Goal: Task Accomplishment & Management: Complete application form

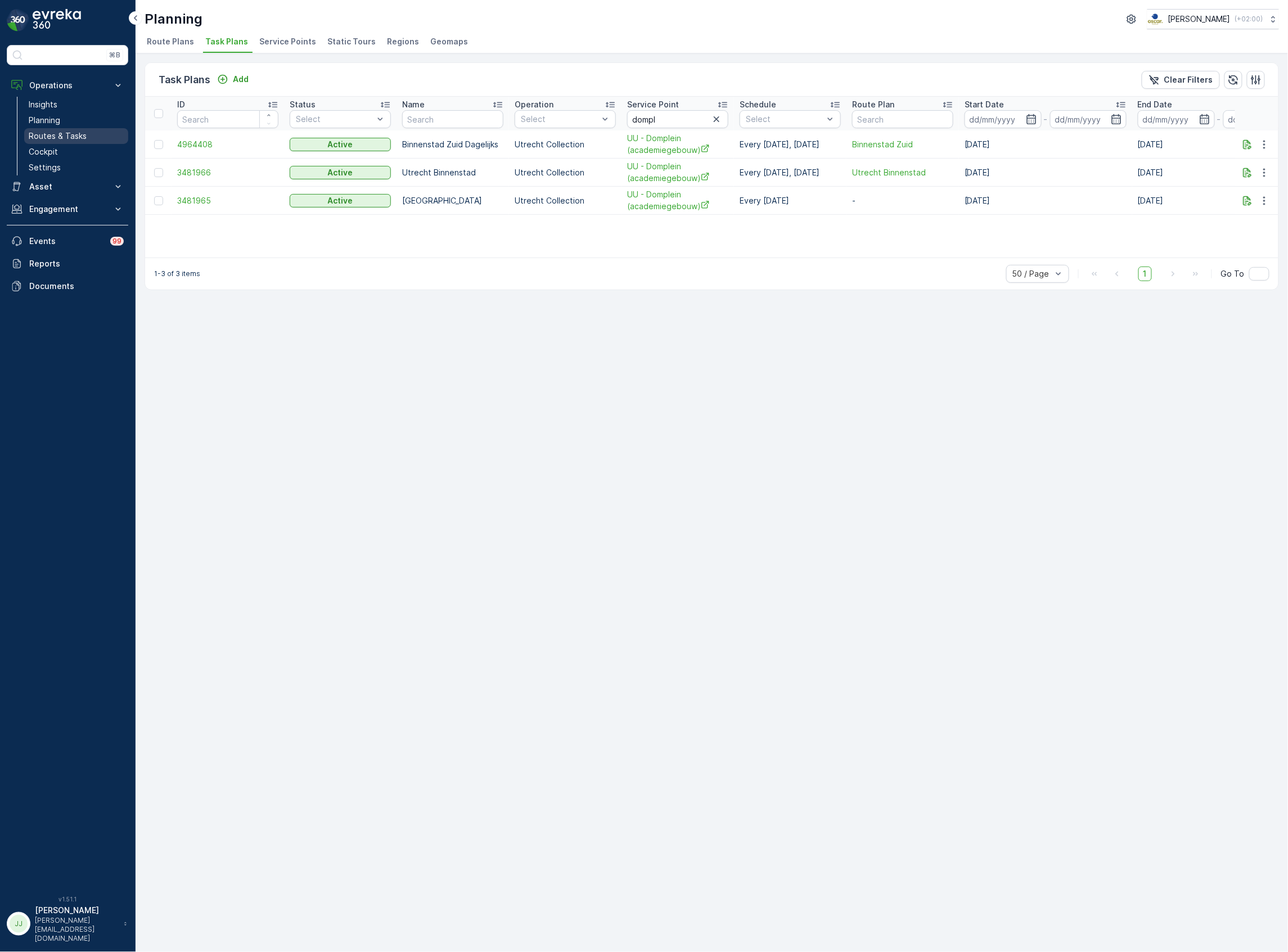
click at [64, 131] on p "Routes & Tasks" at bounding box center [57, 136] width 58 height 11
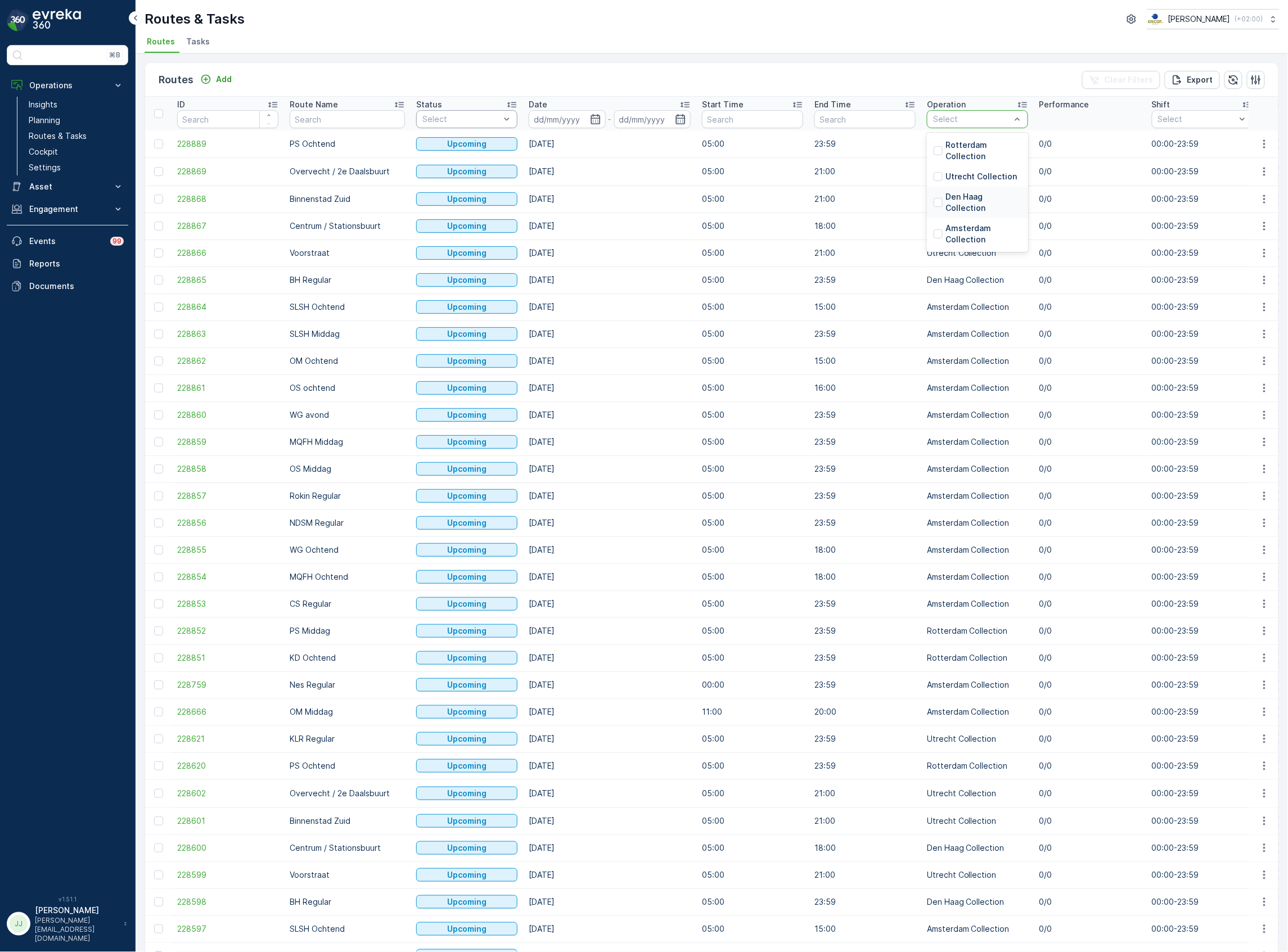
click at [964, 197] on p "Den Haag Collection" at bounding box center [984, 203] width 76 height 23
drag, startPoint x: 964, startPoint y: 196, endPoint x: 976, endPoint y: 135, distance: 62.2
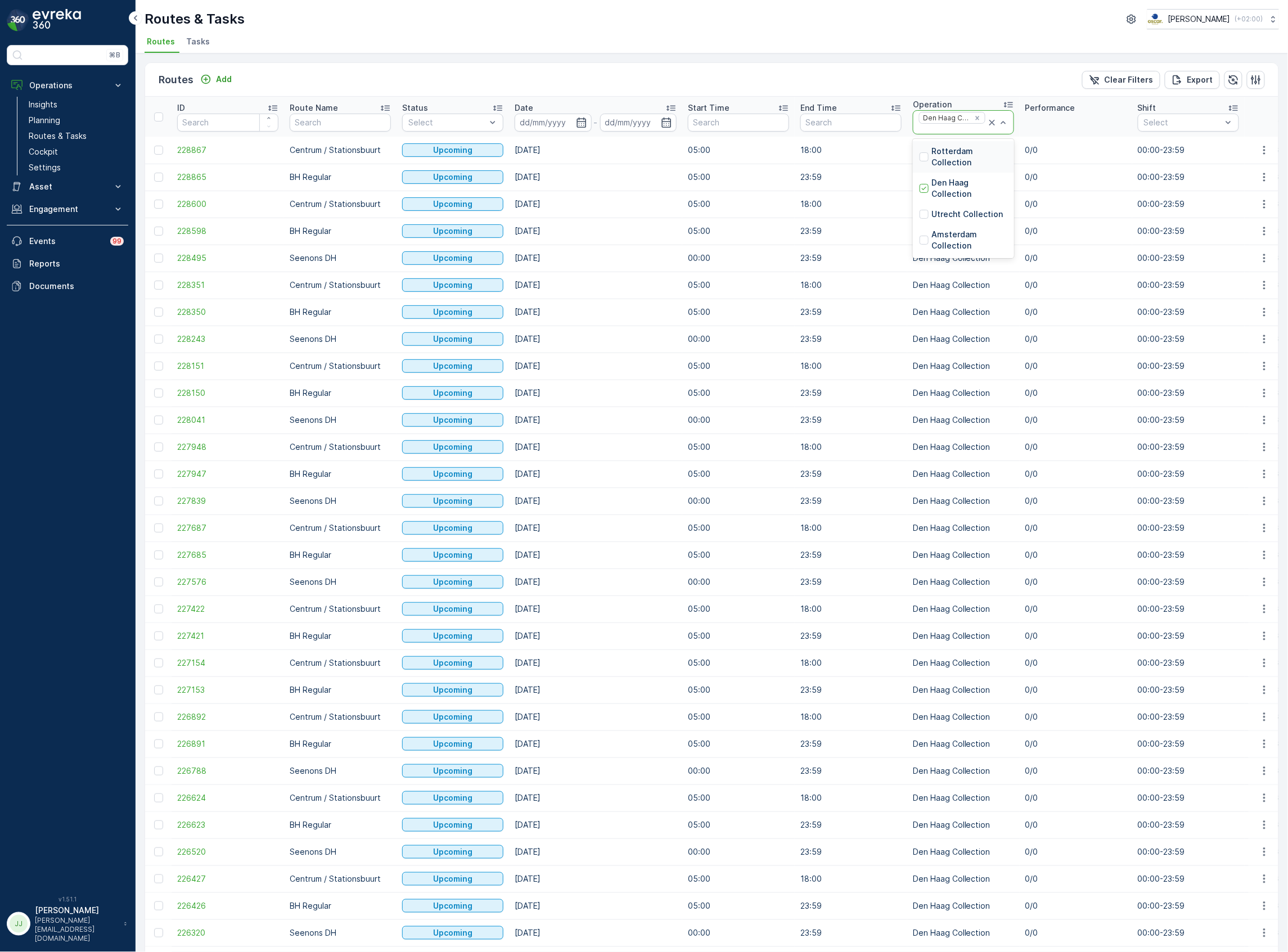
click at [992, 125] on icon at bounding box center [992, 122] width 11 height 11
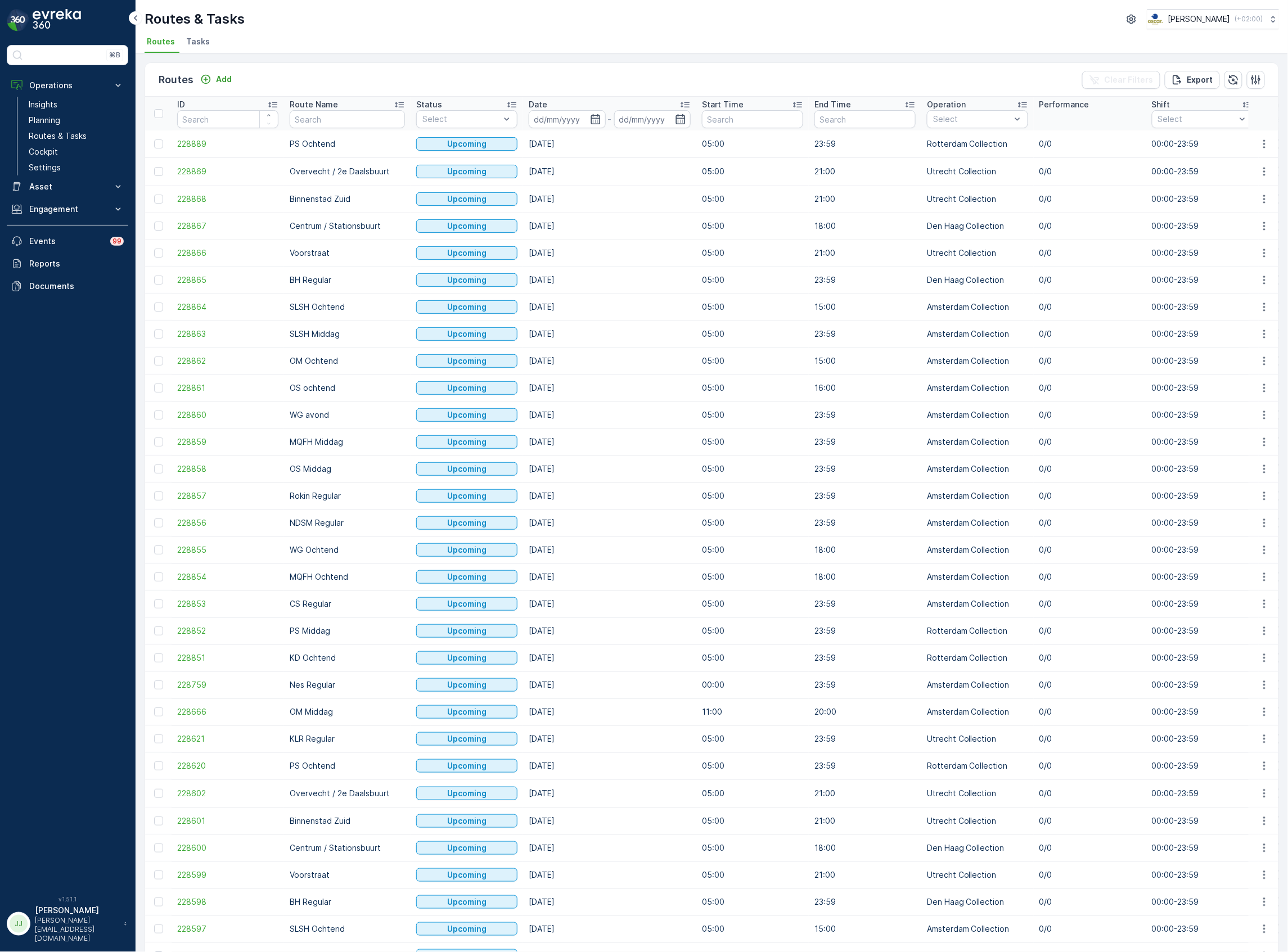
click at [978, 106] on div "Operation" at bounding box center [978, 105] width 101 height 11
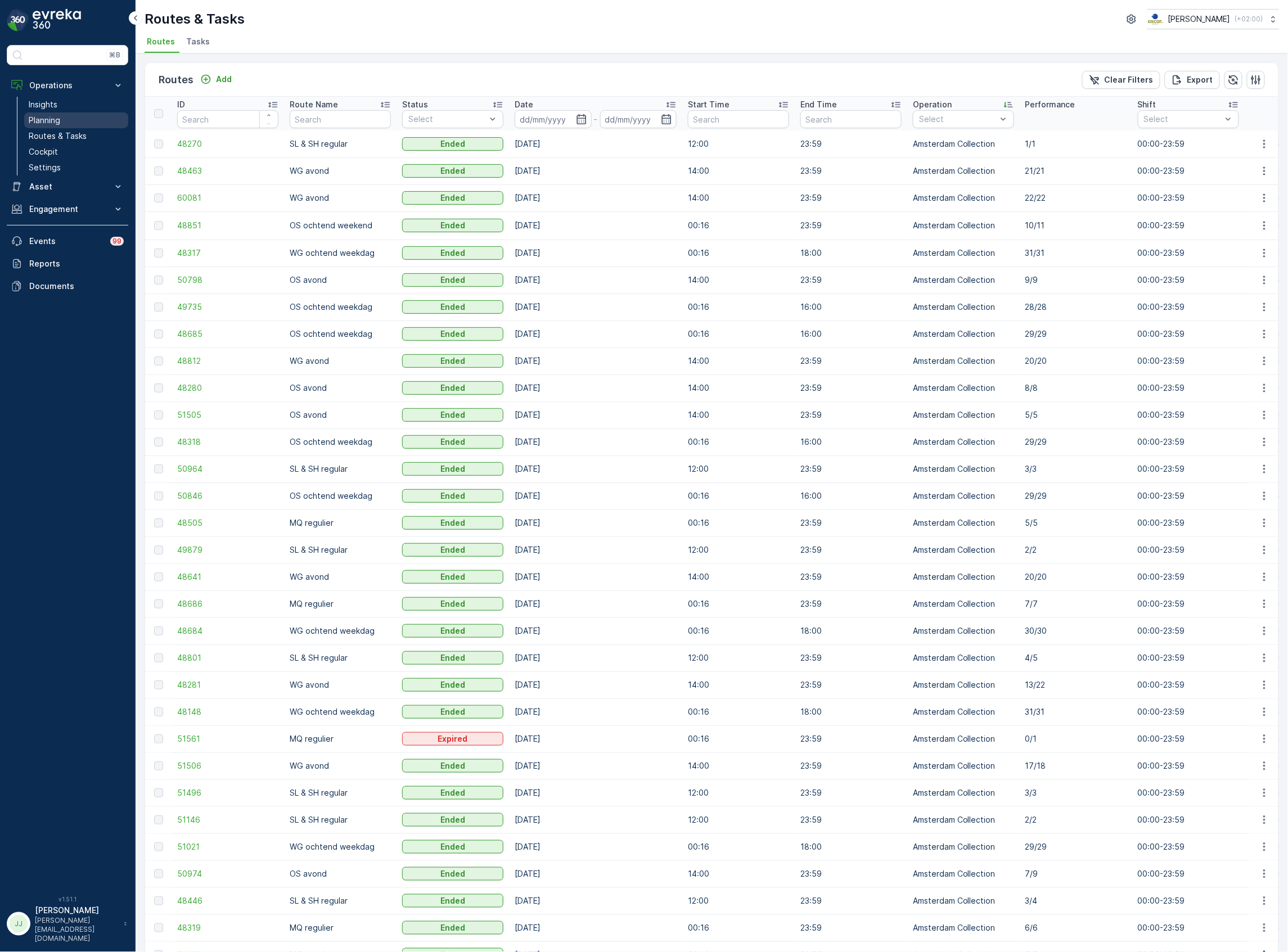
drag, startPoint x: 75, startPoint y: 142, endPoint x: 111, endPoint y: 121, distance: 41.7
click at [75, 142] on p "Routes & Tasks" at bounding box center [57, 136] width 58 height 11
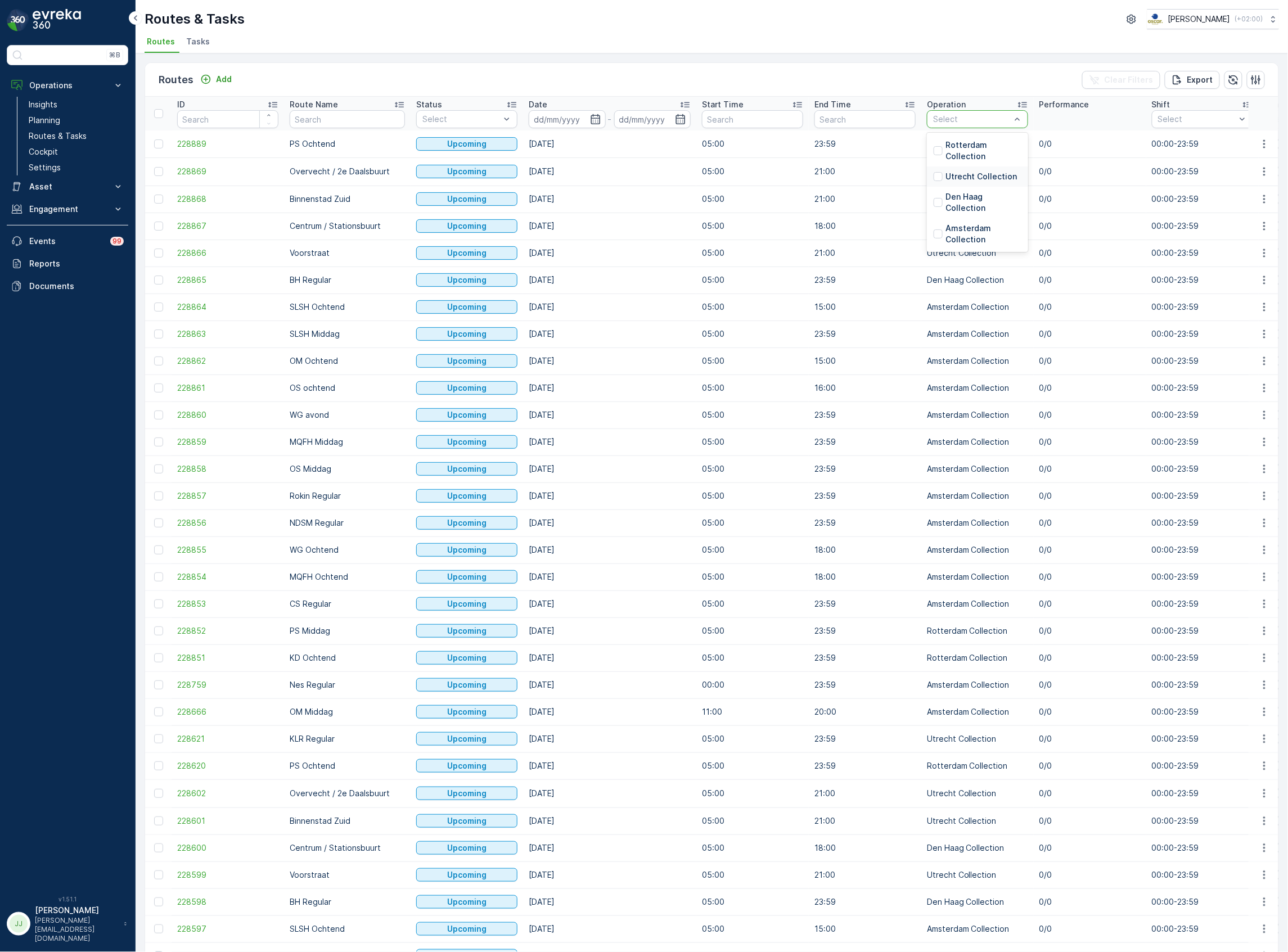
click at [956, 181] on p "Utrecht Collection" at bounding box center [982, 177] width 71 height 11
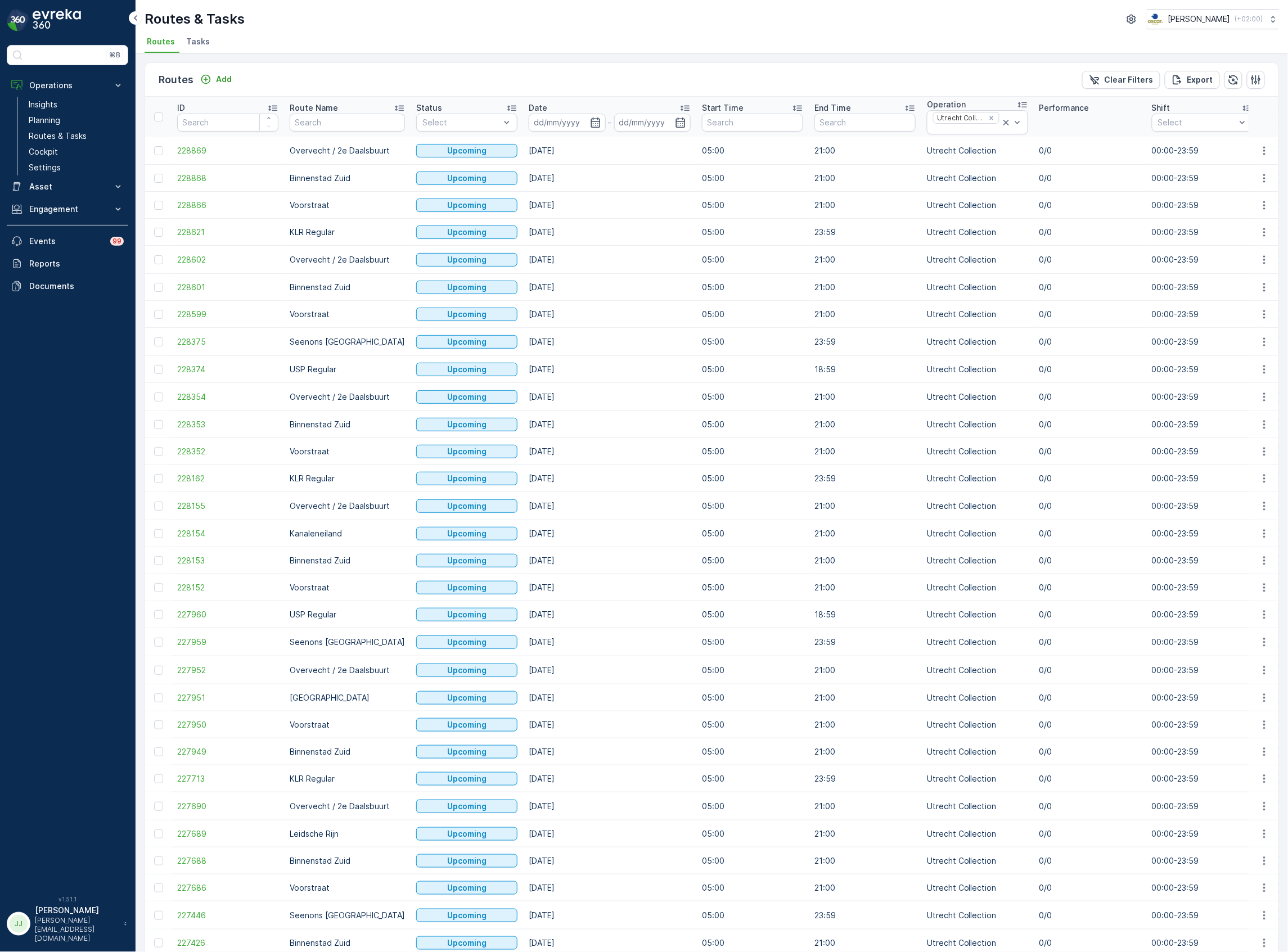
click at [608, 126] on p "-" at bounding box center [610, 122] width 4 height 14
click at [589, 125] on input at bounding box center [567, 122] width 77 height 18
click at [862, 149] on icon "button" at bounding box center [861, 148] width 11 height 11
click at [637, 229] on div "15" at bounding box center [635, 237] width 18 height 18
type input "[DATE]"
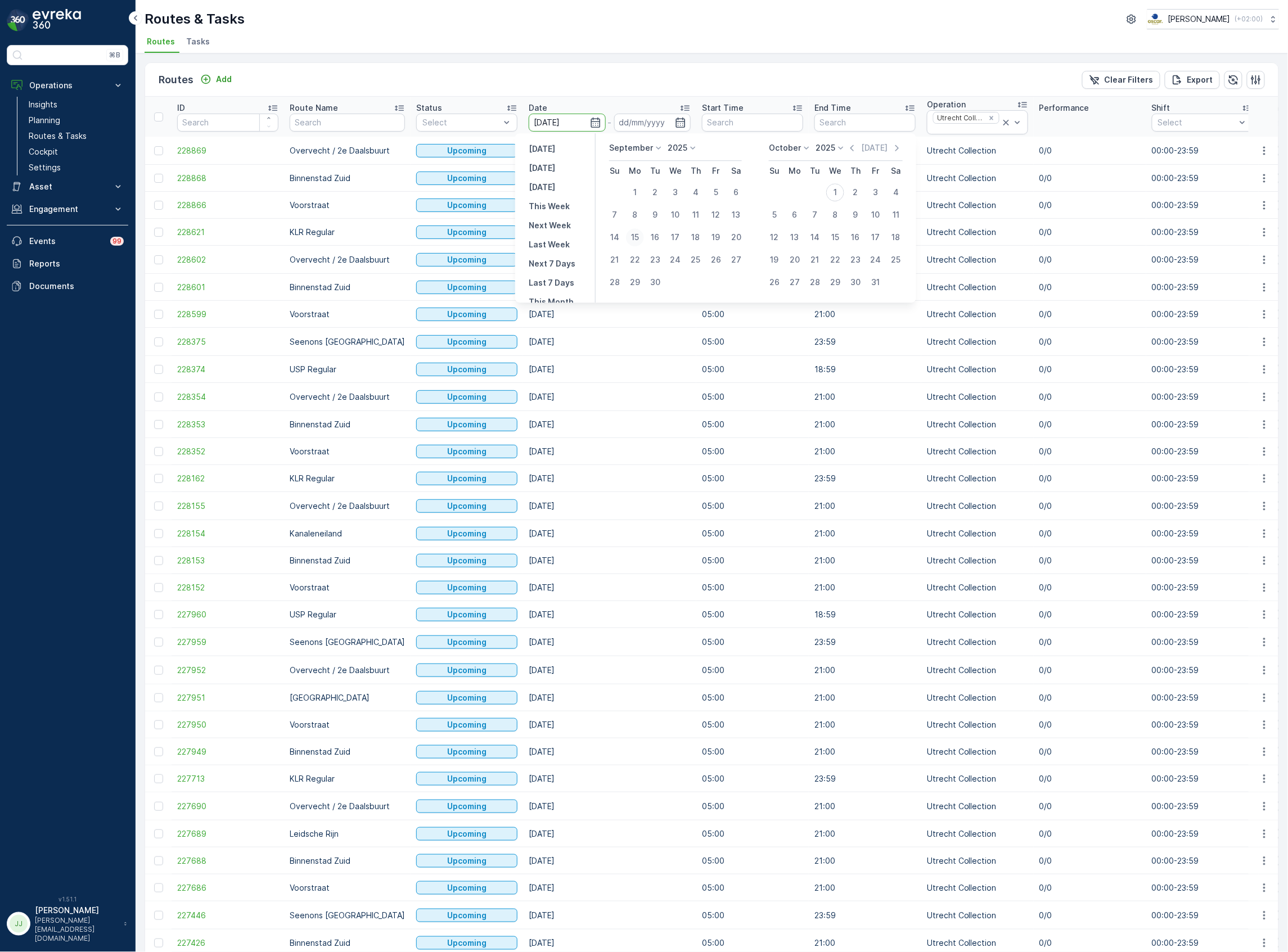
click at [637, 229] on div "15" at bounding box center [635, 237] width 18 height 18
type input "[DATE]"
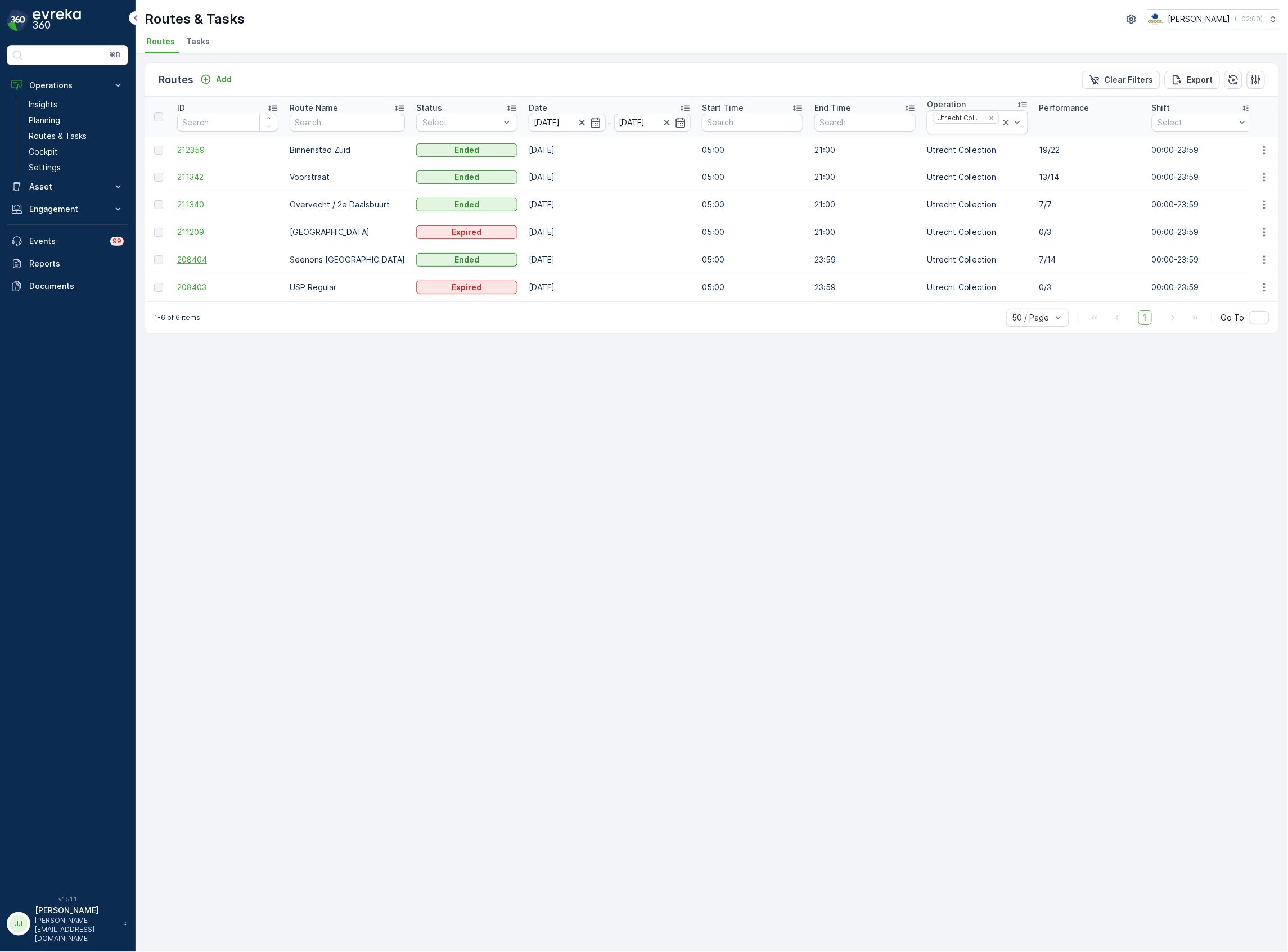
click at [183, 263] on span "208404" at bounding box center [228, 260] width 101 height 11
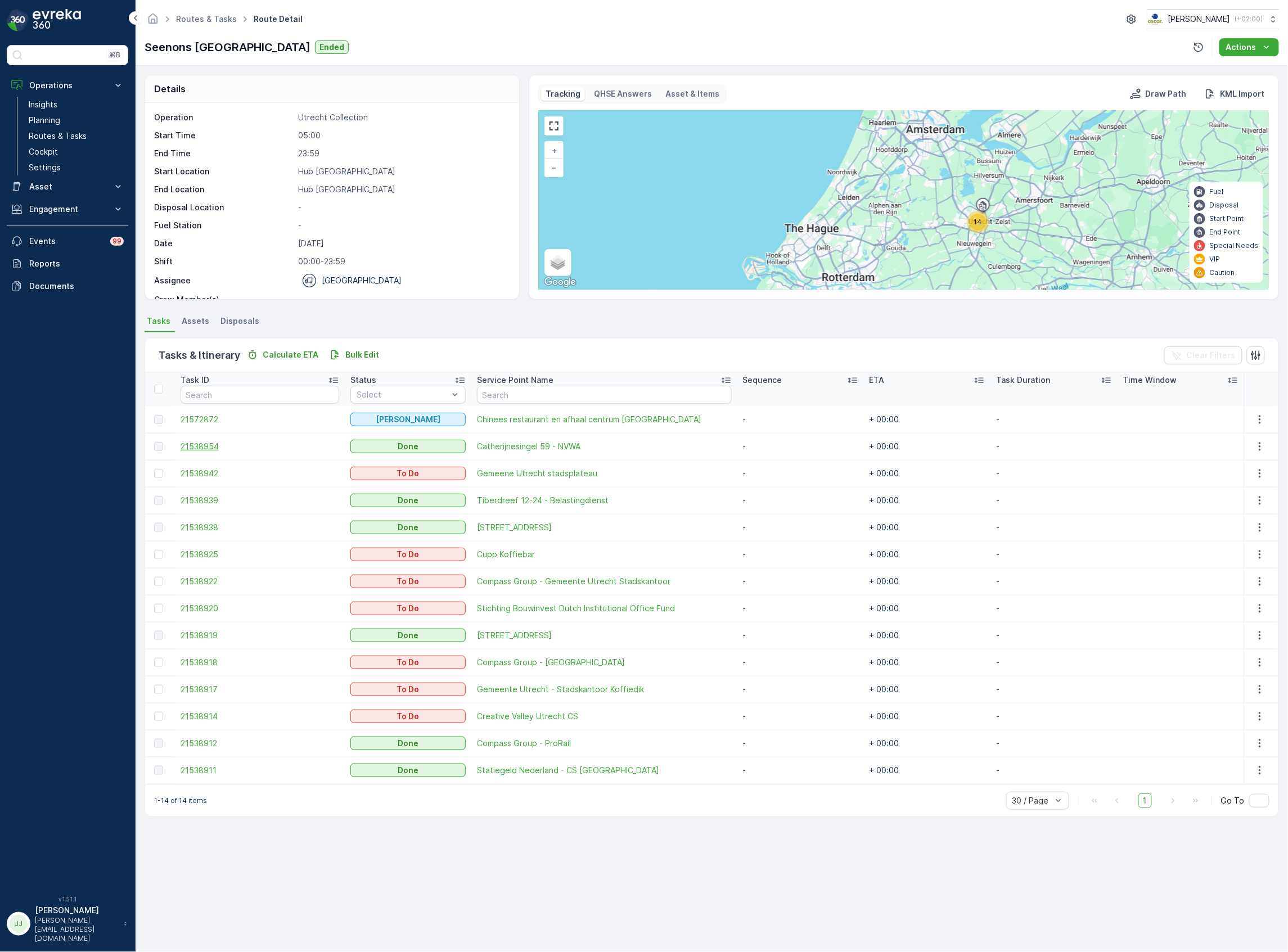
click at [209, 448] on span "21538954" at bounding box center [260, 446] width 159 height 11
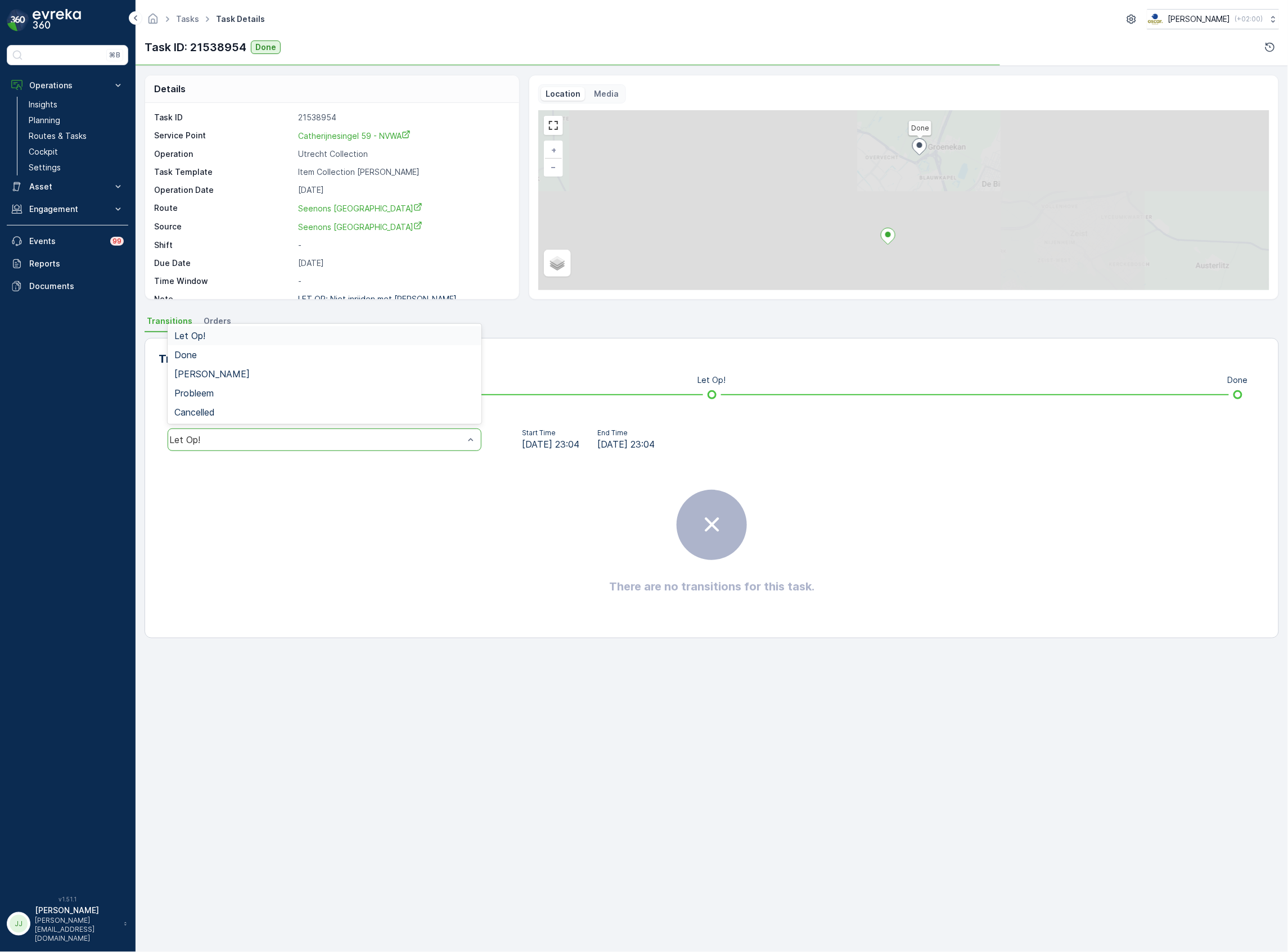
click at [295, 434] on div "Let Op!" at bounding box center [324, 440] width 314 height 23
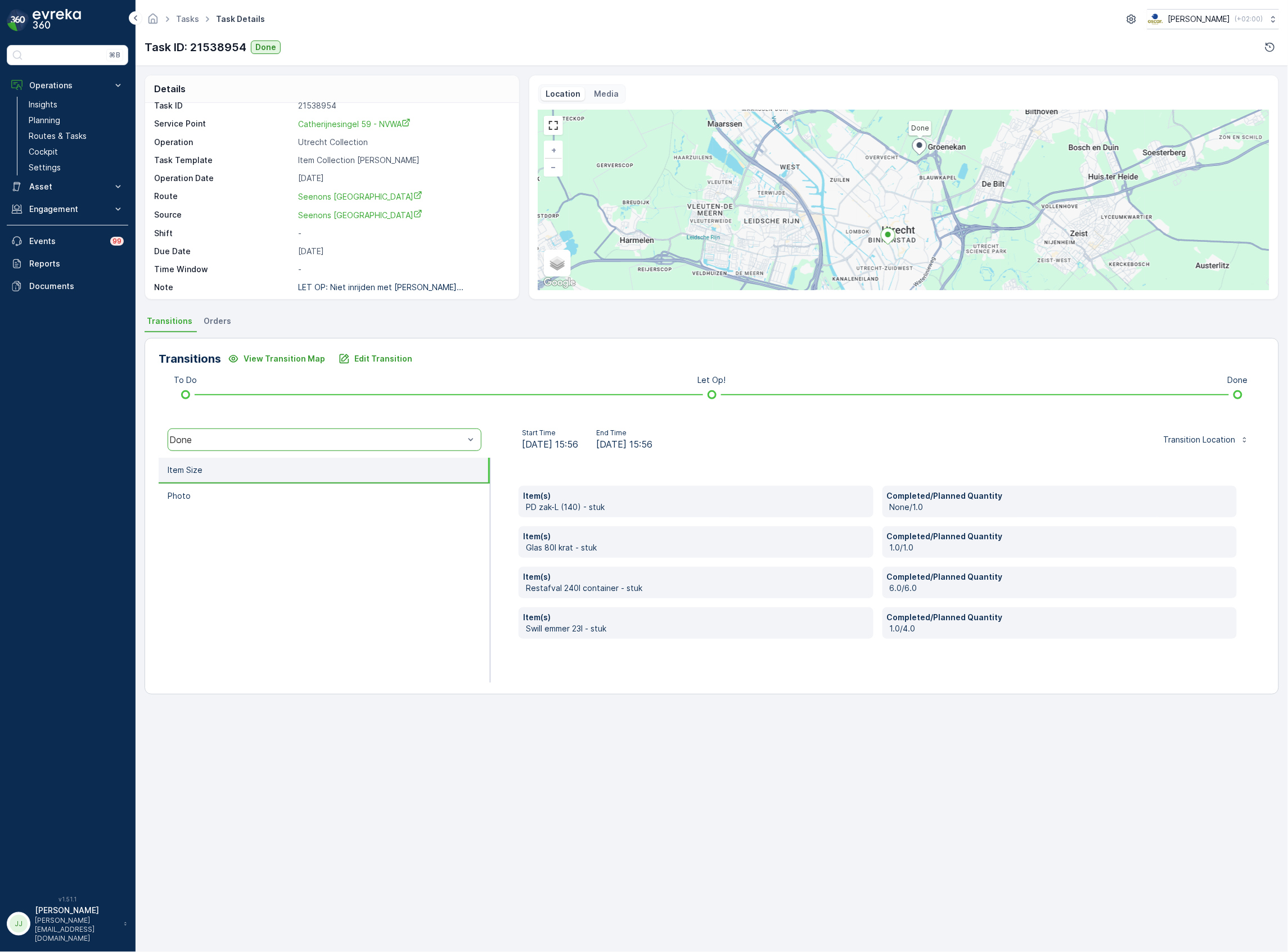
scroll to position [15, 0]
drag, startPoint x: 435, startPoint y: 434, endPoint x: 424, endPoint y: 438, distance: 11.7
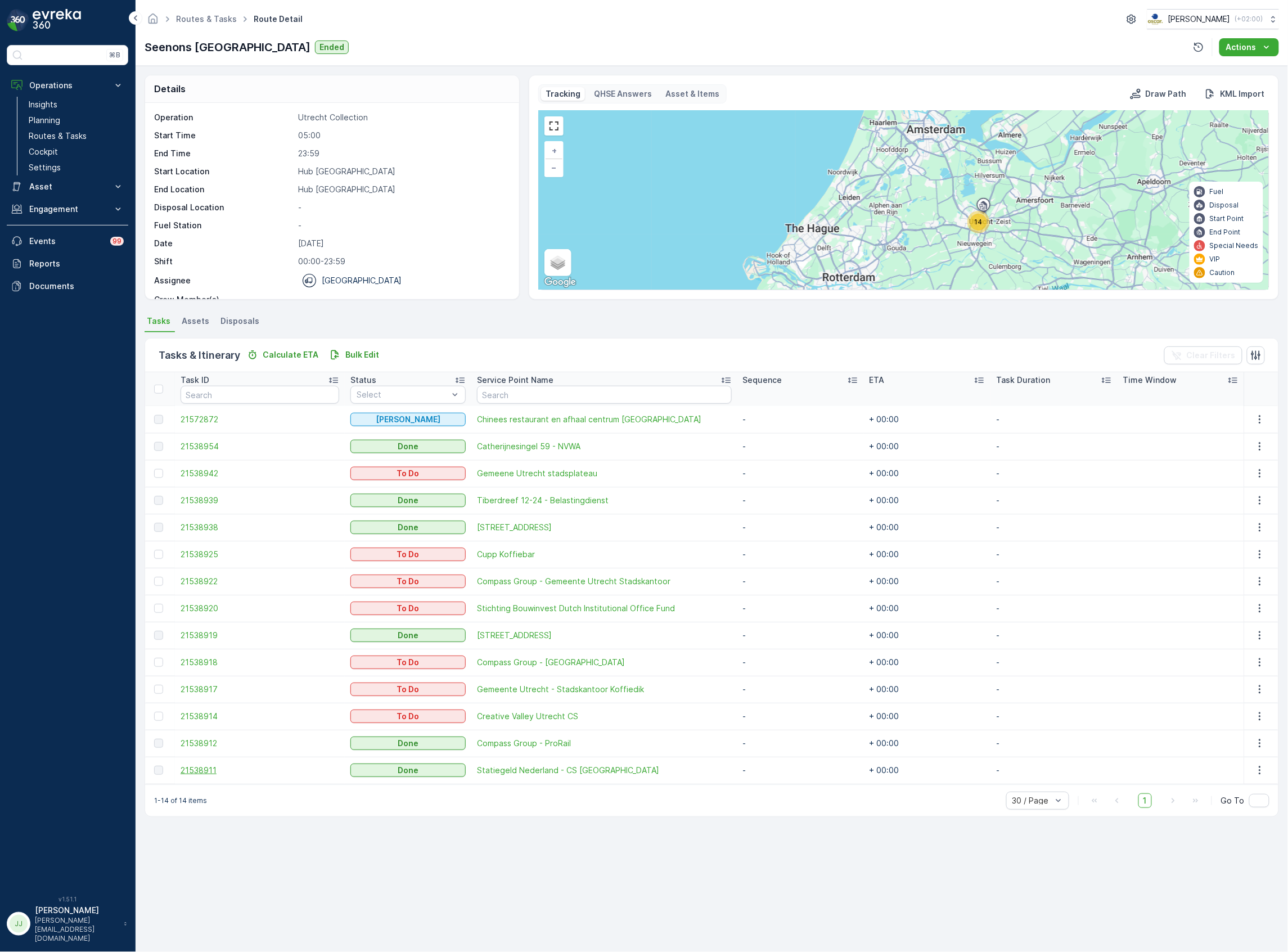
click at [190, 771] on span "21538911" at bounding box center [260, 771] width 159 height 11
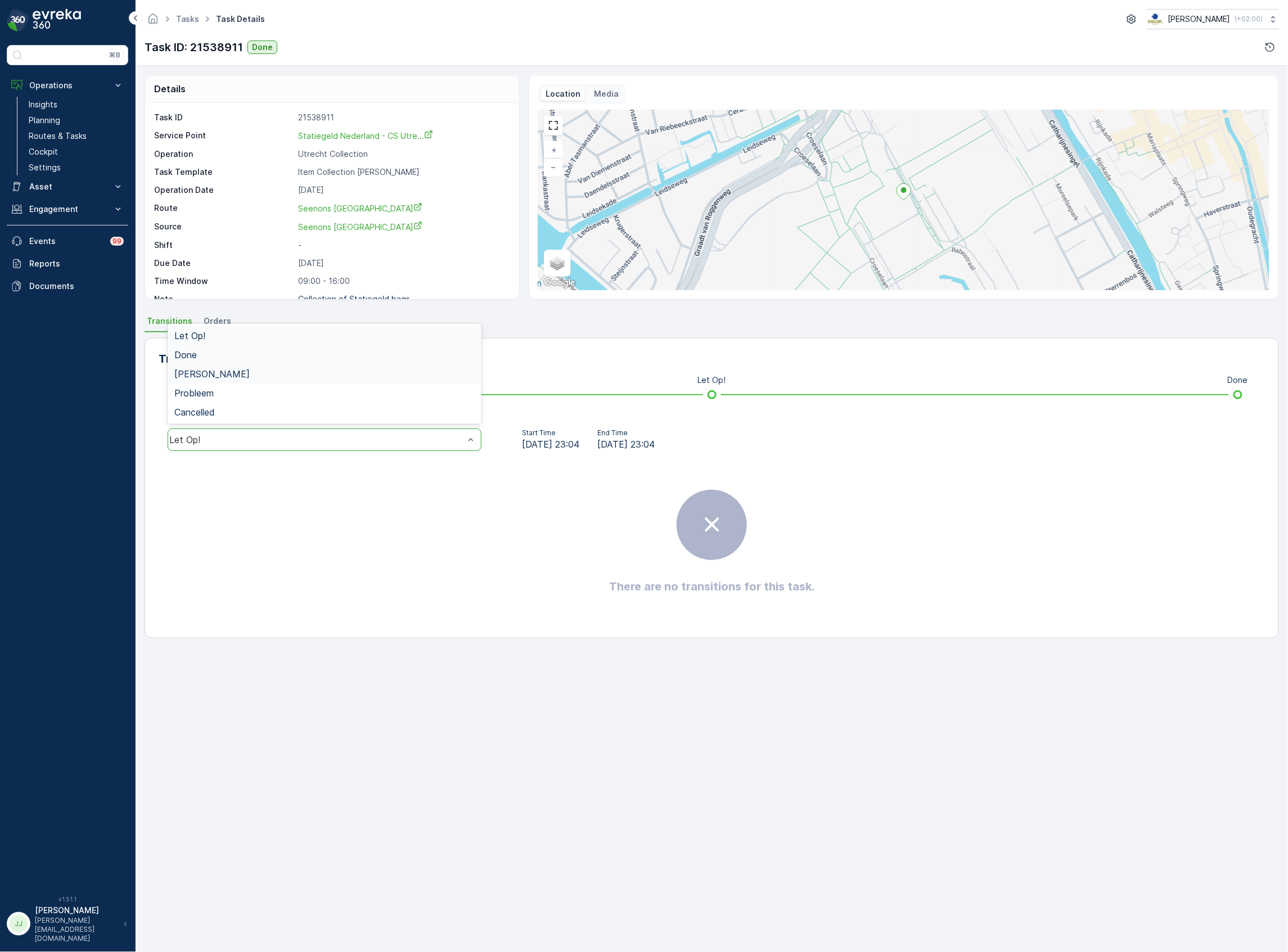
click at [225, 353] on div "Done" at bounding box center [324, 355] width 301 height 10
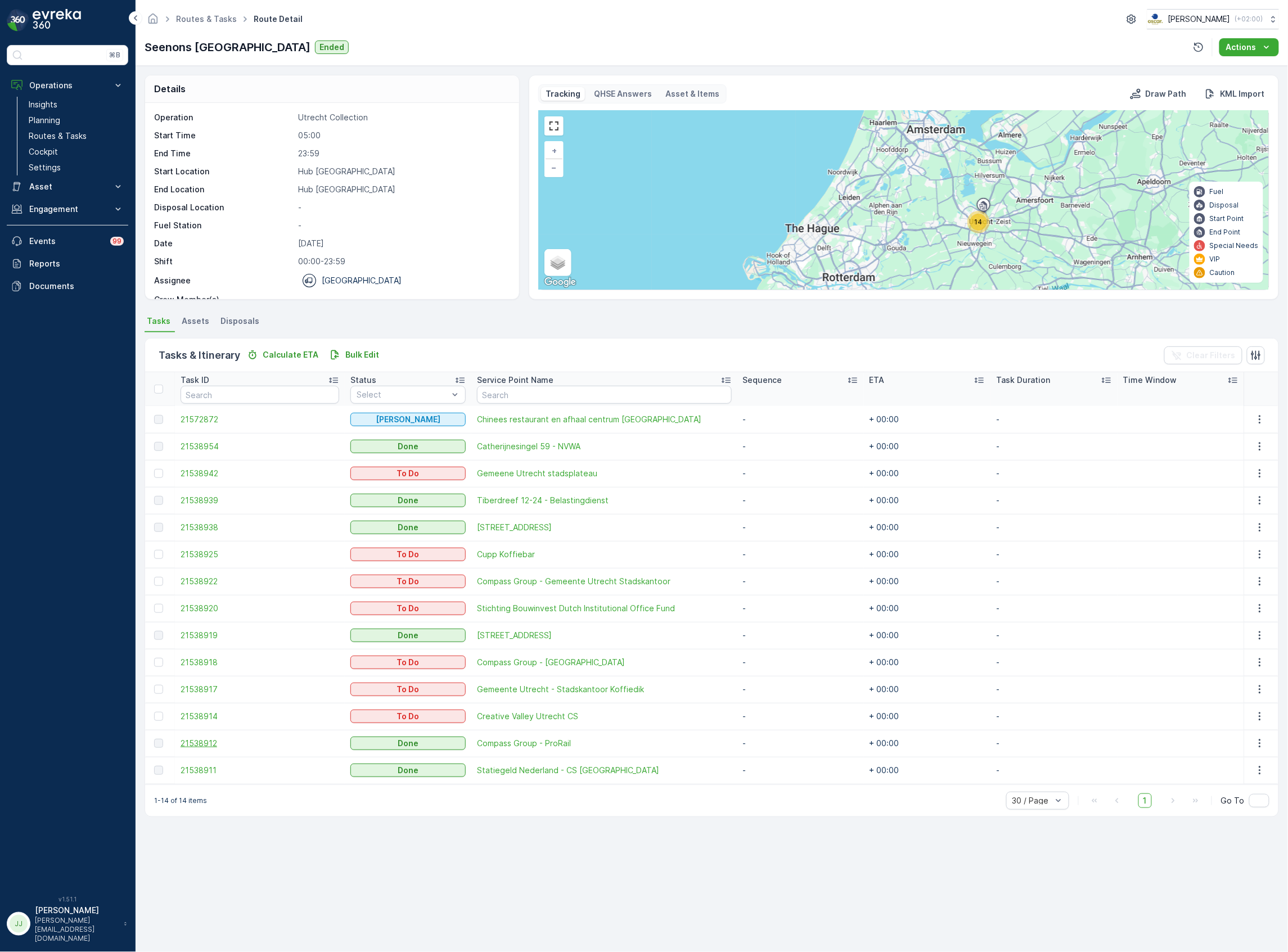
click at [209, 745] on span "21538912" at bounding box center [260, 744] width 159 height 11
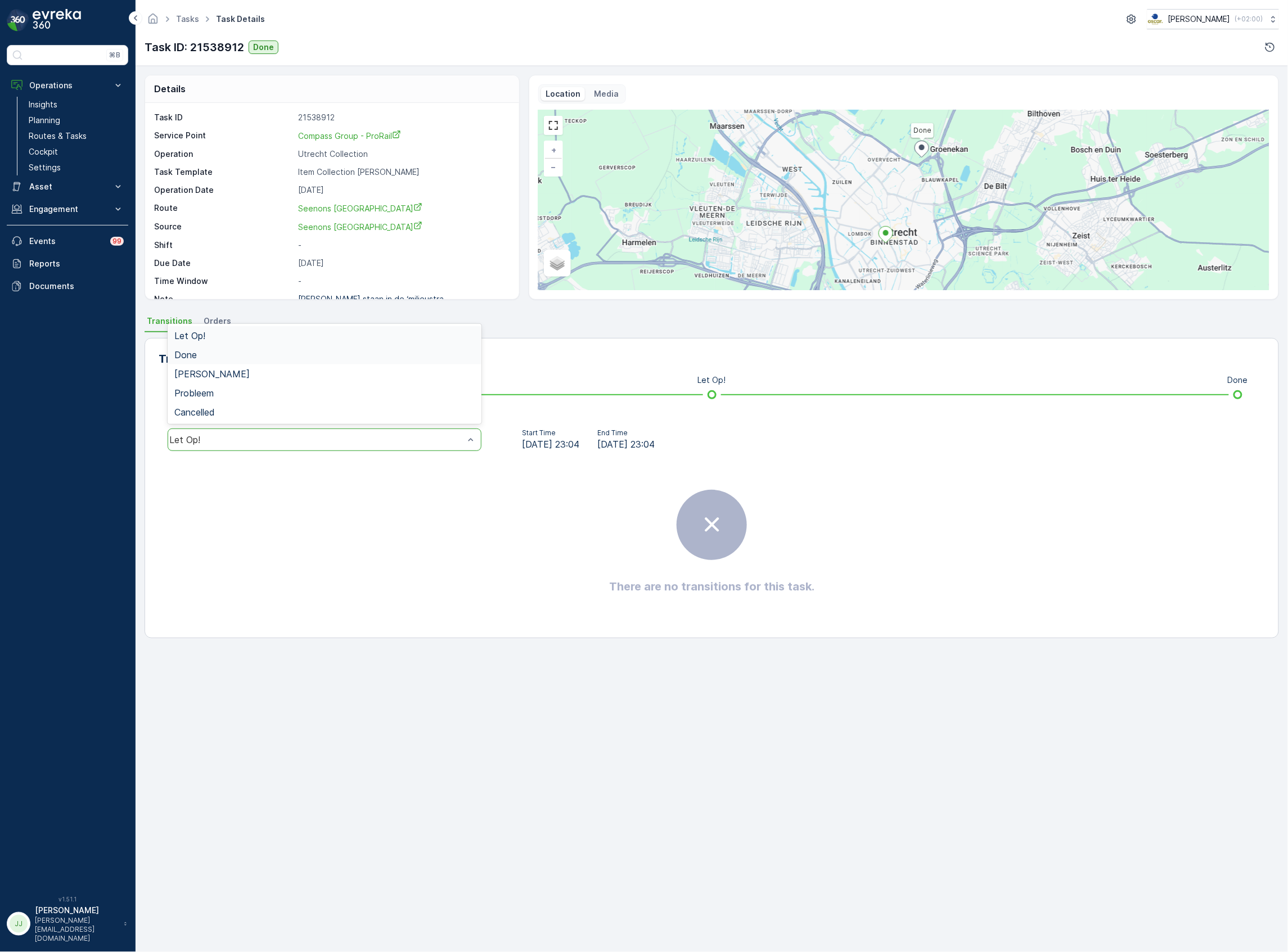
click at [229, 353] on div "Done" at bounding box center [324, 355] width 301 height 10
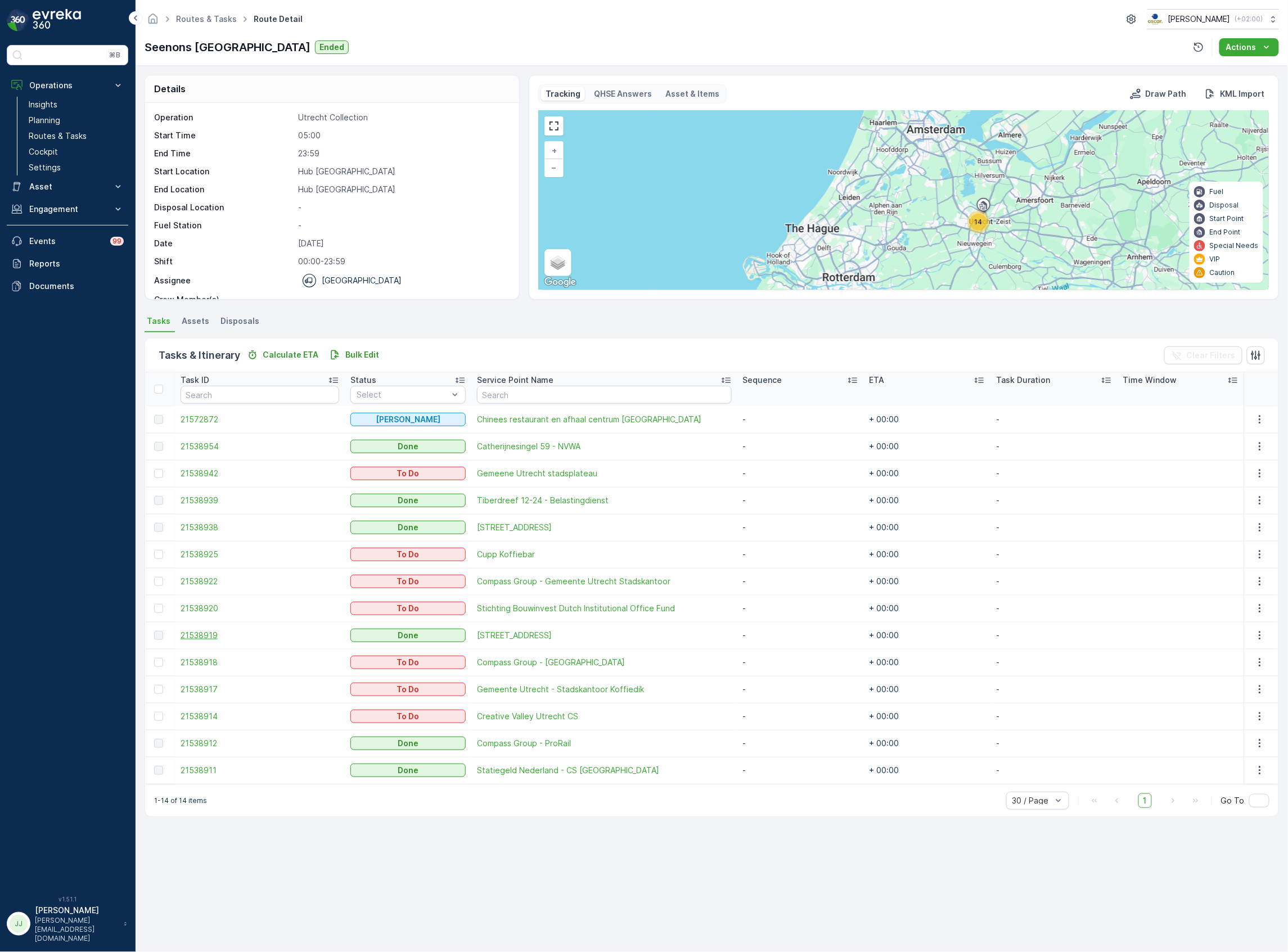
click at [225, 633] on span "21538919" at bounding box center [260, 635] width 159 height 11
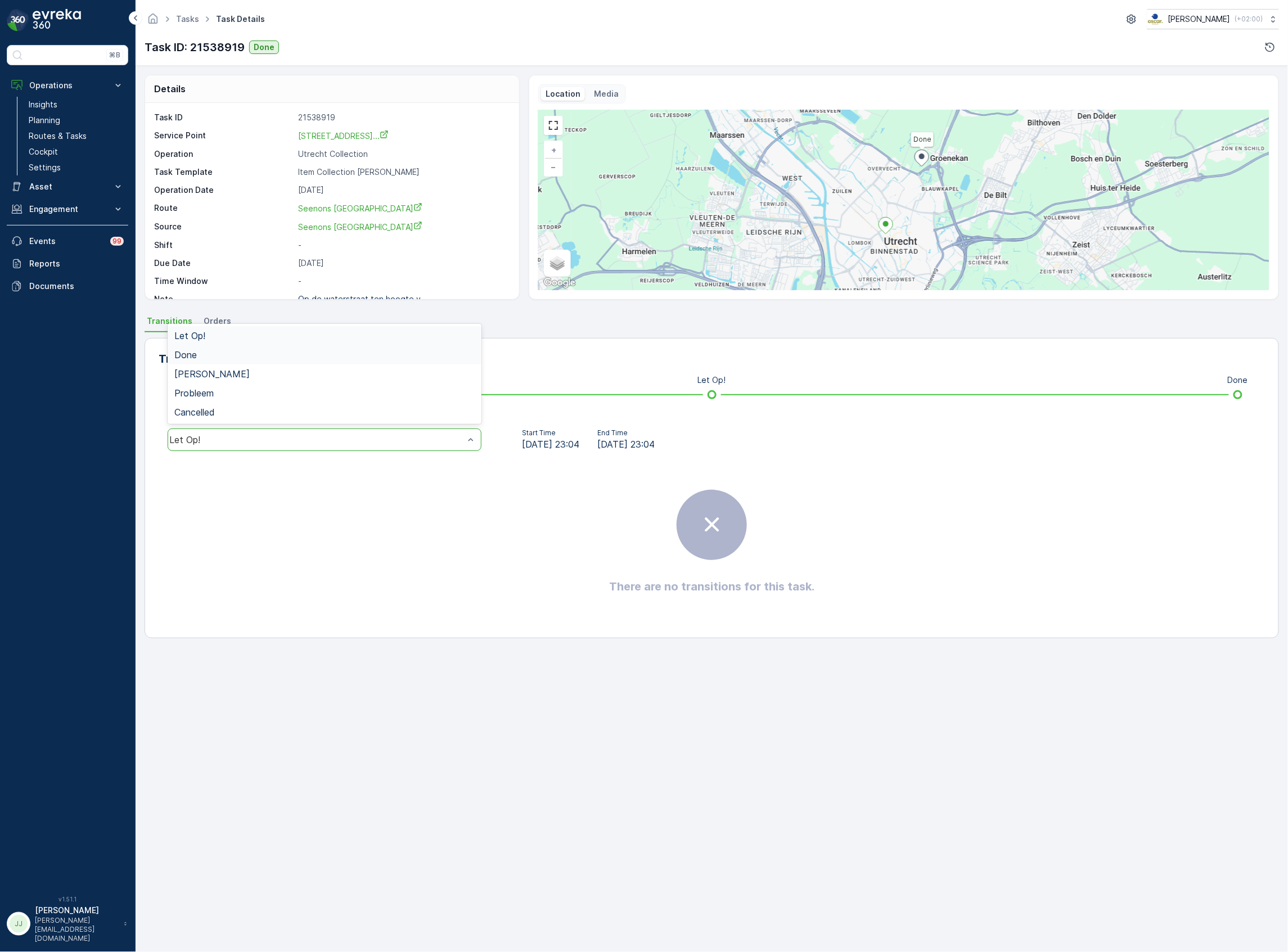
click at [243, 360] on div "Done" at bounding box center [324, 355] width 301 height 10
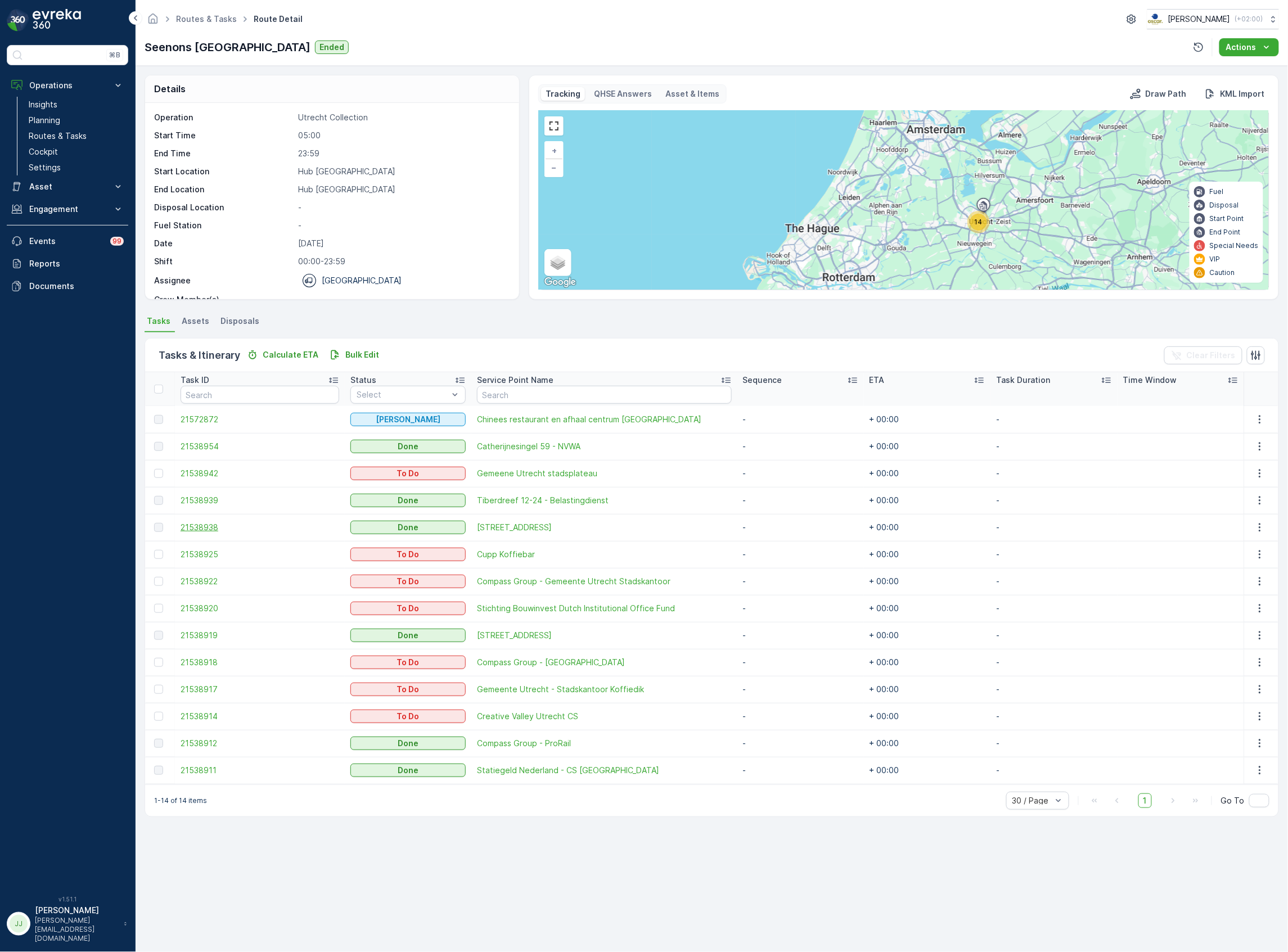
click at [189, 524] on span "21538938" at bounding box center [260, 527] width 159 height 11
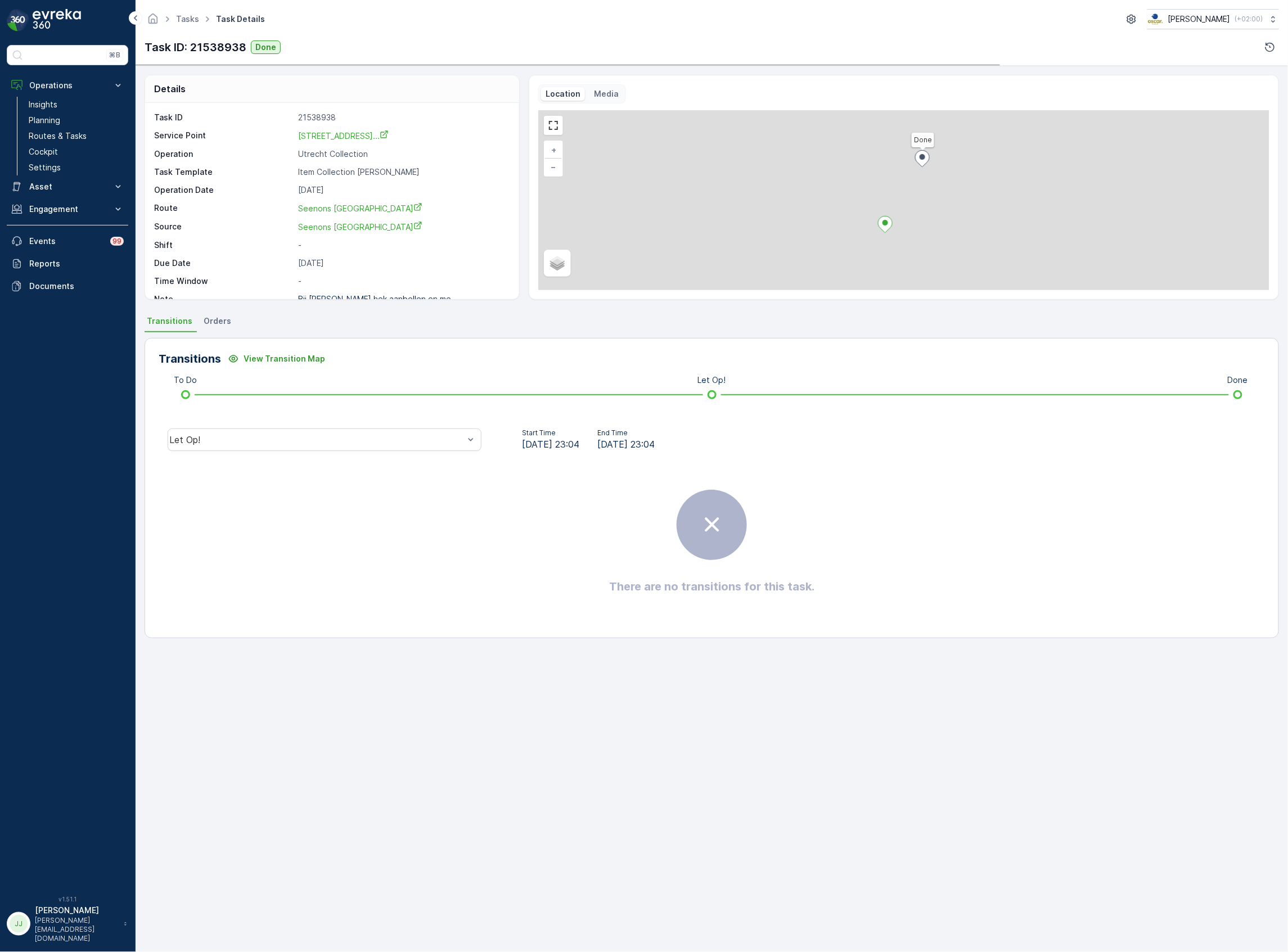
click at [259, 453] on div "Let Op!" at bounding box center [325, 440] width 332 height 36
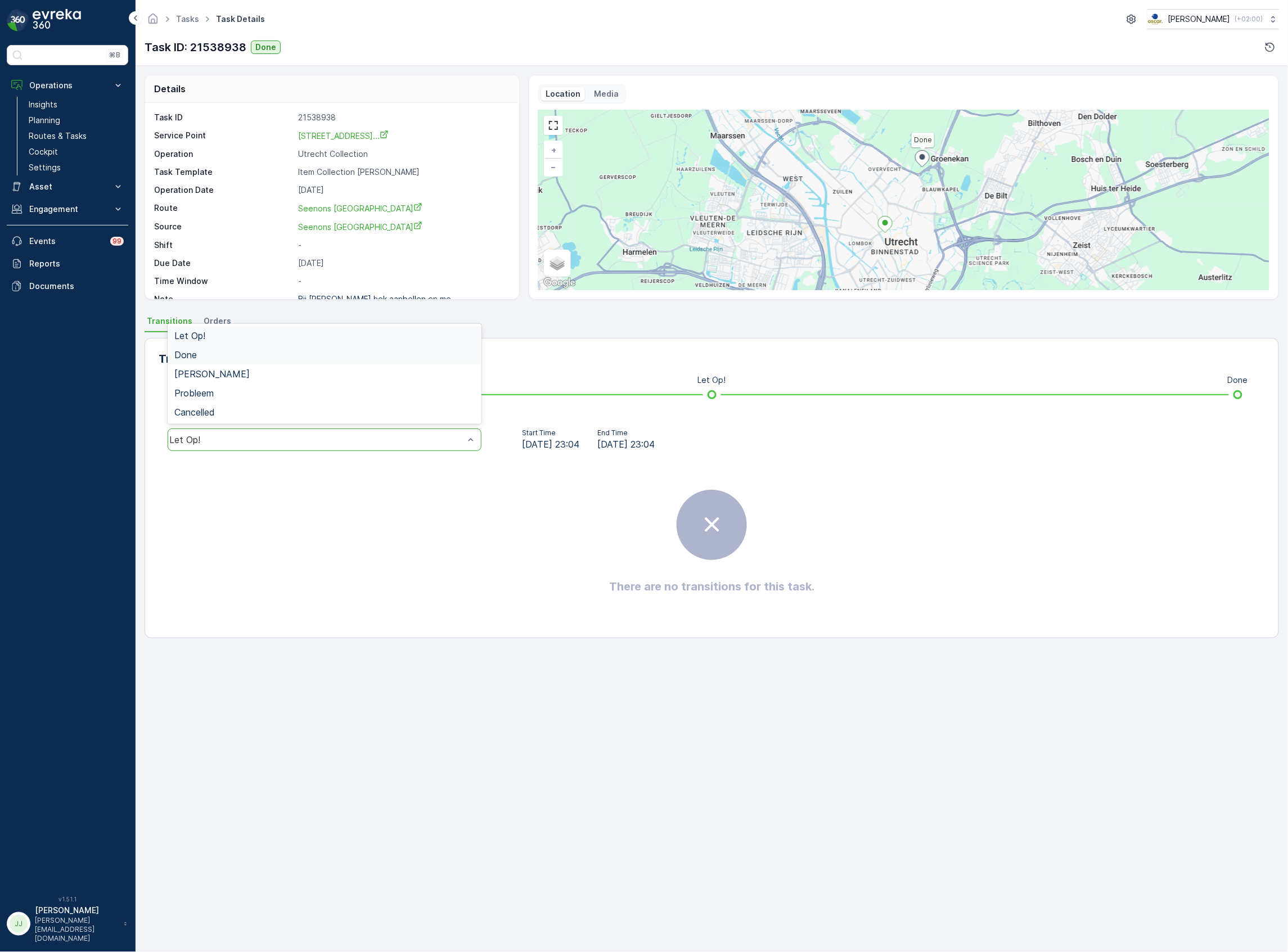
click at [197, 356] on div "Done" at bounding box center [324, 355] width 301 height 10
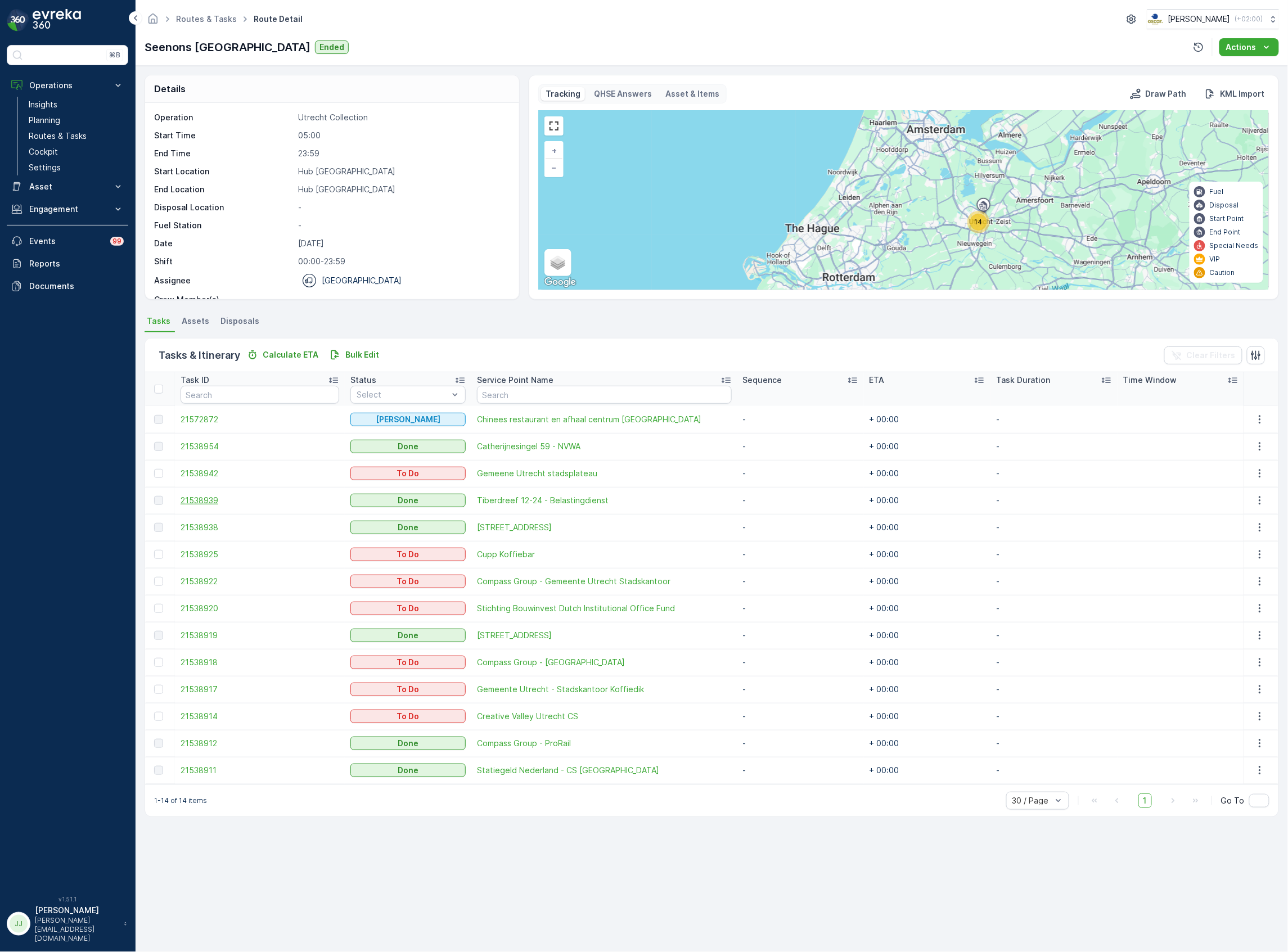
click at [212, 497] on span "21538939" at bounding box center [260, 501] width 159 height 11
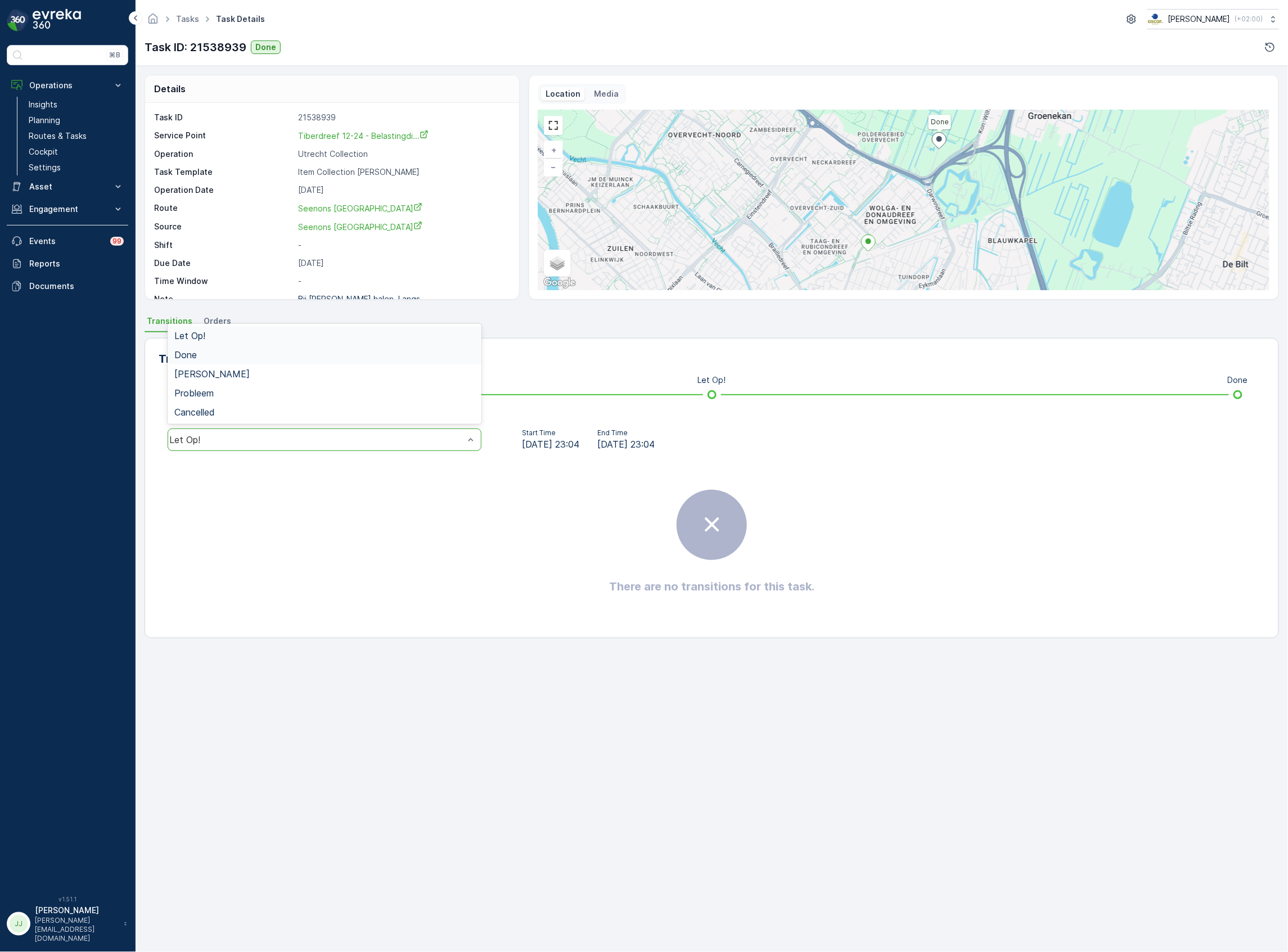
click at [212, 352] on div "Done" at bounding box center [324, 355] width 301 height 10
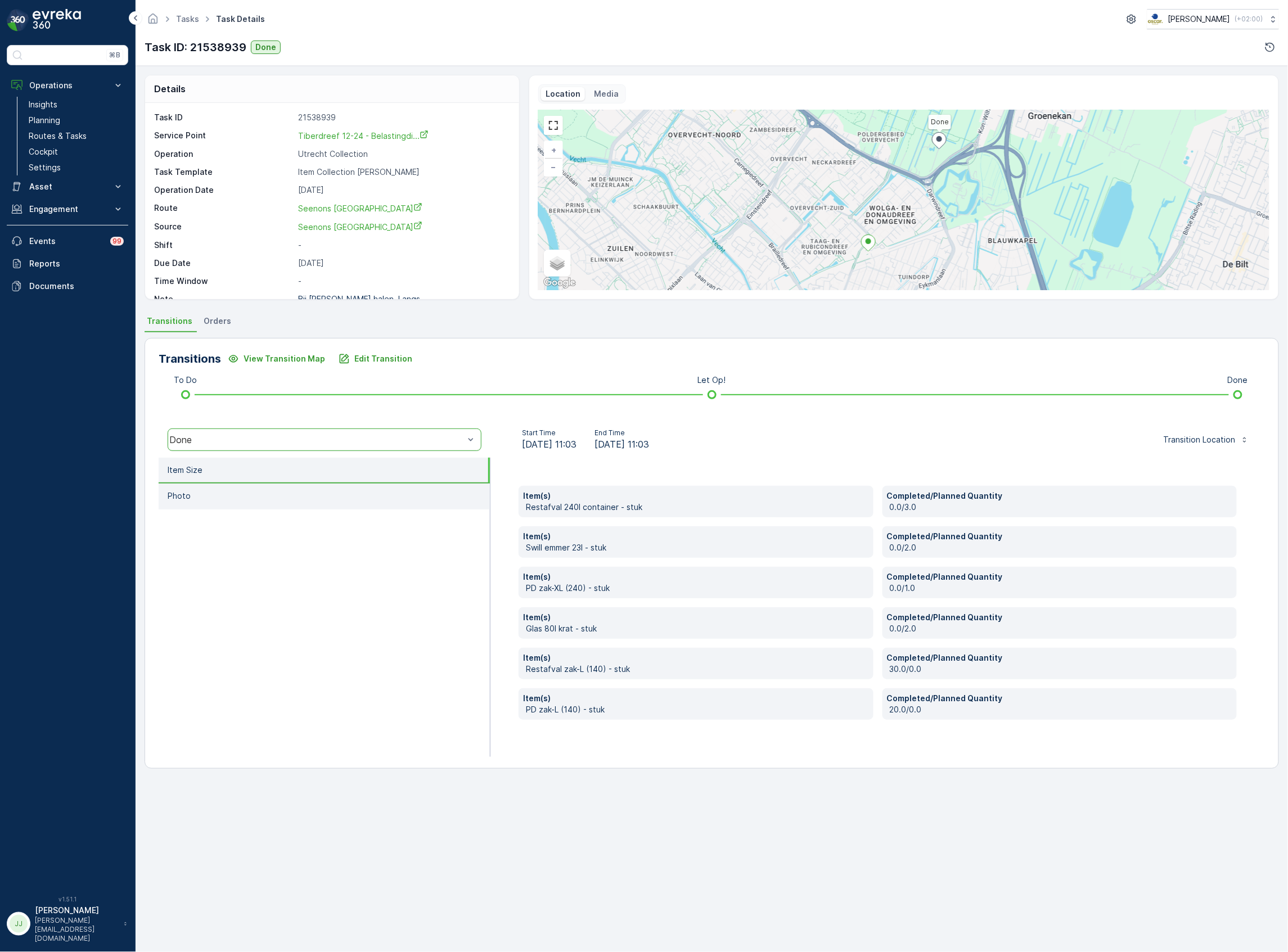
drag, startPoint x: 262, startPoint y: 499, endPoint x: 264, endPoint y: 493, distance: 6.3
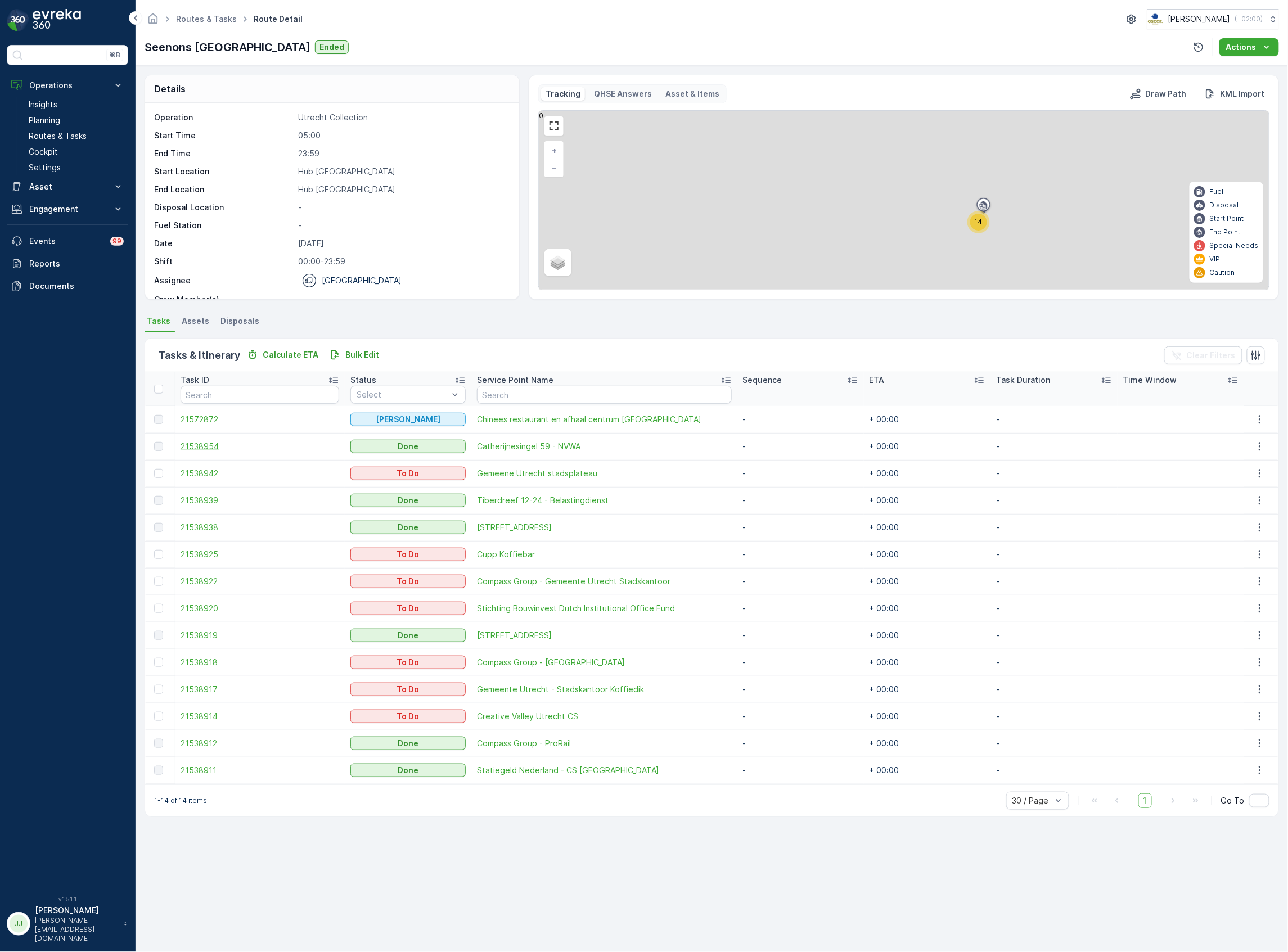
click at [215, 446] on span "21538954" at bounding box center [260, 446] width 159 height 11
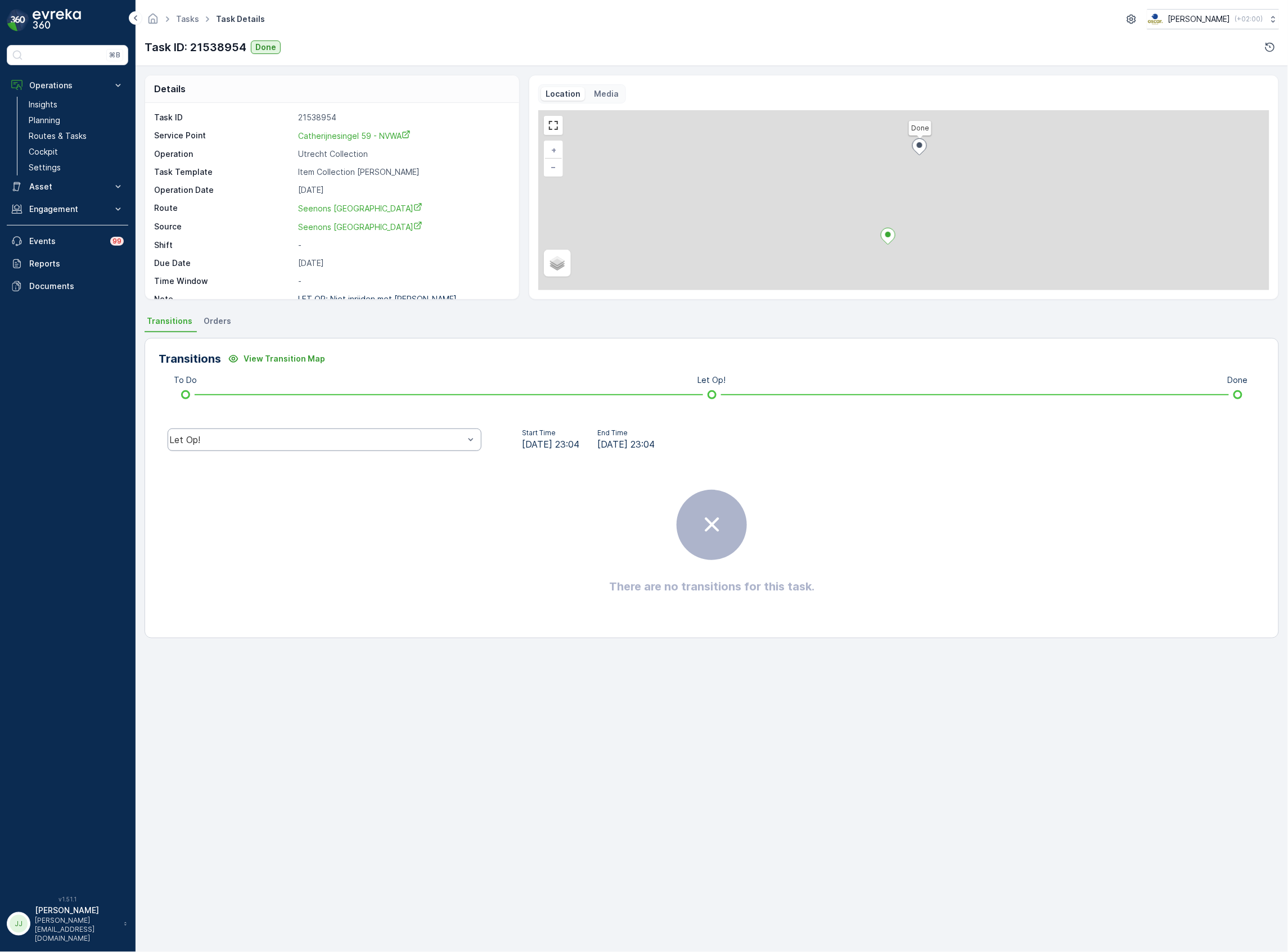
click at [234, 451] on div "Let Op!" at bounding box center [325, 440] width 332 height 36
click at [192, 353] on span "Done" at bounding box center [186, 355] width 23 height 10
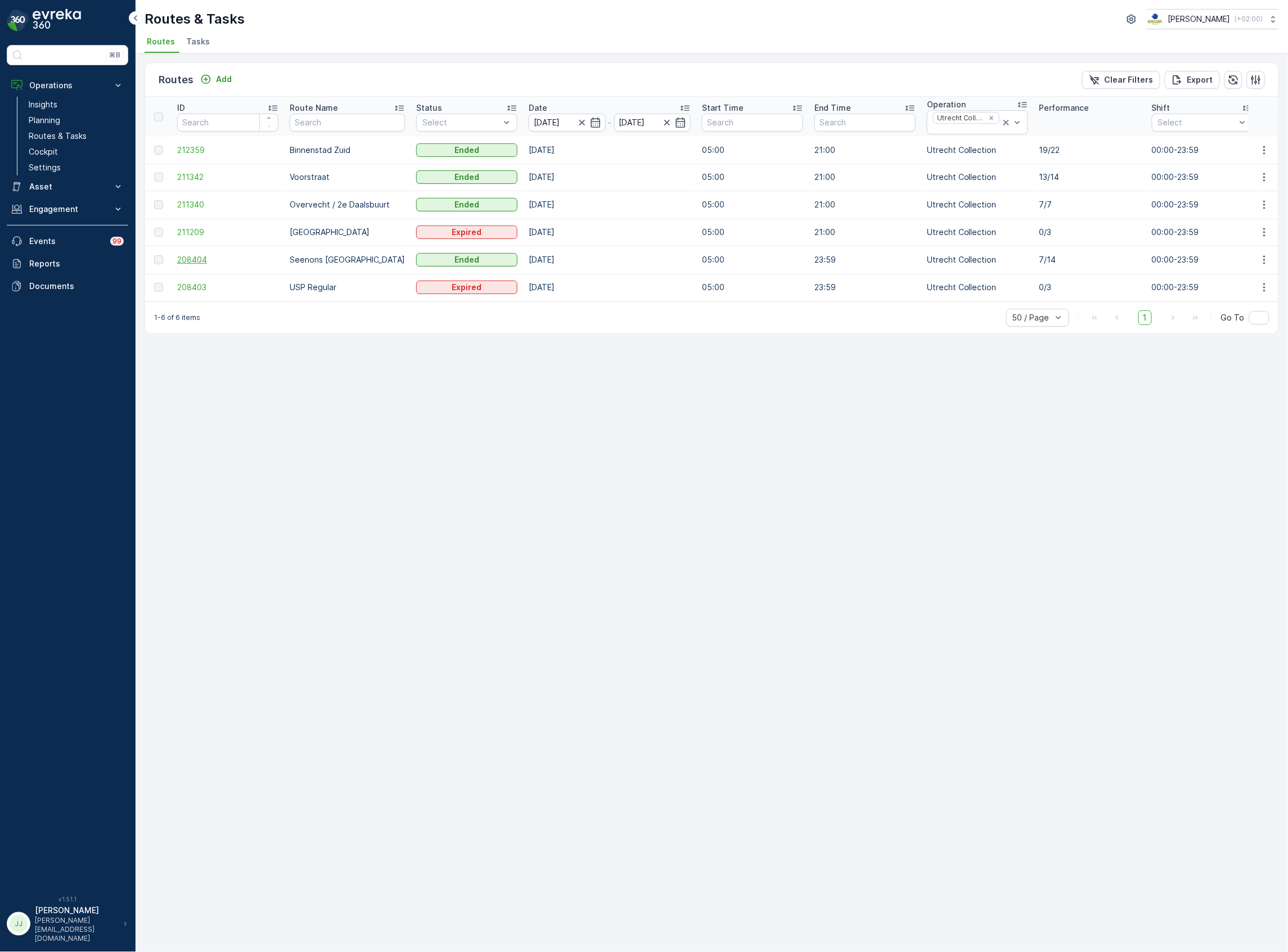
click at [205, 258] on span "208404" at bounding box center [228, 260] width 101 height 11
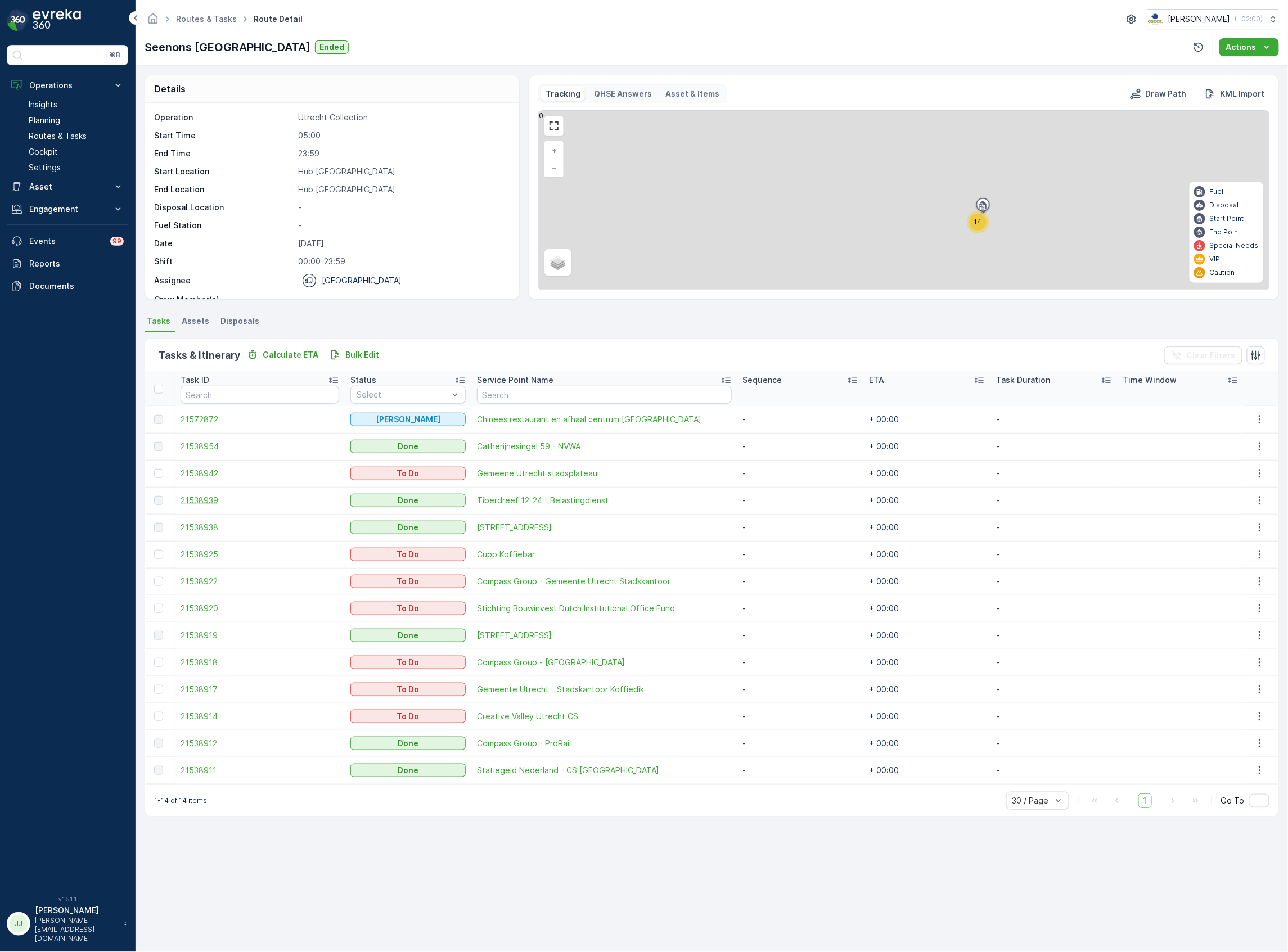
click at [237, 501] on span "21538939" at bounding box center [260, 501] width 159 height 11
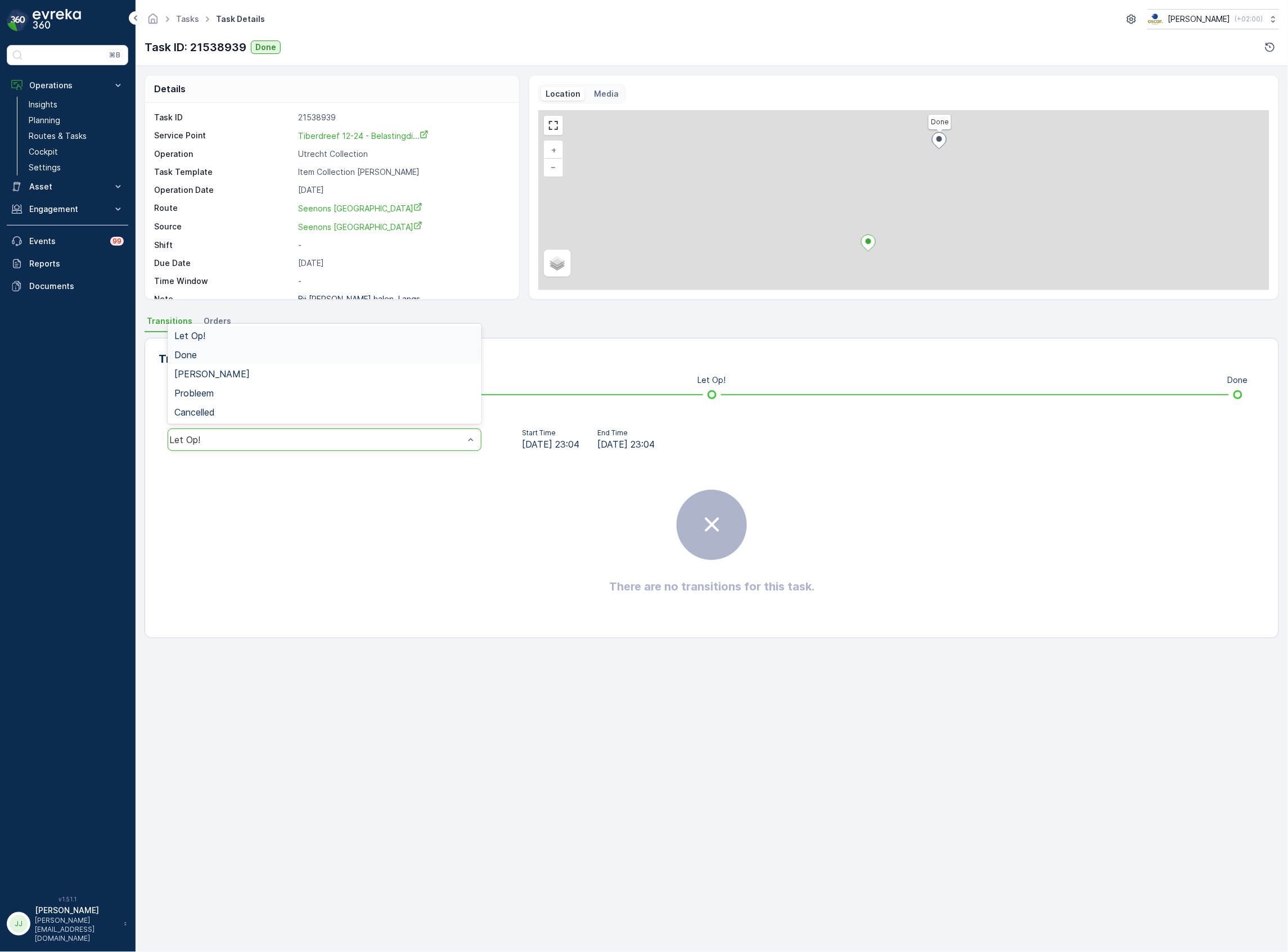
click at [266, 357] on div "Done" at bounding box center [324, 355] width 301 height 10
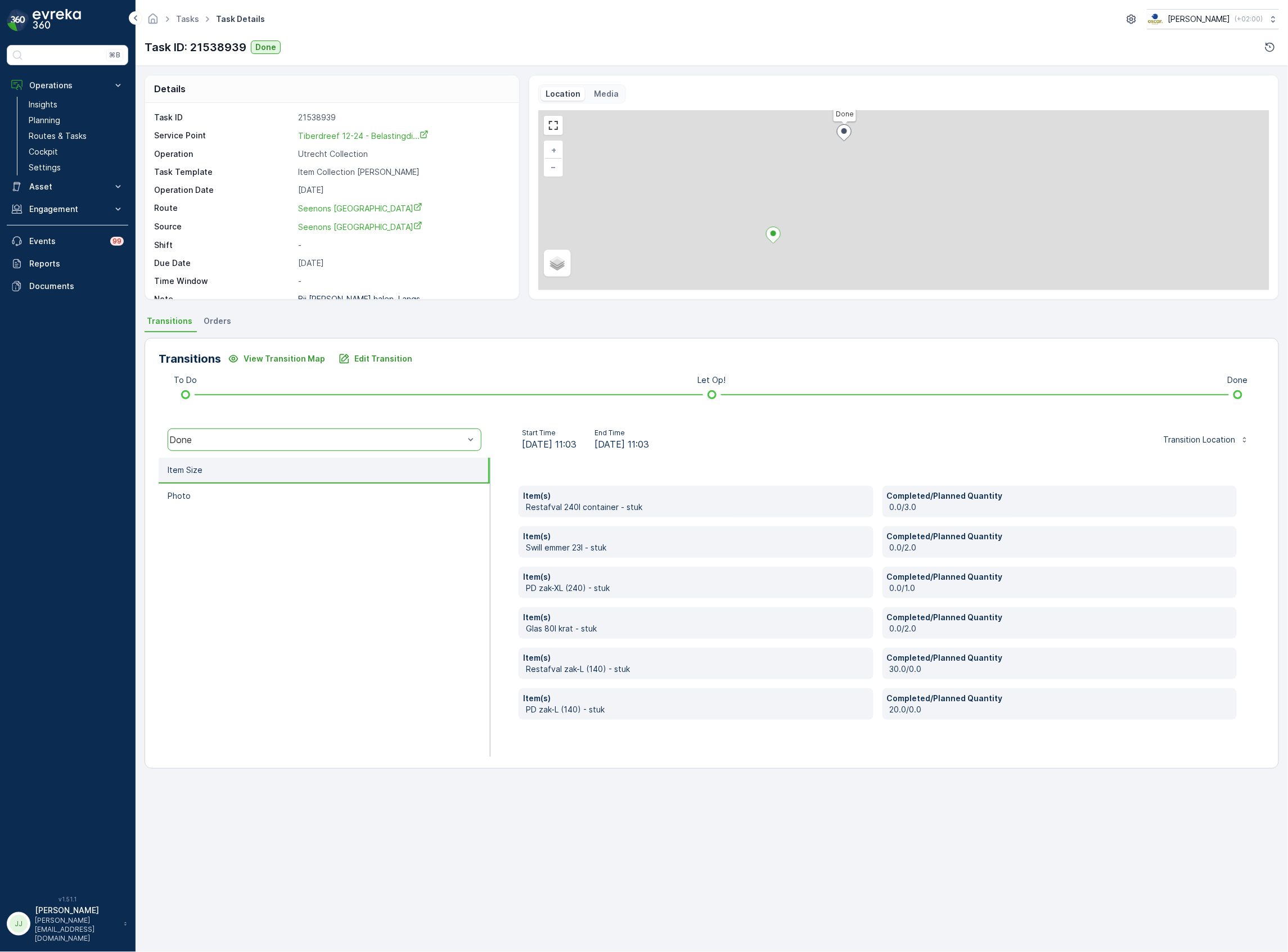
drag, startPoint x: 939, startPoint y: 192, endPoint x: 842, endPoint y: 177, distance: 98.2
click at [842, 177] on div "Done + − Satellite Roadmap Terrain Hybrid Leaflet" at bounding box center [904, 200] width 731 height 180
click at [844, 176] on div "Done + − Satellite Roadmap Terrain Hybrid Leaflet" at bounding box center [904, 200] width 731 height 180
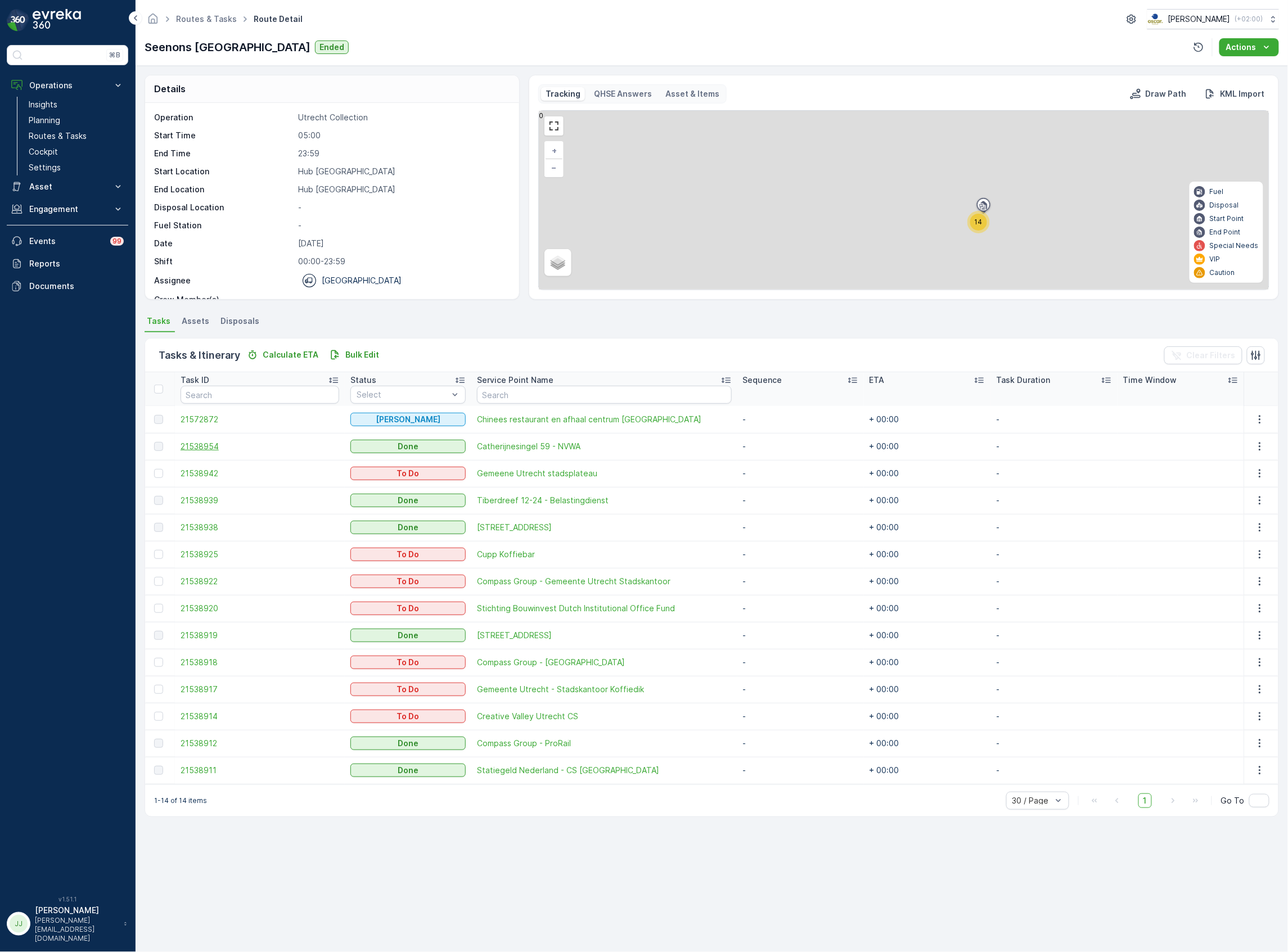
click at [199, 446] on span "21538954" at bounding box center [260, 446] width 159 height 11
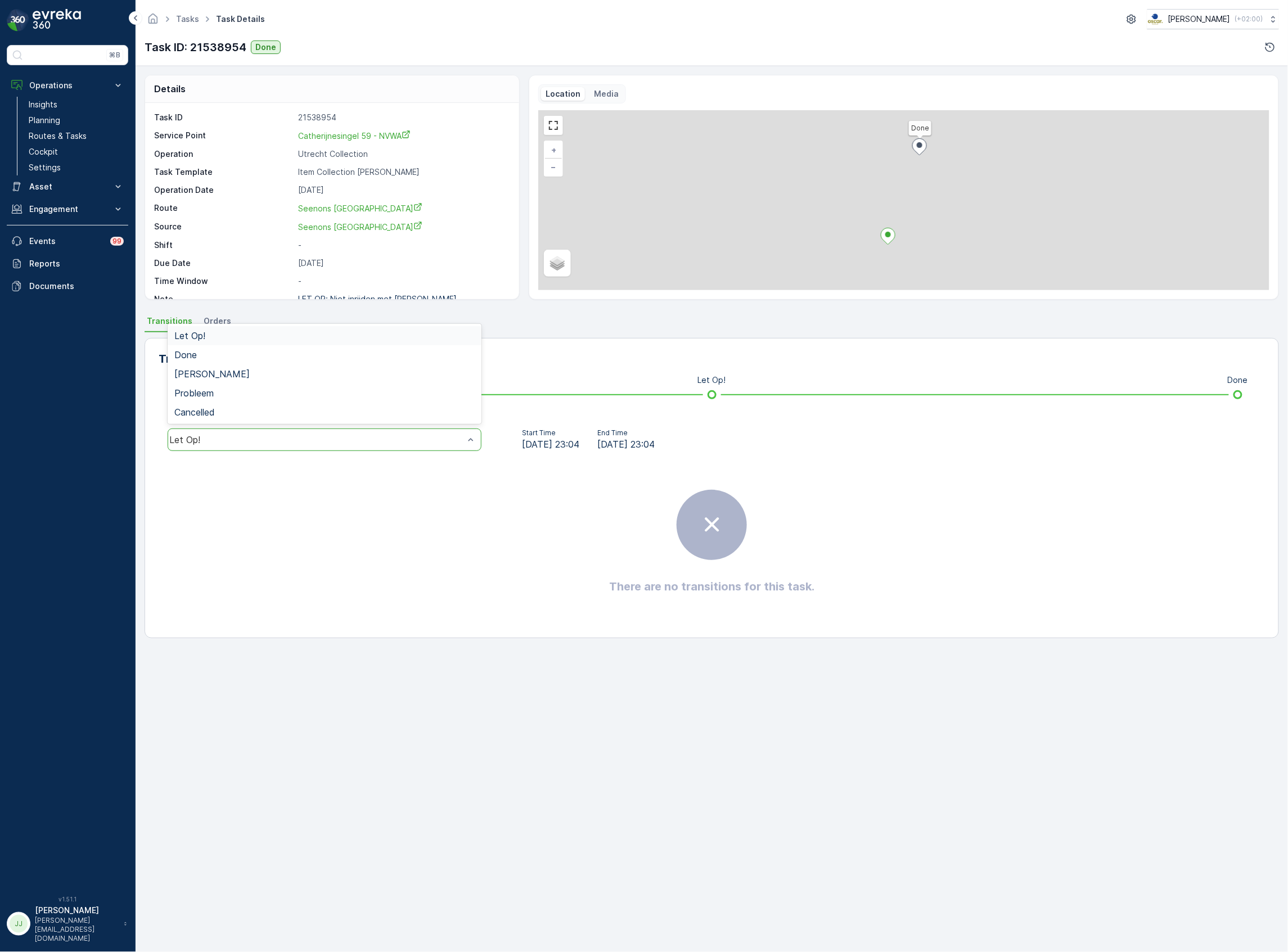
click at [181, 340] on span "Let Op!" at bounding box center [190, 335] width 31 height 10
click at [221, 437] on div "Let Op!" at bounding box center [317, 440] width 295 height 10
click at [198, 361] on div "Done" at bounding box center [324, 355] width 314 height 19
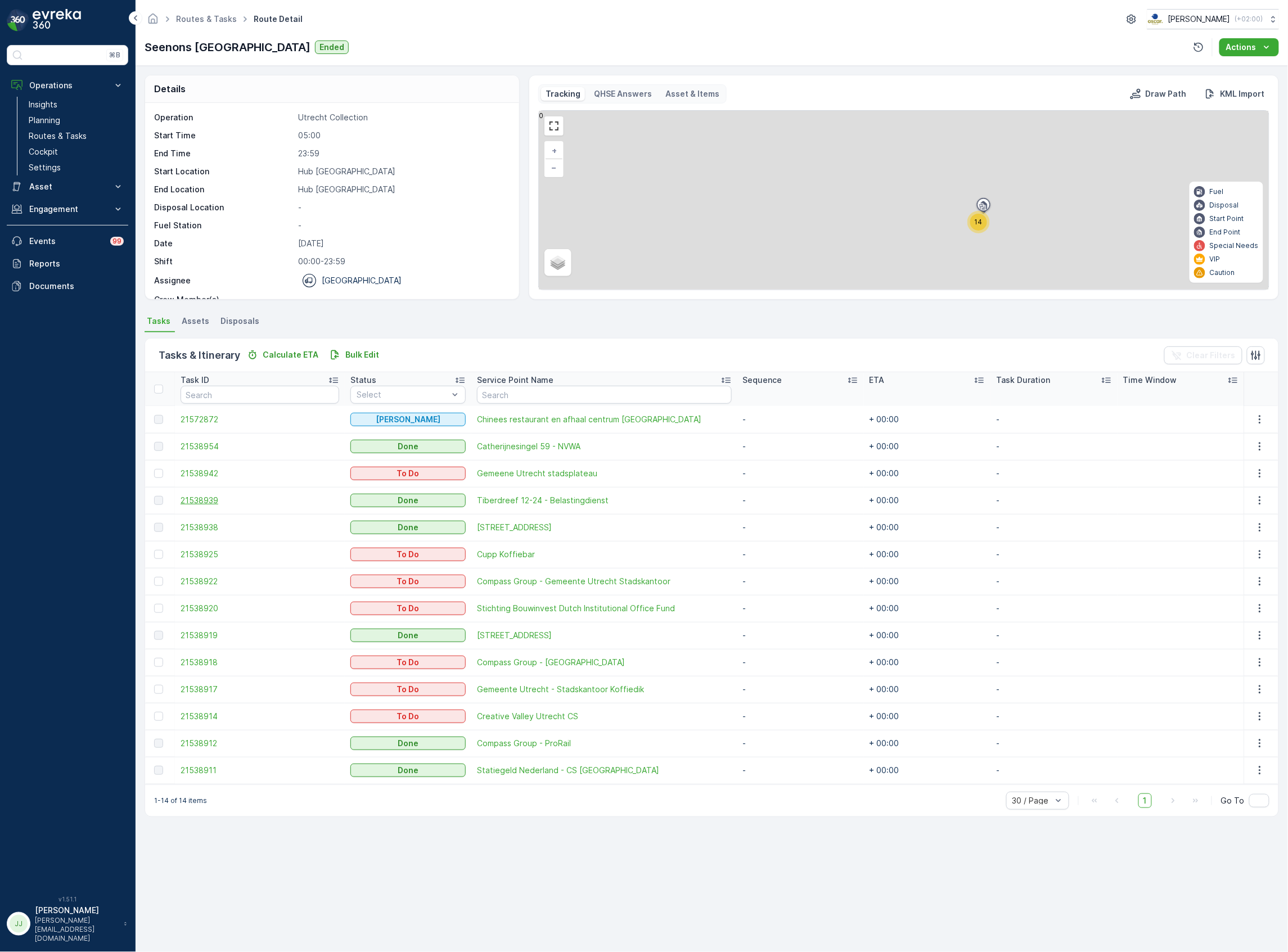
click at [224, 501] on span "21538939" at bounding box center [260, 501] width 159 height 11
click at [208, 531] on span "21538938" at bounding box center [260, 527] width 159 height 11
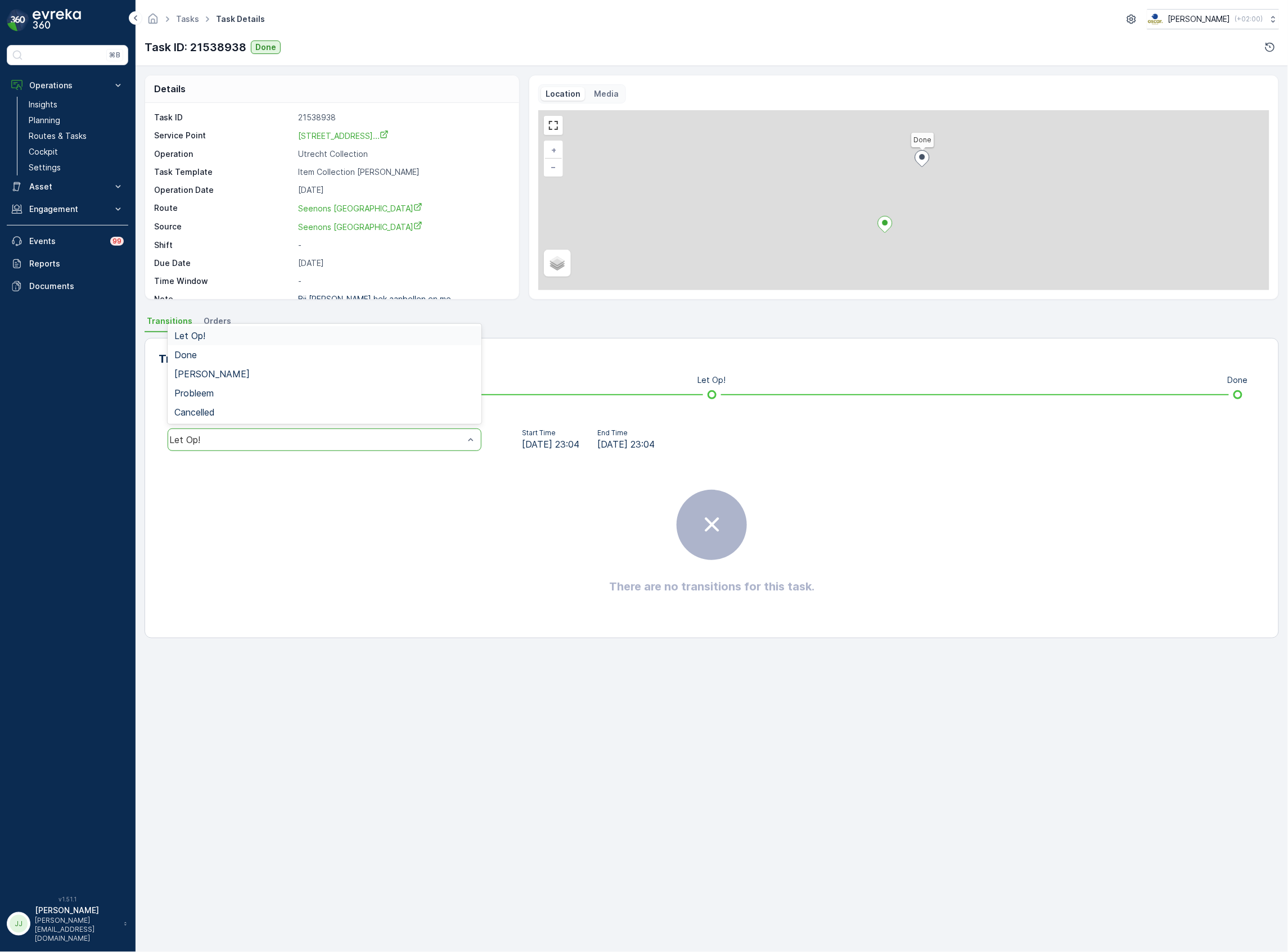
click at [246, 450] on div "Let Op!" at bounding box center [324, 440] width 314 height 23
click at [196, 359] on span "Done" at bounding box center [186, 355] width 23 height 10
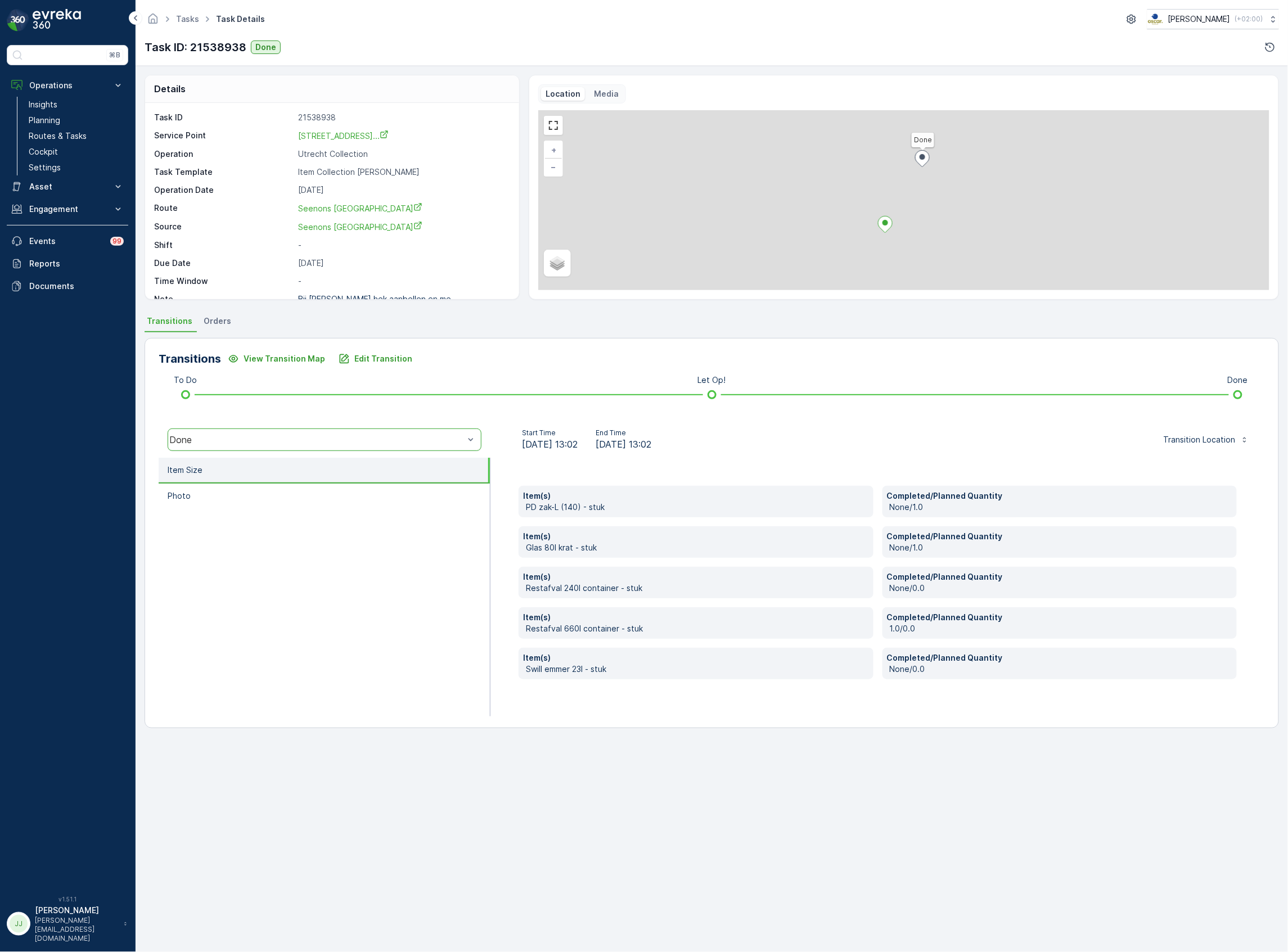
drag, startPoint x: 282, startPoint y: 557, endPoint x: 284, endPoint y: 549, distance: 8.2
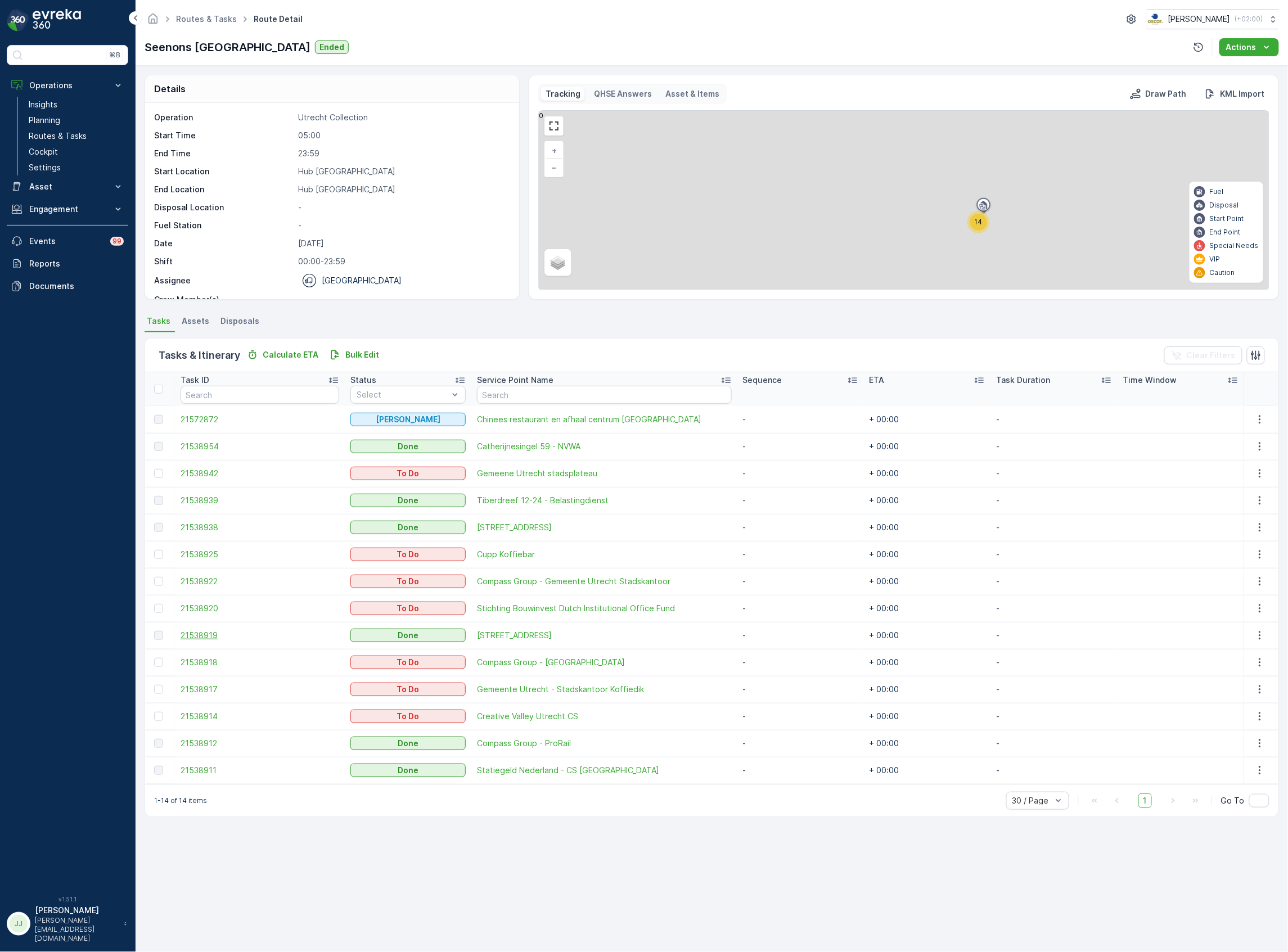
click at [210, 635] on span "21538919" at bounding box center [260, 635] width 159 height 11
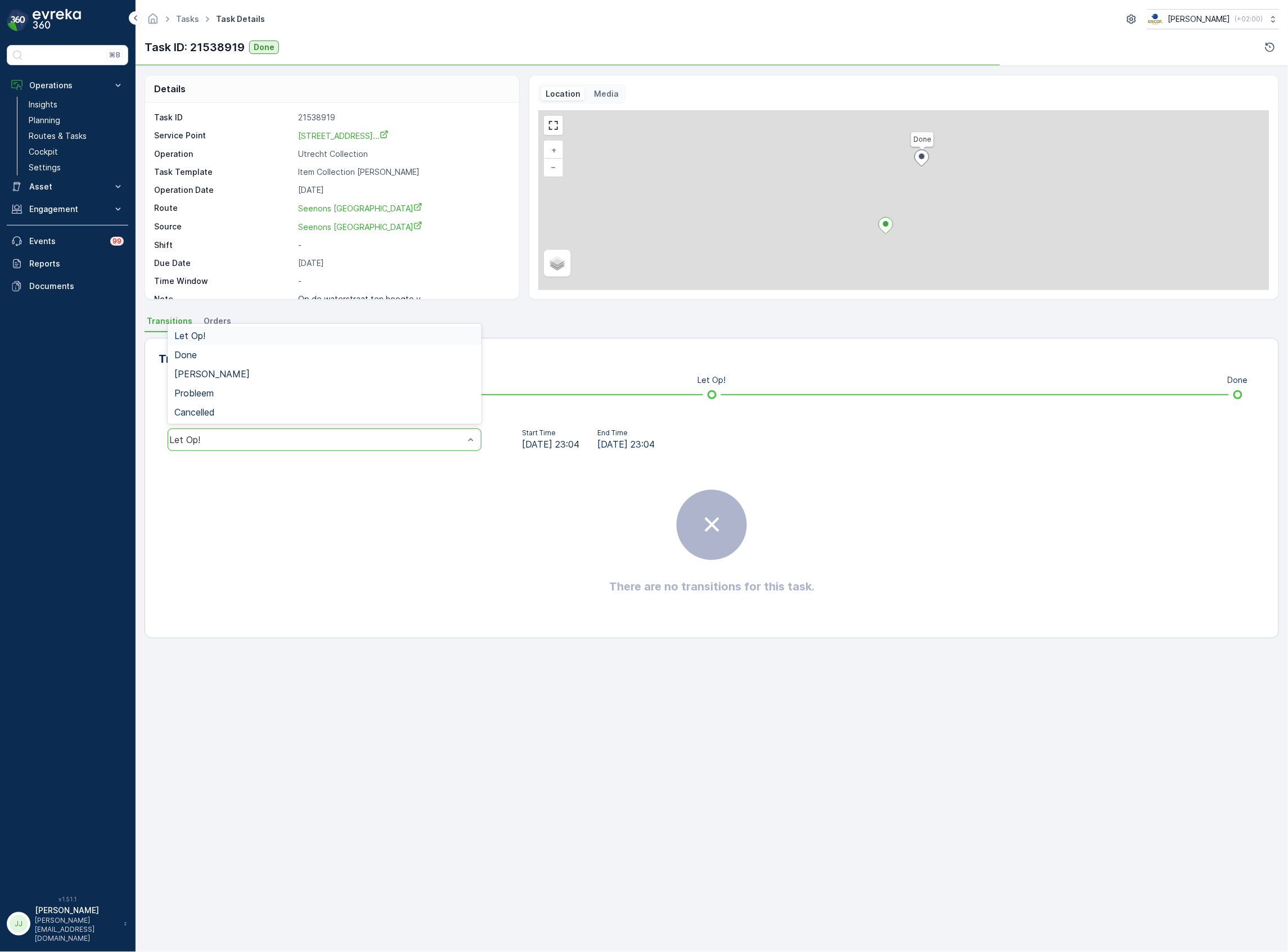
click at [249, 446] on div "Let Op!" at bounding box center [324, 440] width 314 height 23
click at [226, 361] on div "Done" at bounding box center [324, 355] width 314 height 19
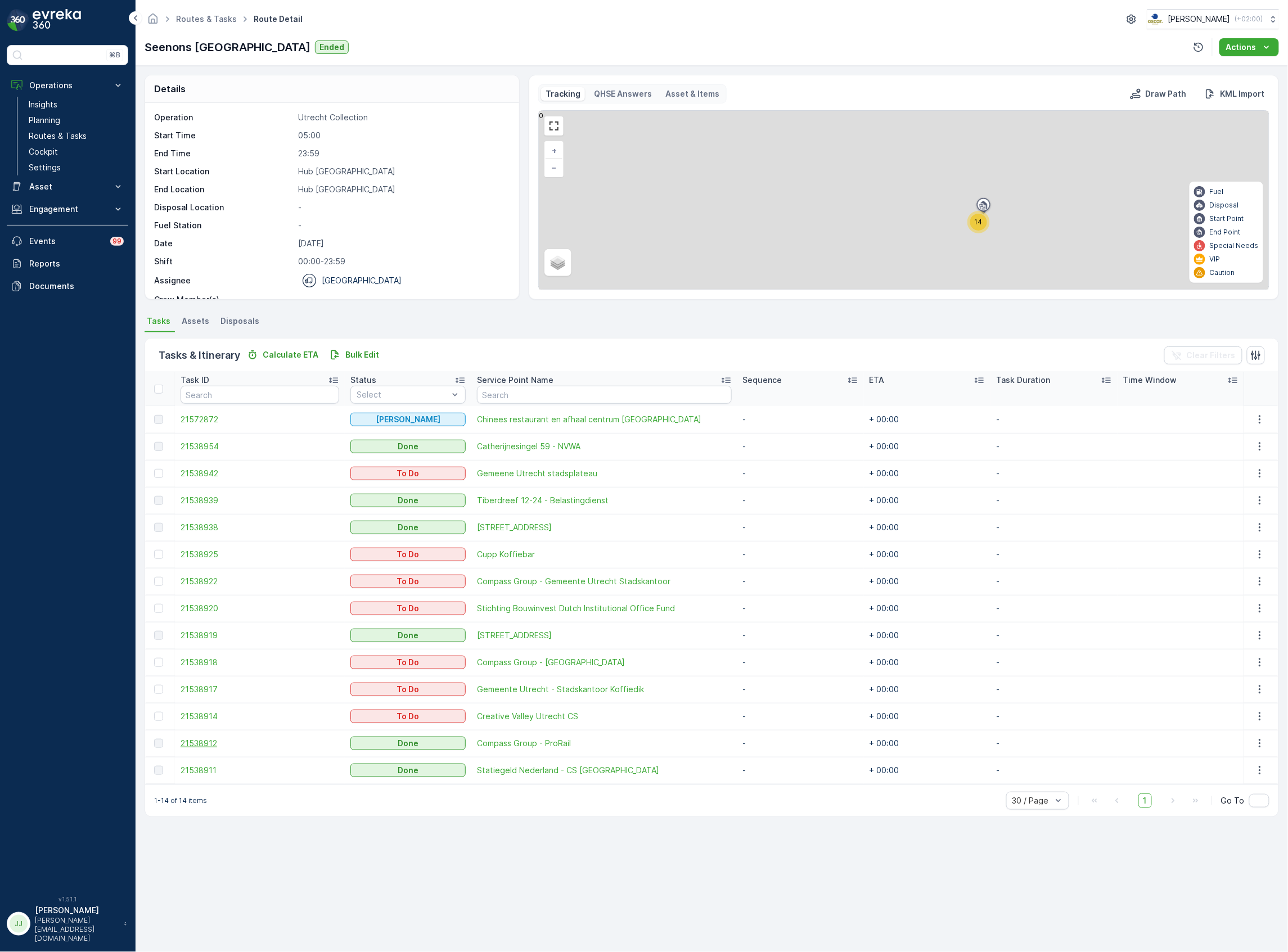
click at [206, 741] on span "21538912" at bounding box center [260, 744] width 159 height 11
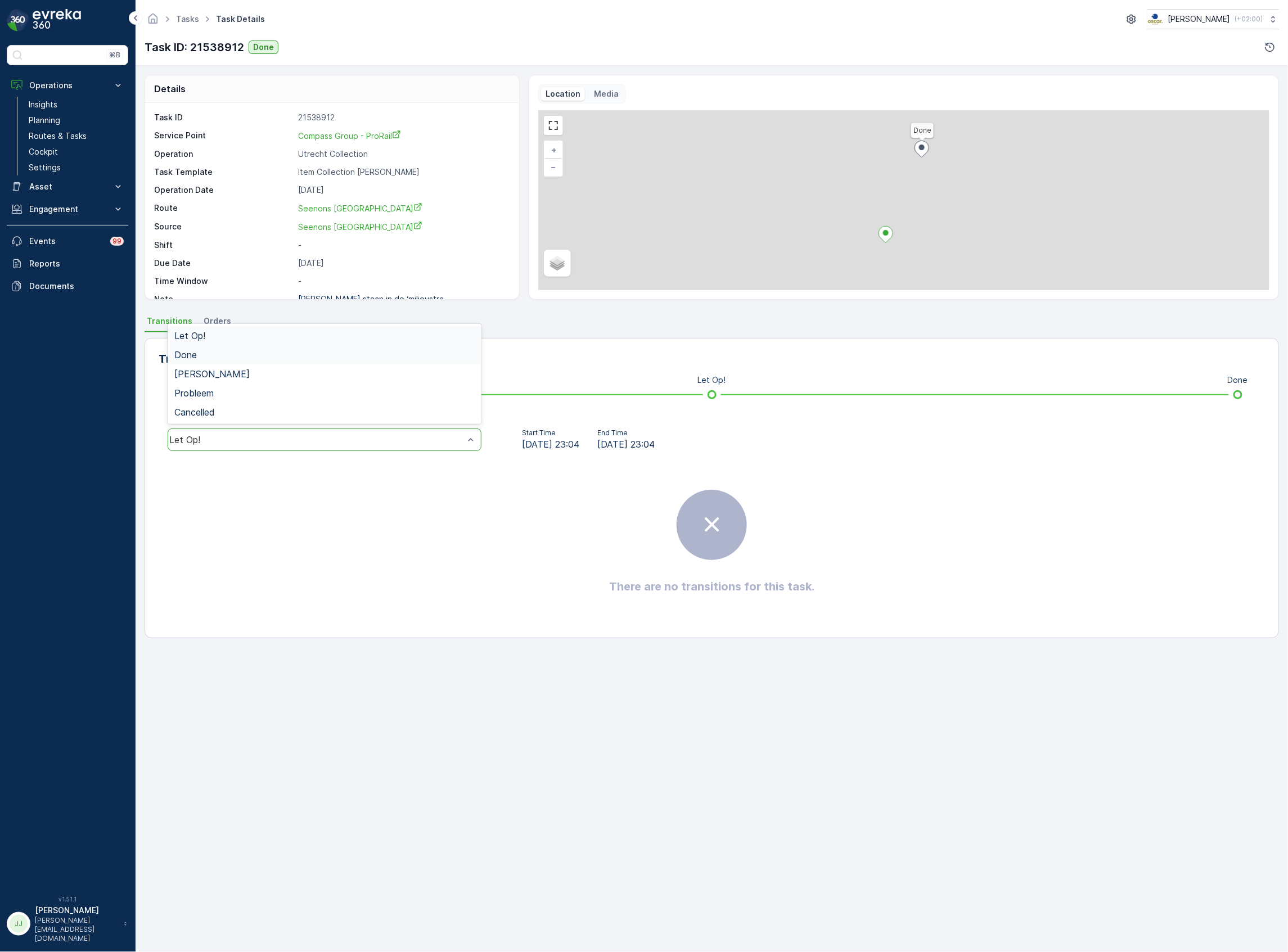
click at [192, 353] on span "Done" at bounding box center [186, 355] width 23 height 10
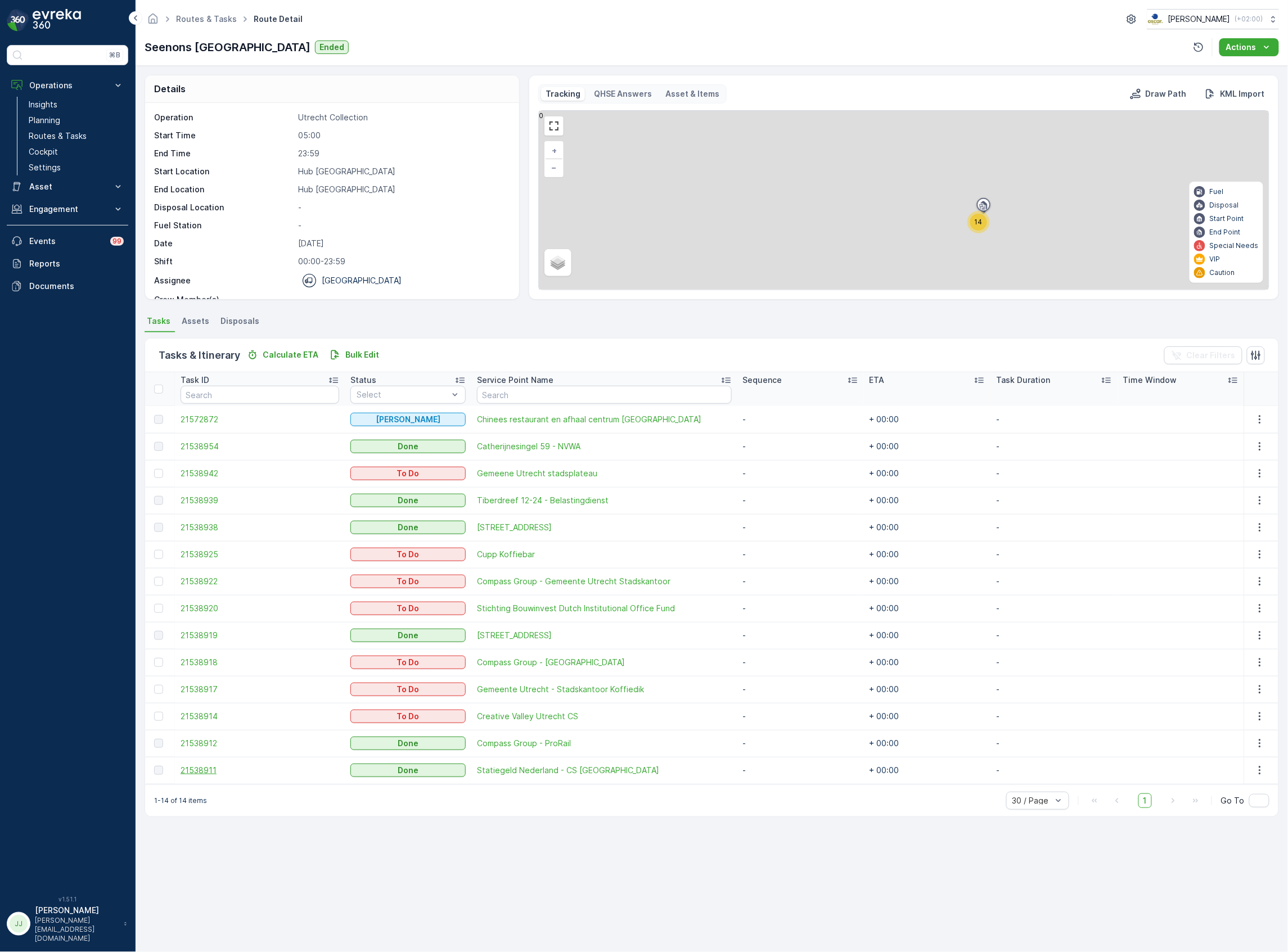
click at [221, 775] on span "21538911" at bounding box center [260, 771] width 159 height 11
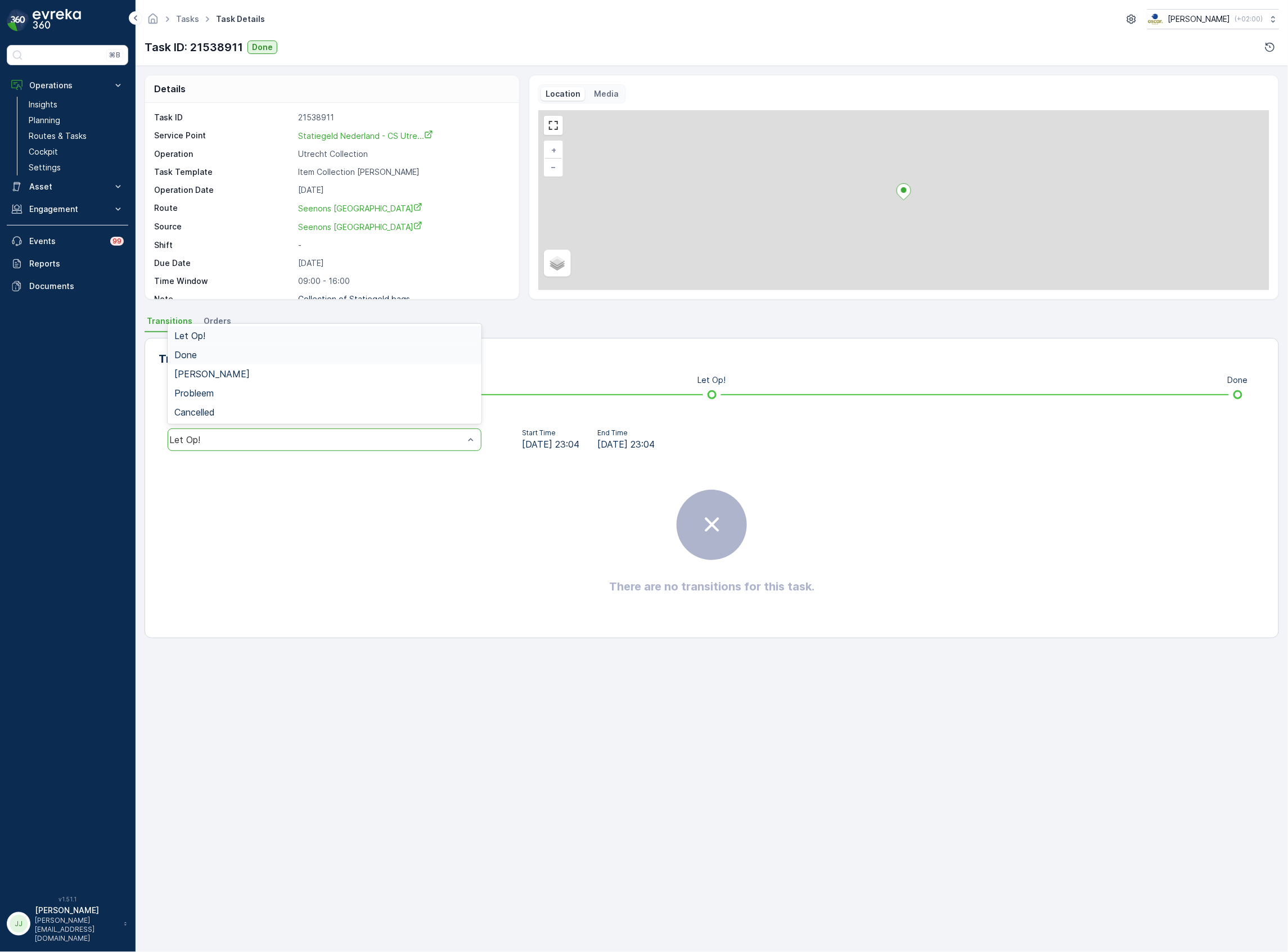
click at [217, 358] on div "Done" at bounding box center [324, 355] width 301 height 10
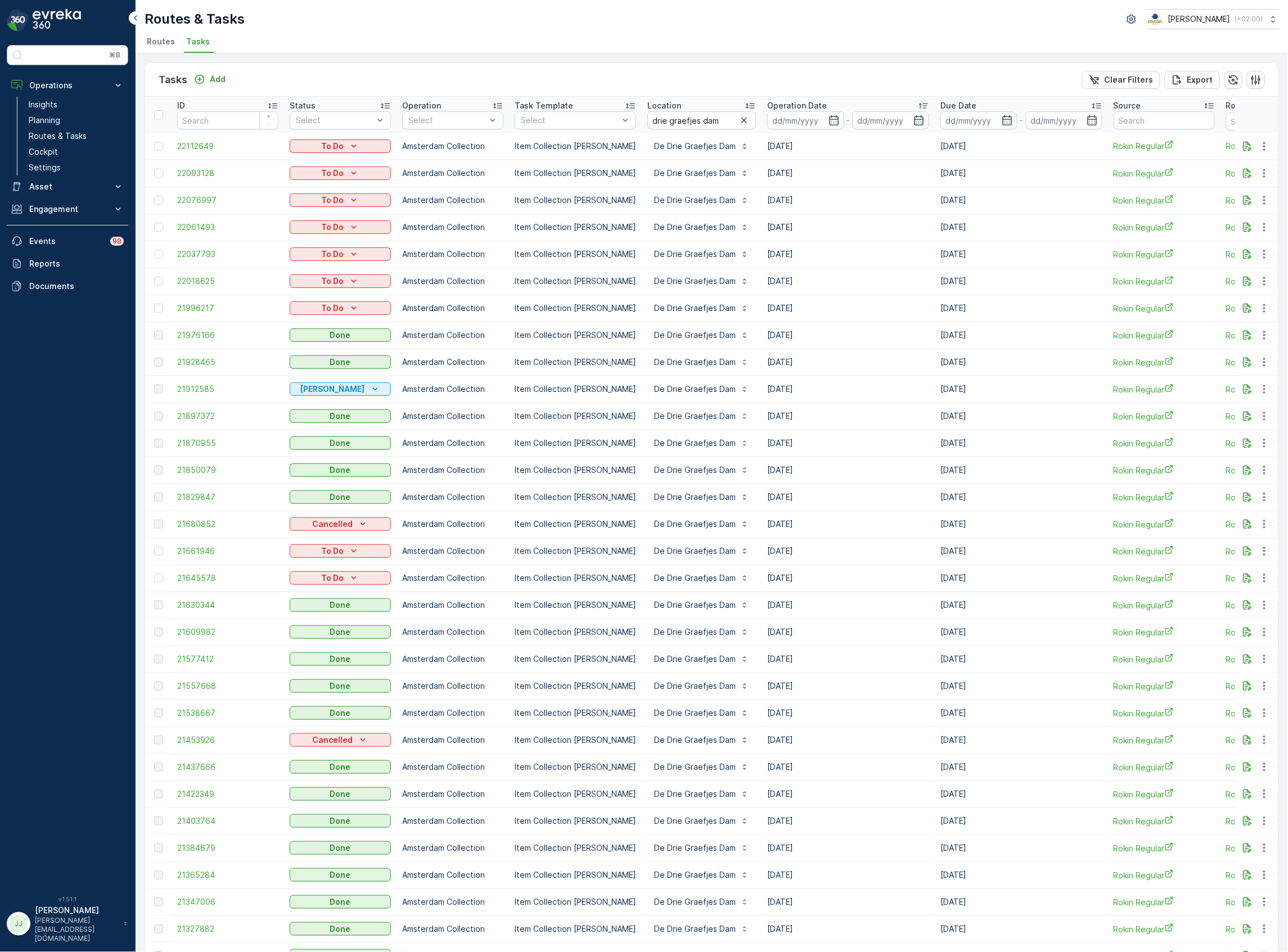
scroll to position [278, 0]
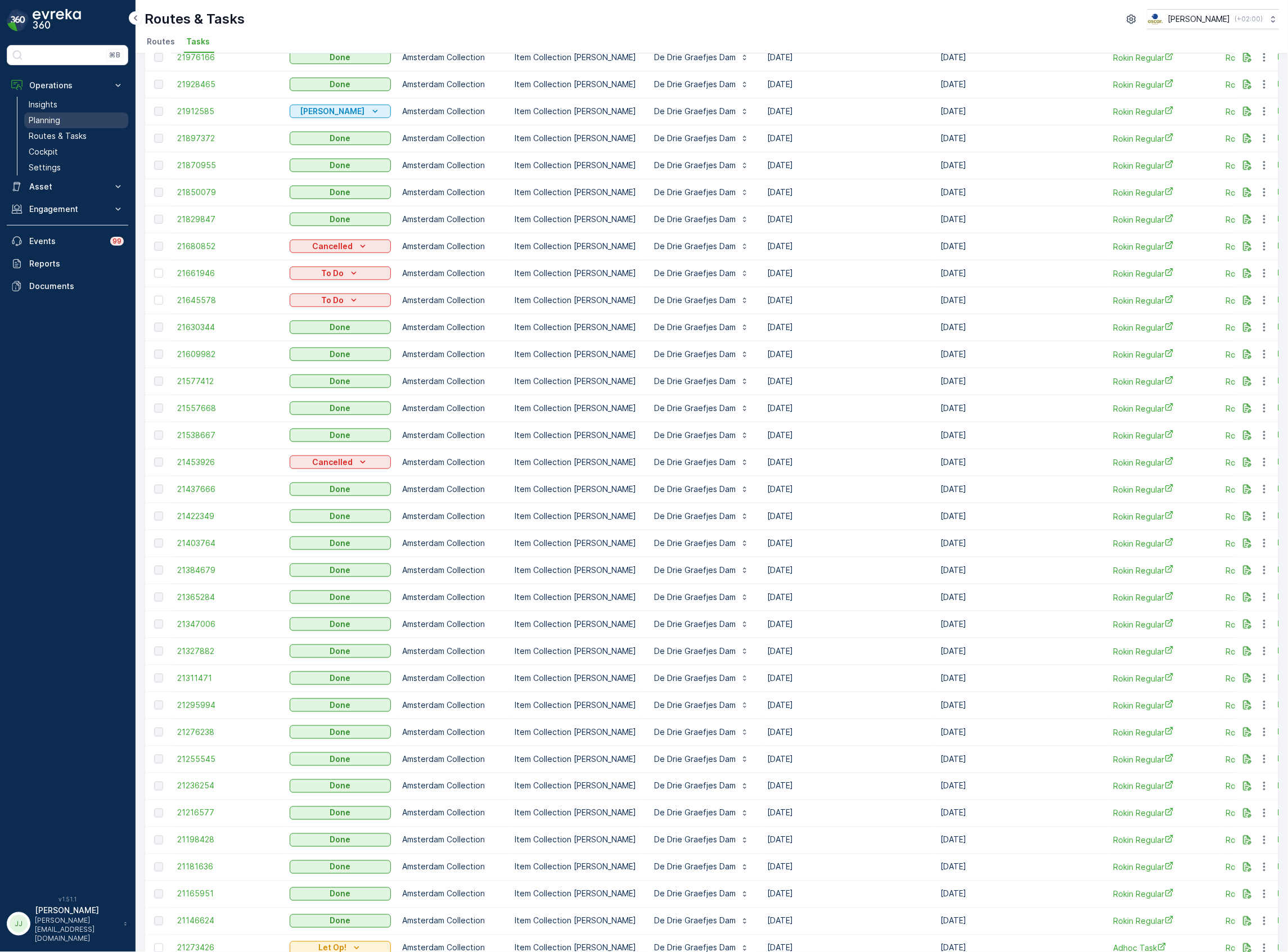
drag, startPoint x: 50, startPoint y: 140, endPoint x: 67, endPoint y: 122, distance: 24.8
click at [50, 140] on p "Routes & Tasks" at bounding box center [57, 136] width 58 height 11
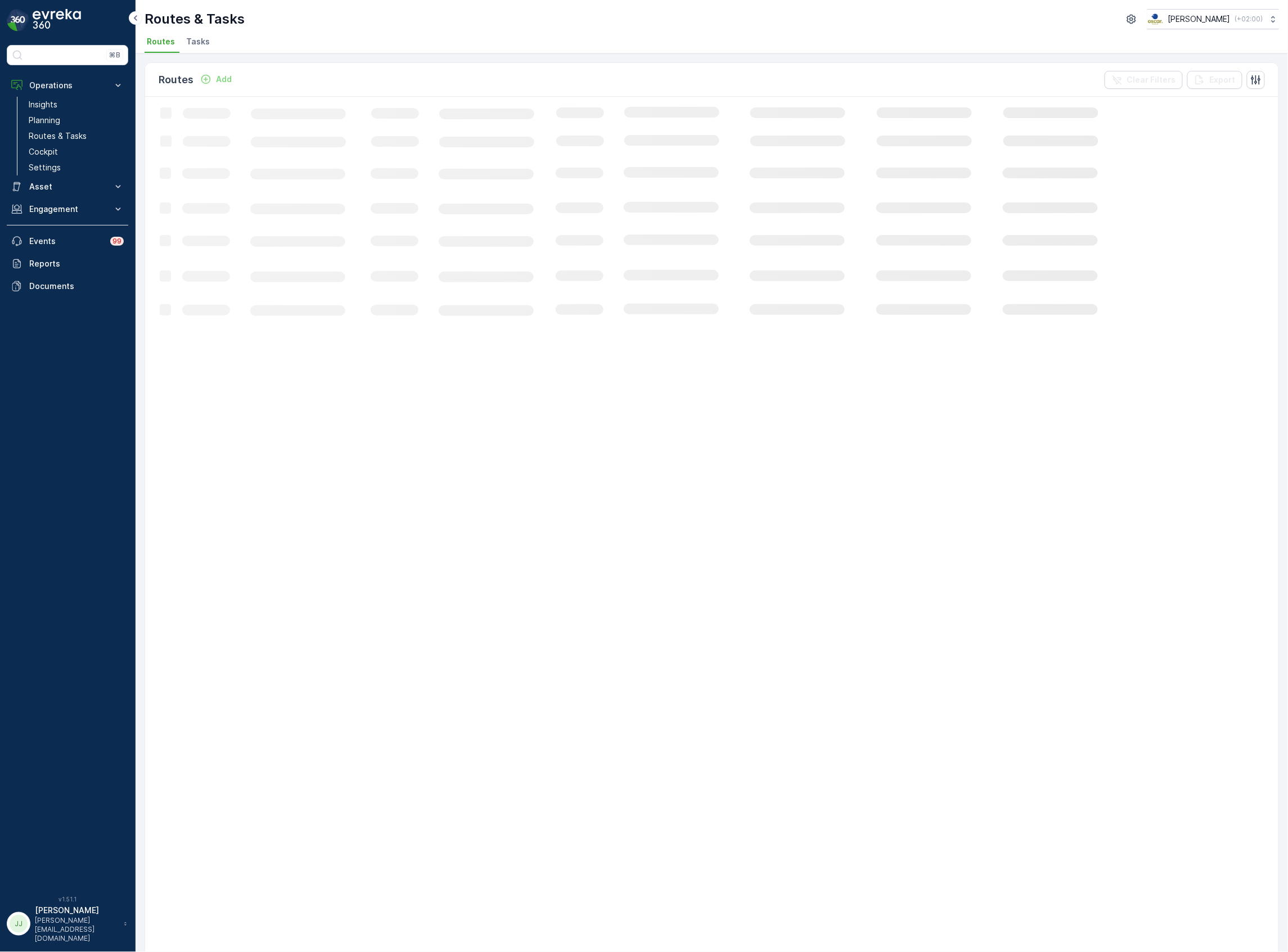
click at [209, 41] on li "Tasks" at bounding box center [199, 44] width 30 height 19
click at [208, 79] on div "Add" at bounding box center [209, 79] width 32 height 11
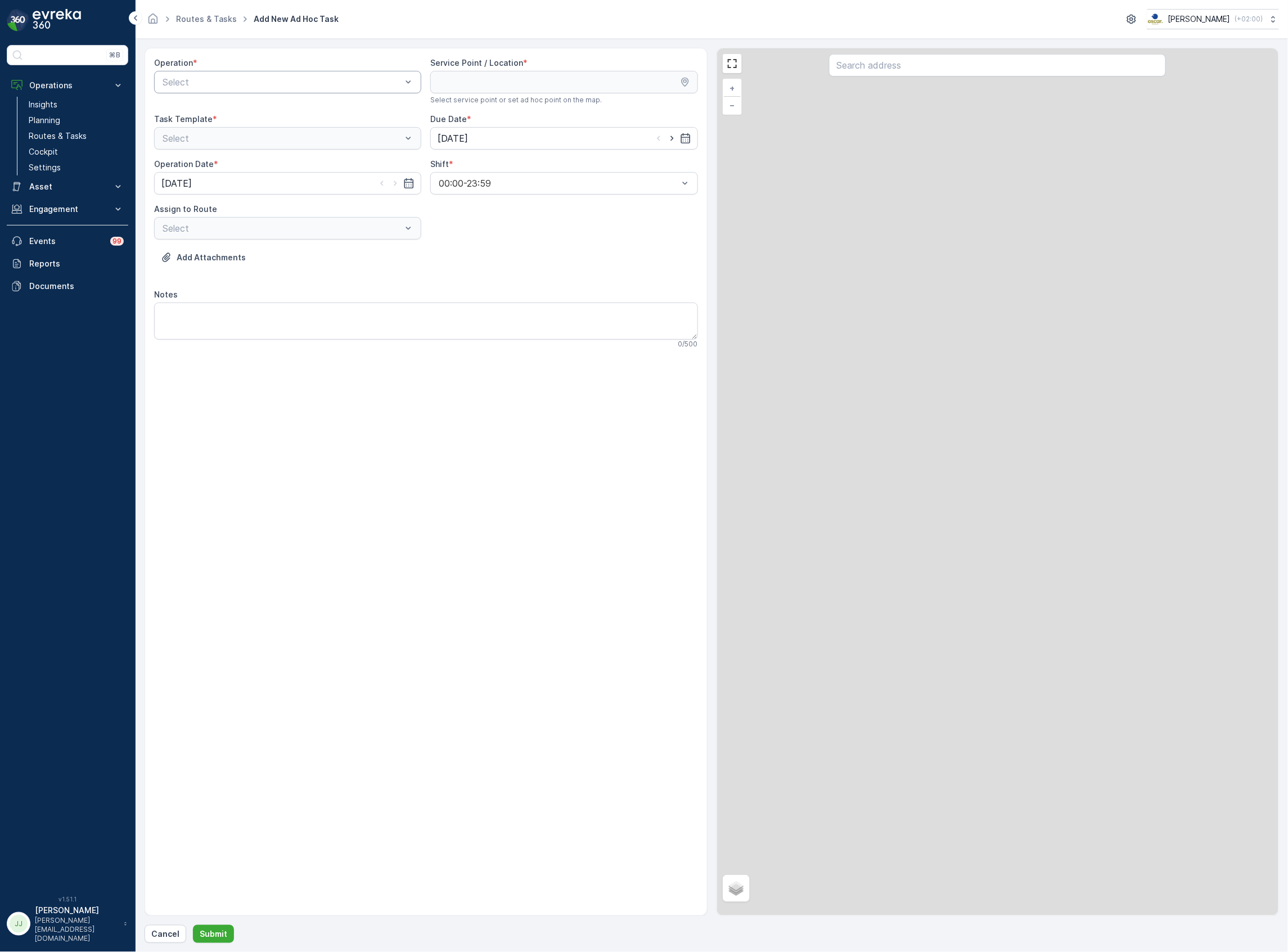
click at [327, 93] on div "Select" at bounding box center [288, 82] width 267 height 23
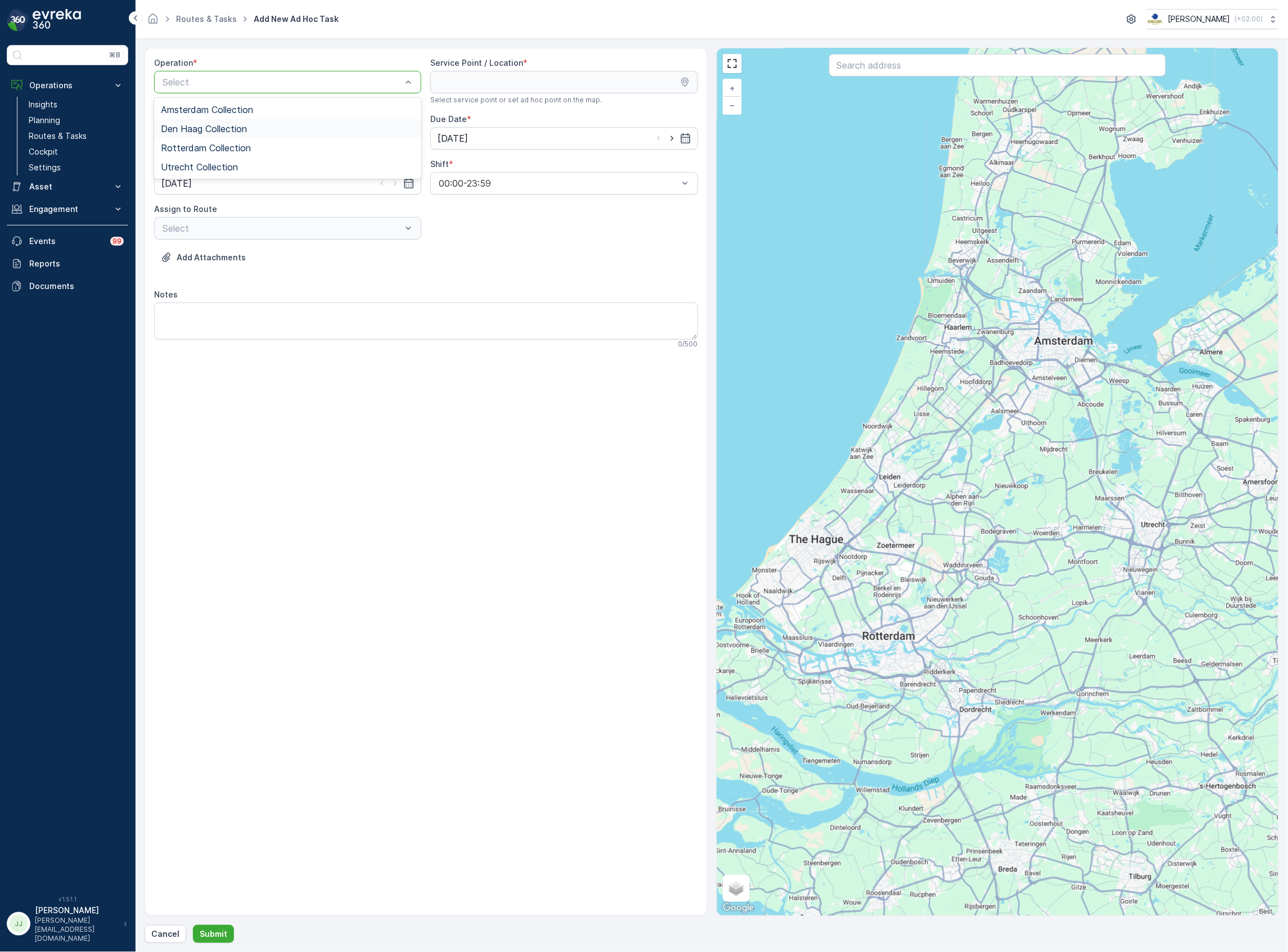
click at [216, 128] on span "Den Haag Collection" at bounding box center [204, 129] width 86 height 10
click at [867, 70] on input "text" at bounding box center [998, 66] width 337 height 23
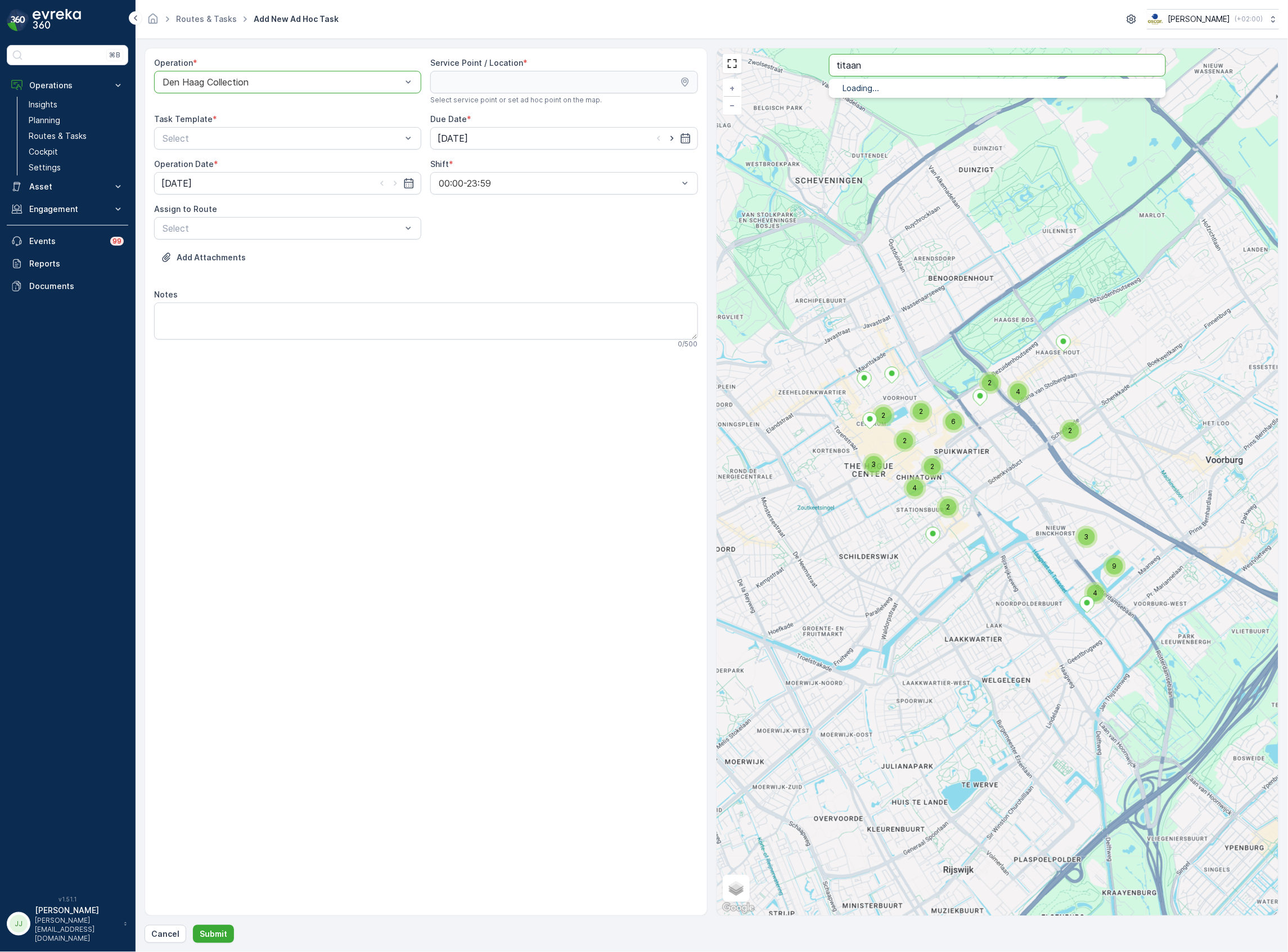
type input "titaan"
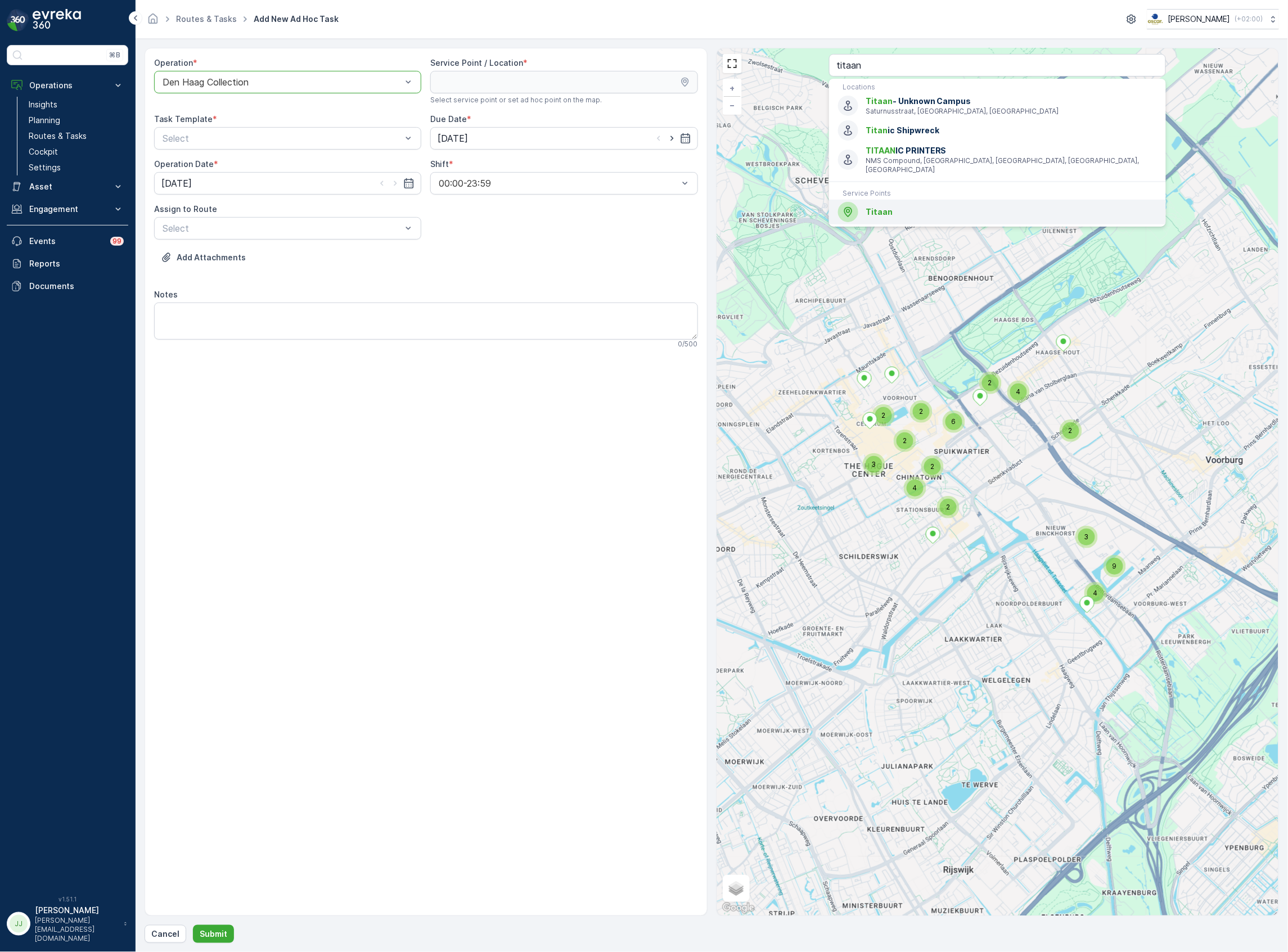
click at [890, 207] on span "Titaan" at bounding box center [879, 211] width 27 height 10
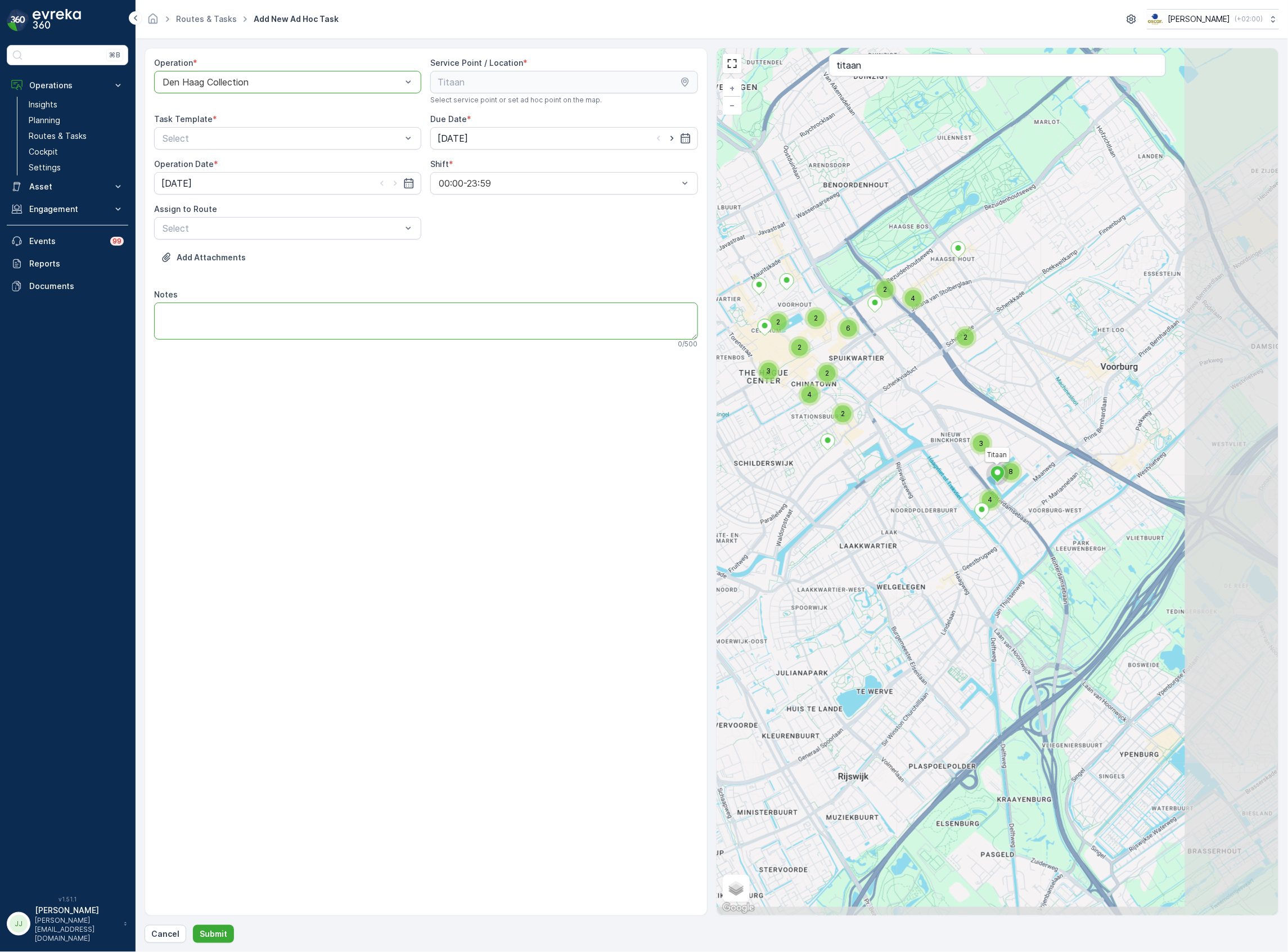
click at [408, 314] on textarea "Notes" at bounding box center [426, 321] width 544 height 37
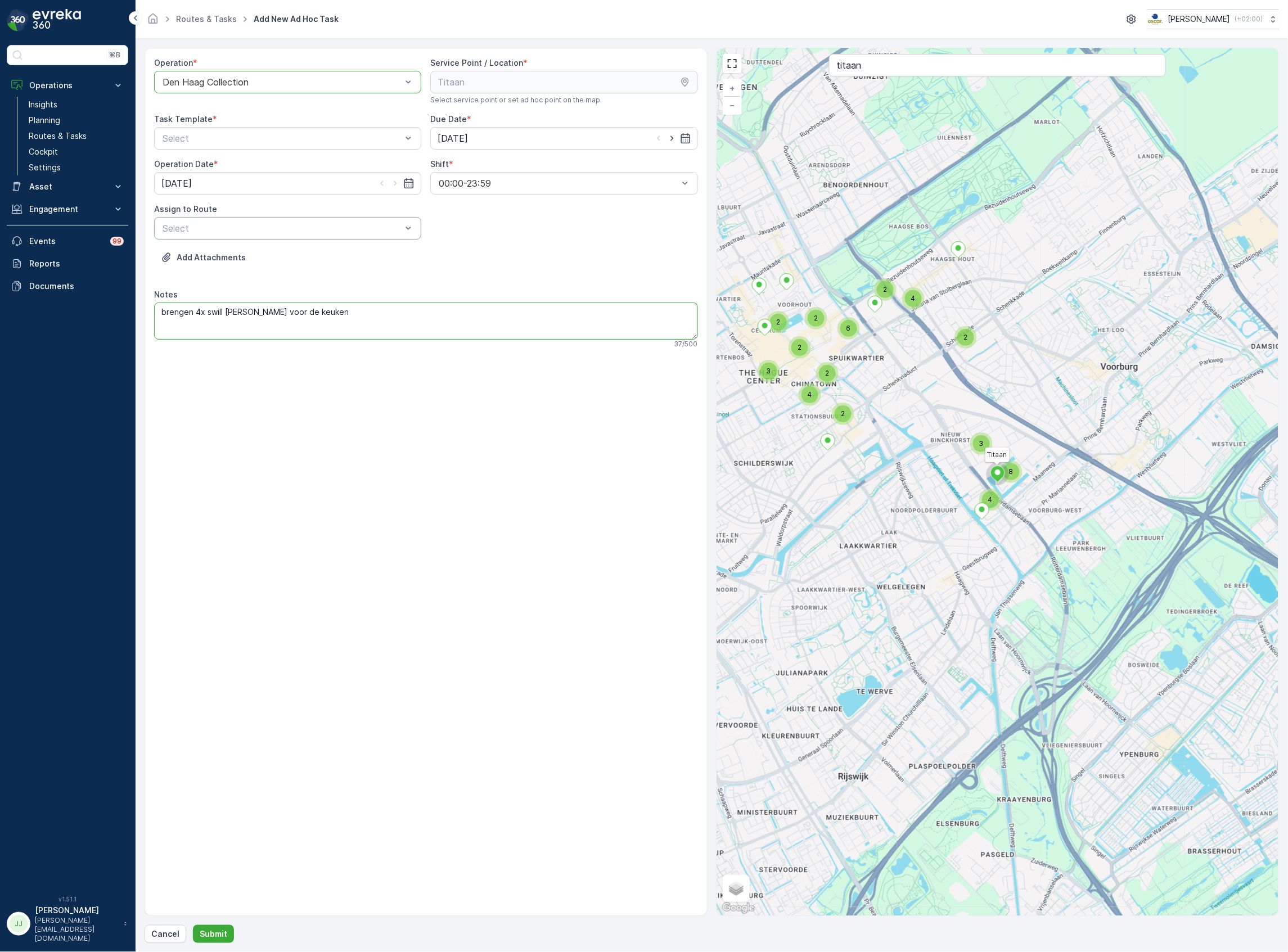
type textarea "brengen 4x swill emmer voor de keuken"
click at [219, 260] on span "BH Regular (Dispatched) - Den Haag" at bounding box center [288, 261] width 254 height 20
click at [292, 164] on div "Item Collection [PERSON_NAME]" at bounding box center [288, 166] width 254 height 10
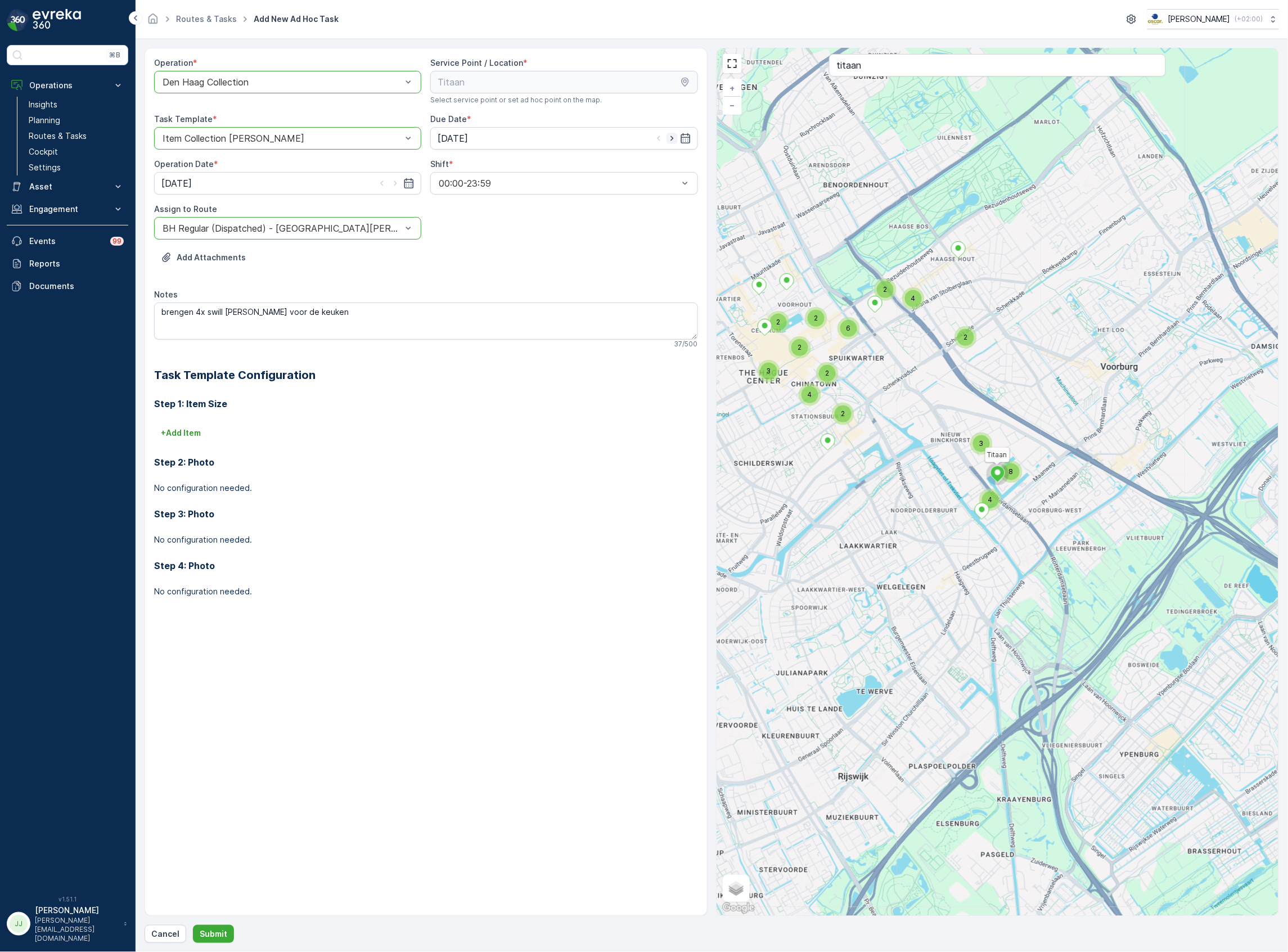
click at [674, 134] on icon "button" at bounding box center [673, 139] width 11 height 11
type input "02.10.2025"
click at [392, 183] on icon "button" at bounding box center [396, 183] width 11 height 11
type input "02.10.2025"
click at [168, 314] on textarea "brengen 4x swill emmer voor de keuken" at bounding box center [426, 321] width 544 height 37
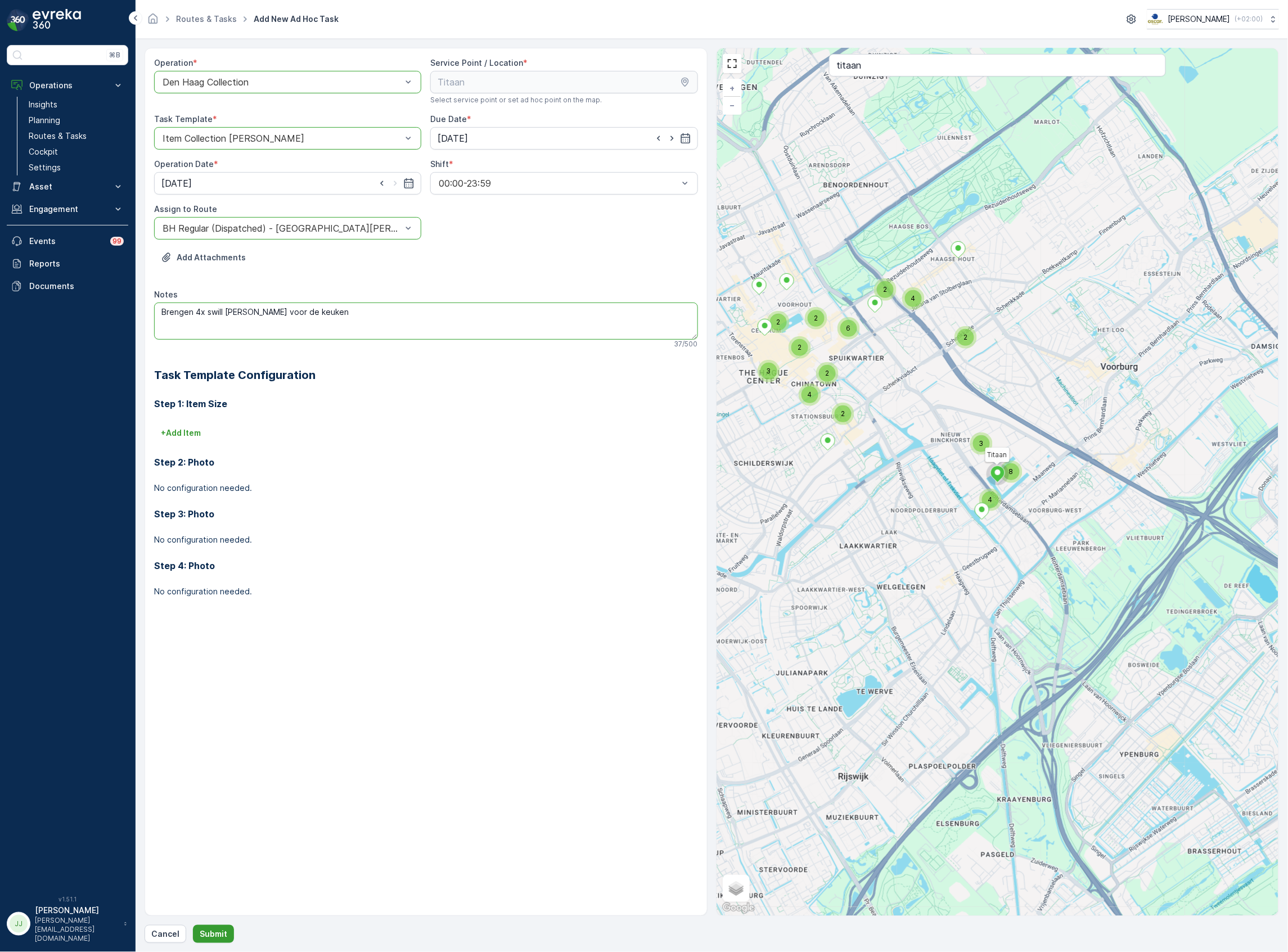
type textarea "Brengen 4x swill emmer voor de keuken"
click at [207, 933] on p "Submit" at bounding box center [213, 934] width 28 height 11
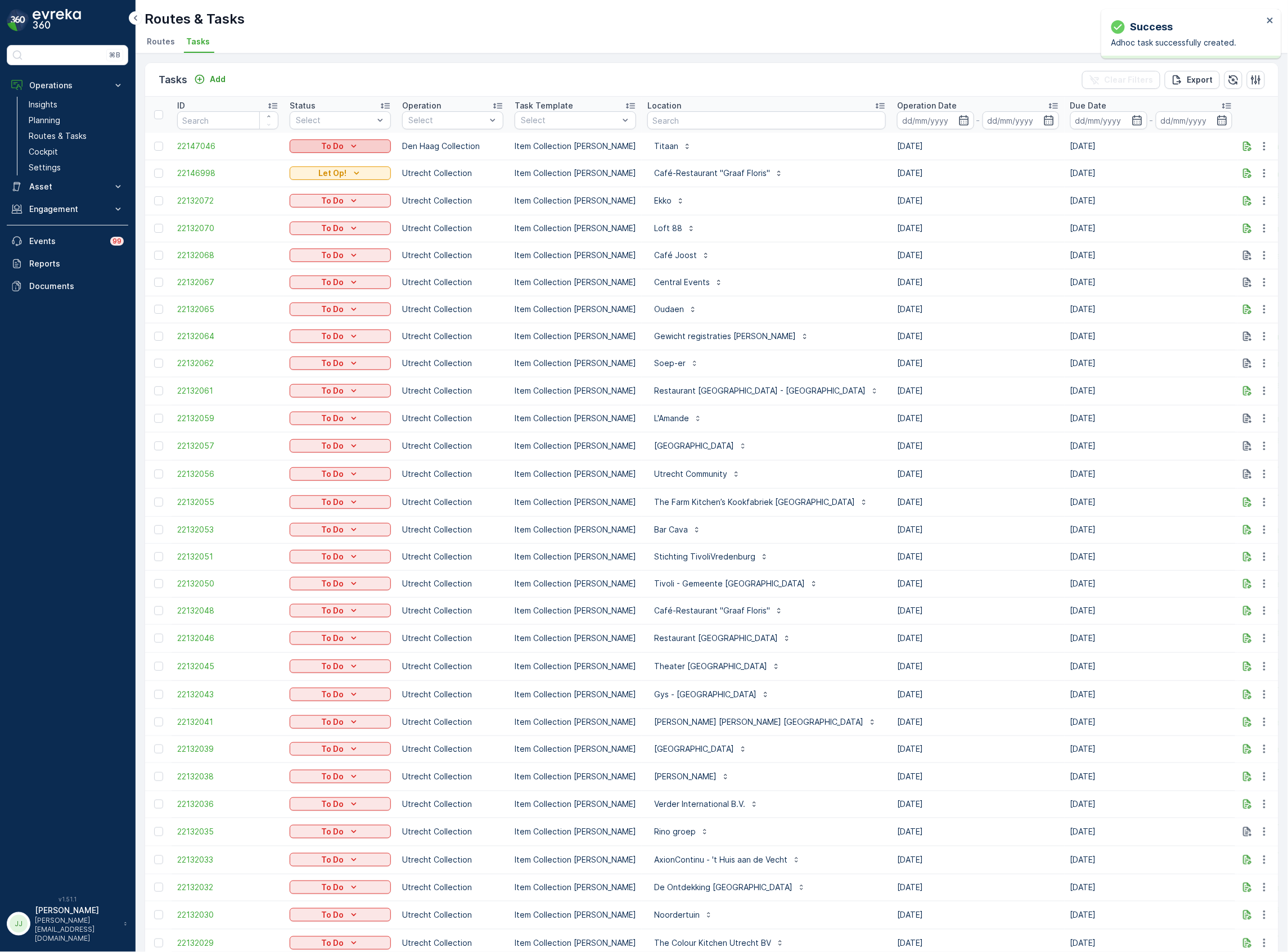
click at [298, 145] on div "To Do" at bounding box center [340, 147] width 92 height 11
click at [322, 192] on span "Let Op!" at bounding box center [310, 194] width 28 height 11
click at [201, 76] on icon "Add" at bounding box center [199, 79] width 11 height 11
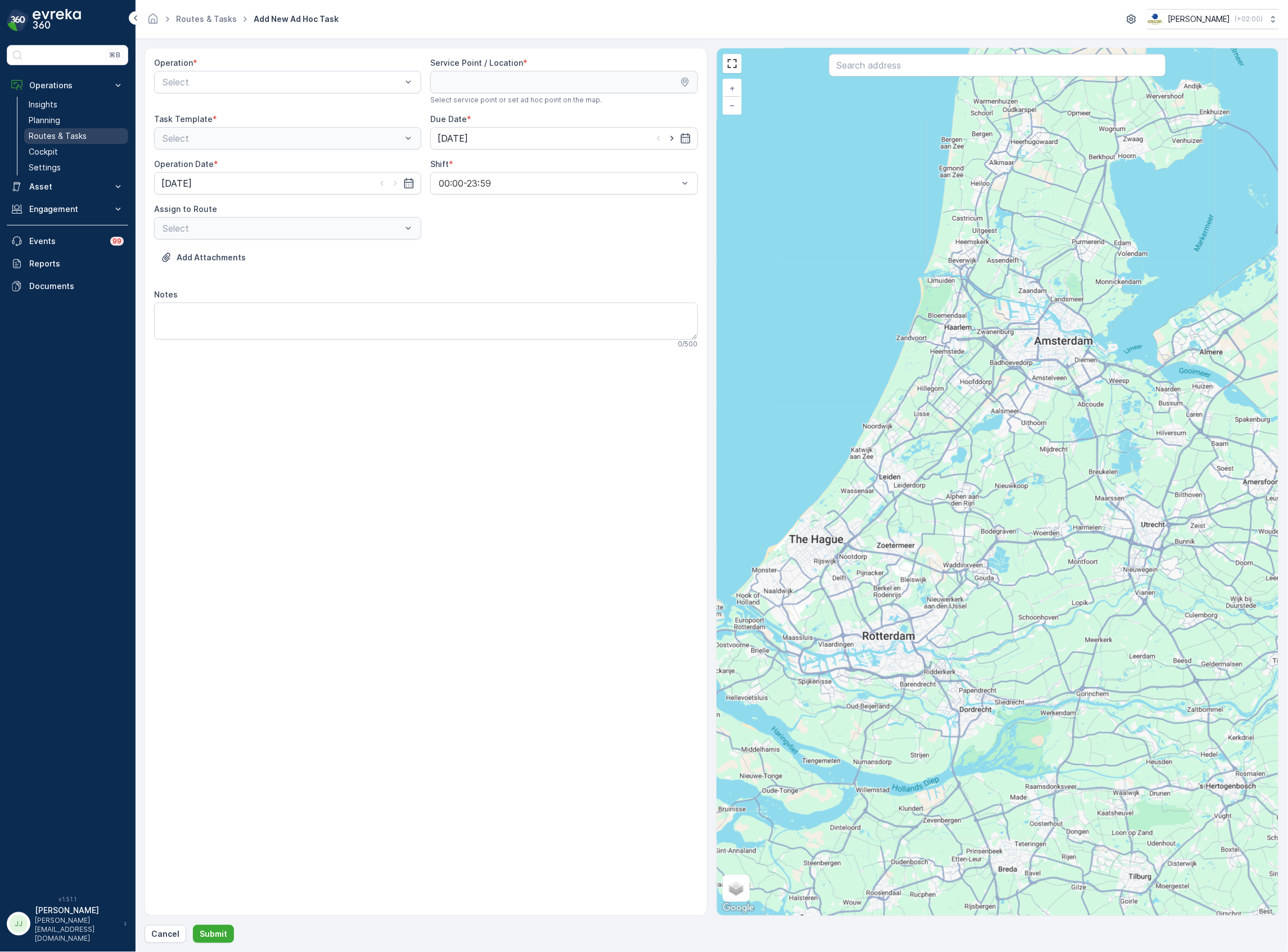
click at [62, 139] on p "Routes & Tasks" at bounding box center [57, 136] width 58 height 11
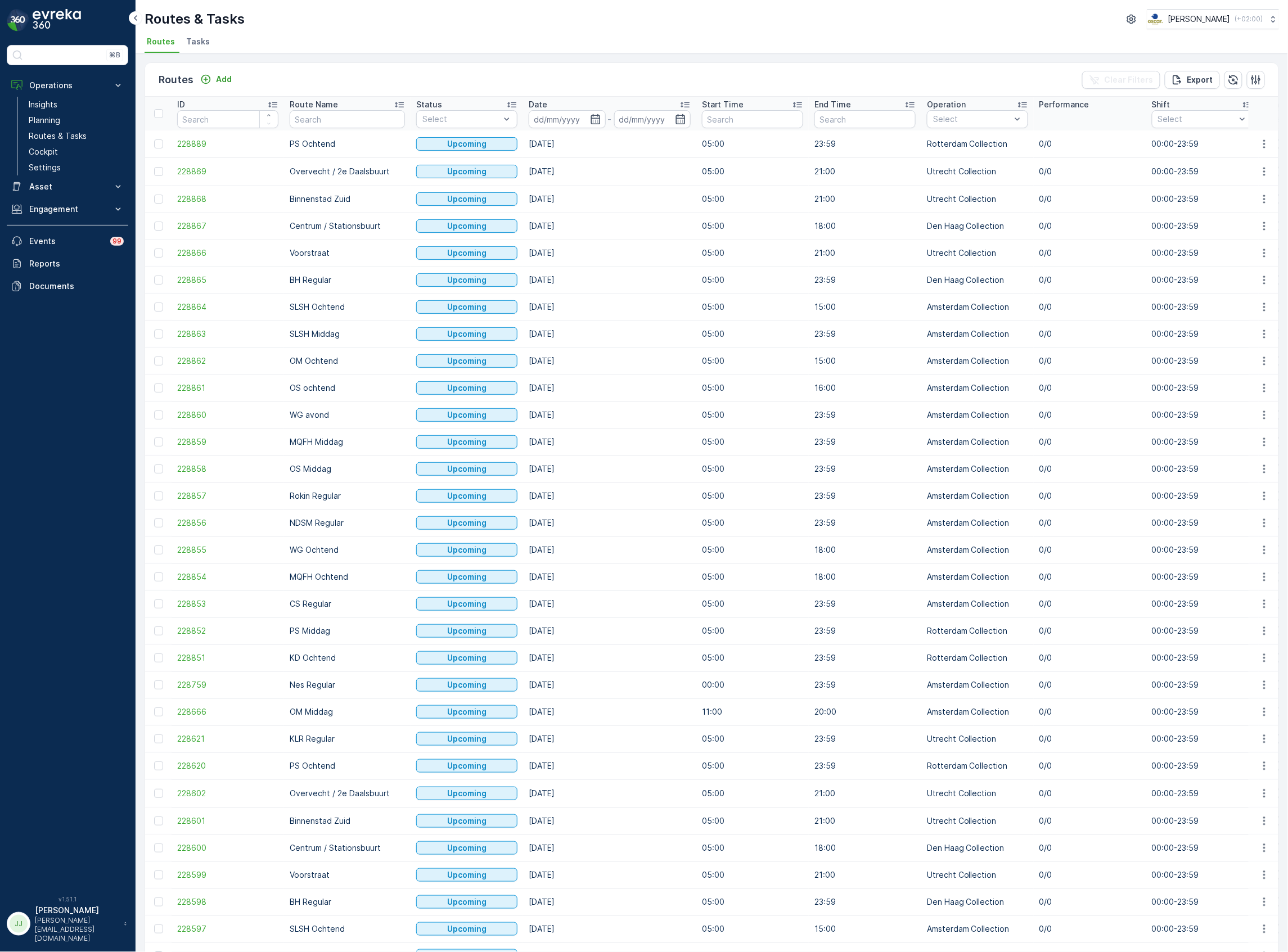
click at [194, 41] on span "Tasks" at bounding box center [198, 41] width 24 height 11
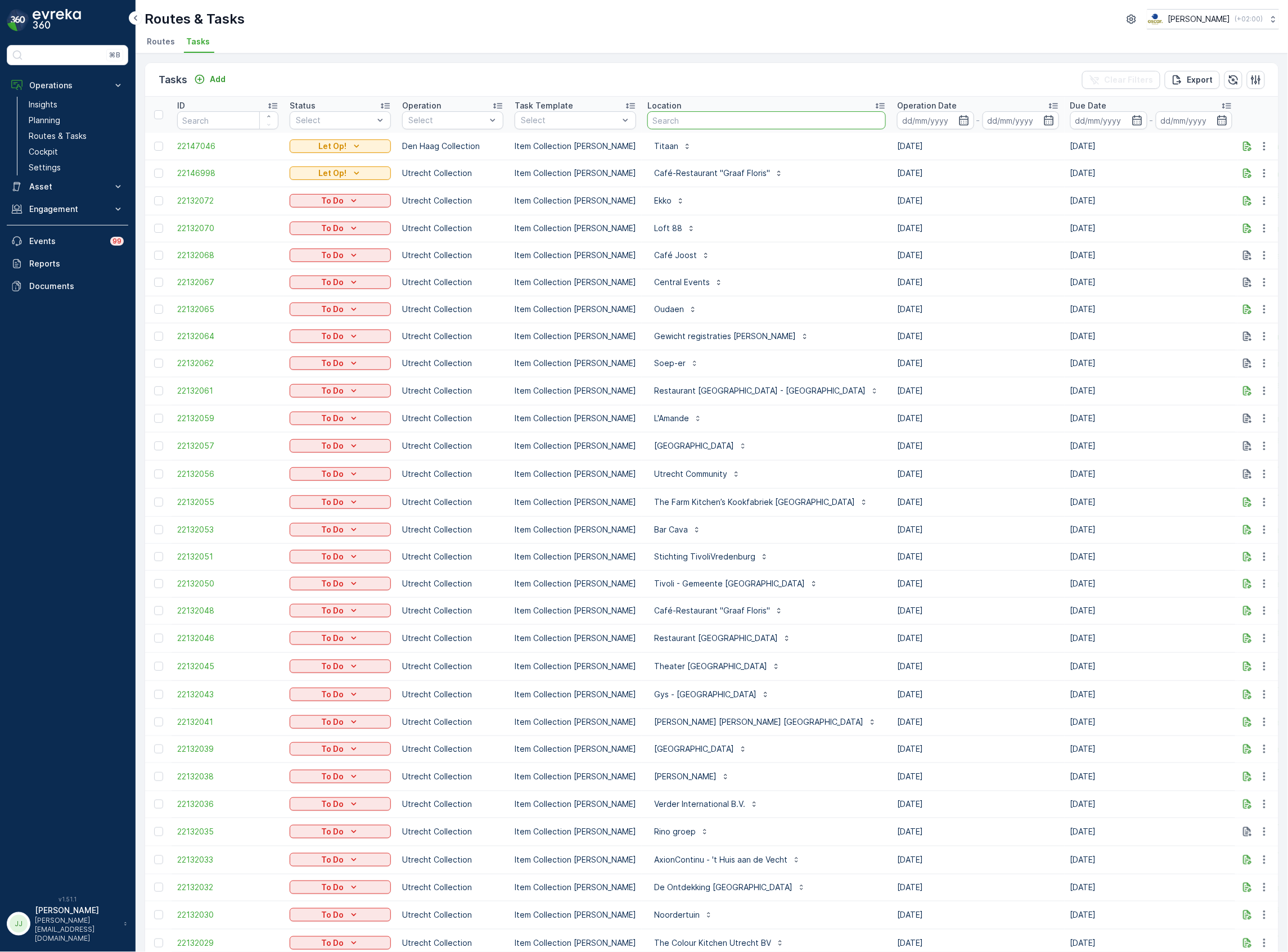
click at [734, 126] on input "text" at bounding box center [767, 120] width 238 height 18
type input "jamestown"
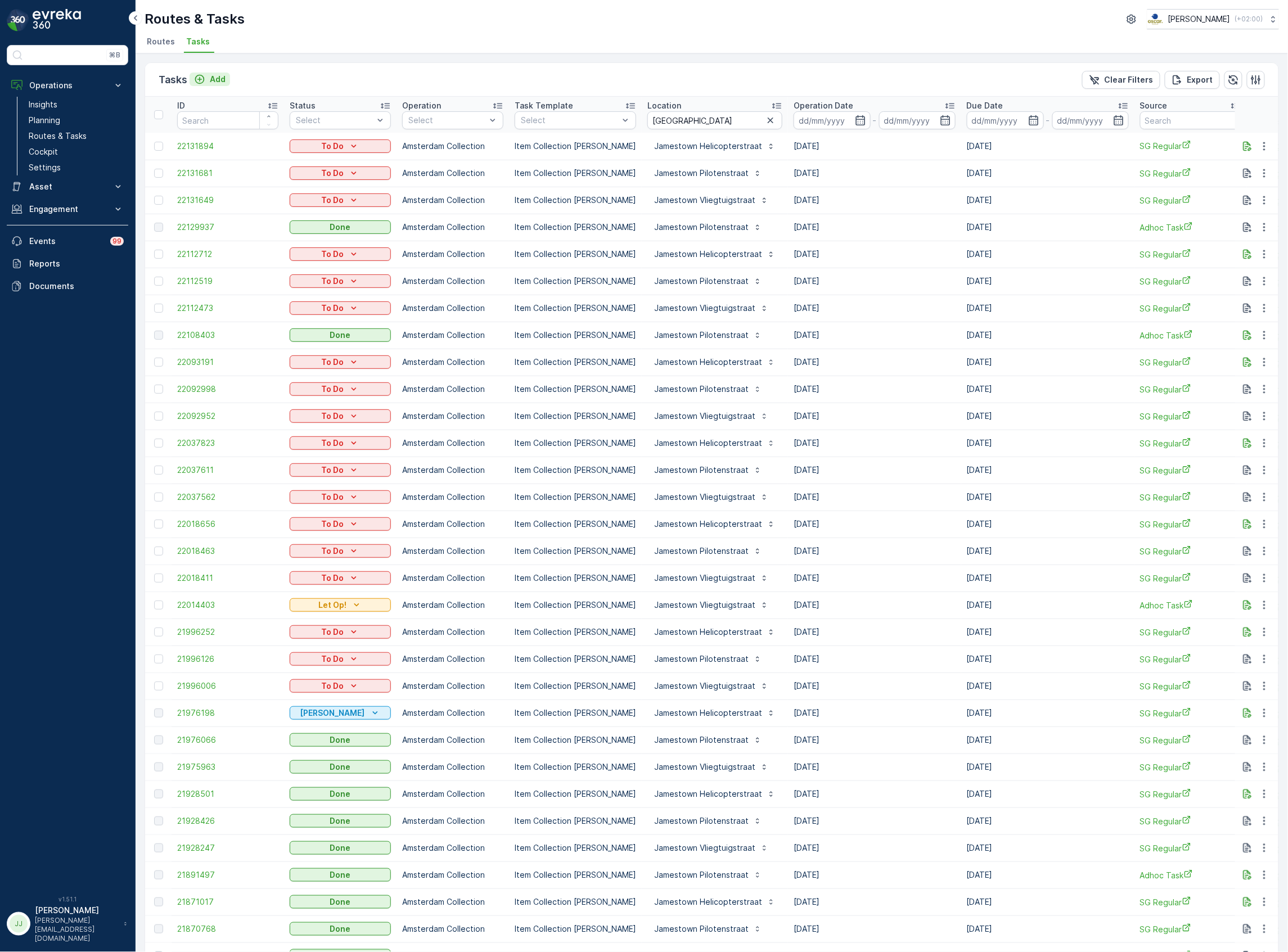
click at [216, 75] on p "Add" at bounding box center [217, 79] width 15 height 11
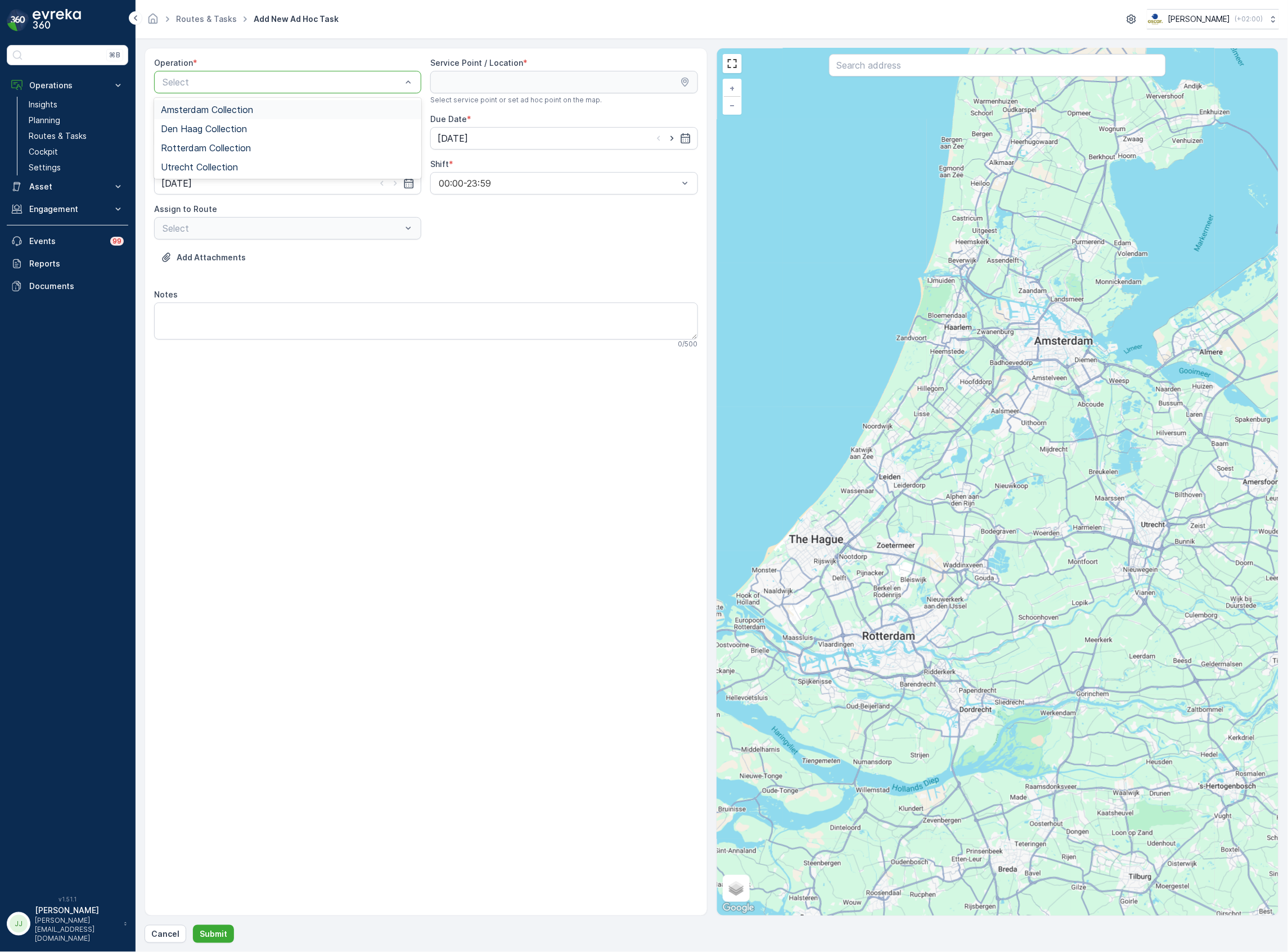
click at [250, 110] on span "Amsterdam Collection" at bounding box center [208, 109] width 92 height 10
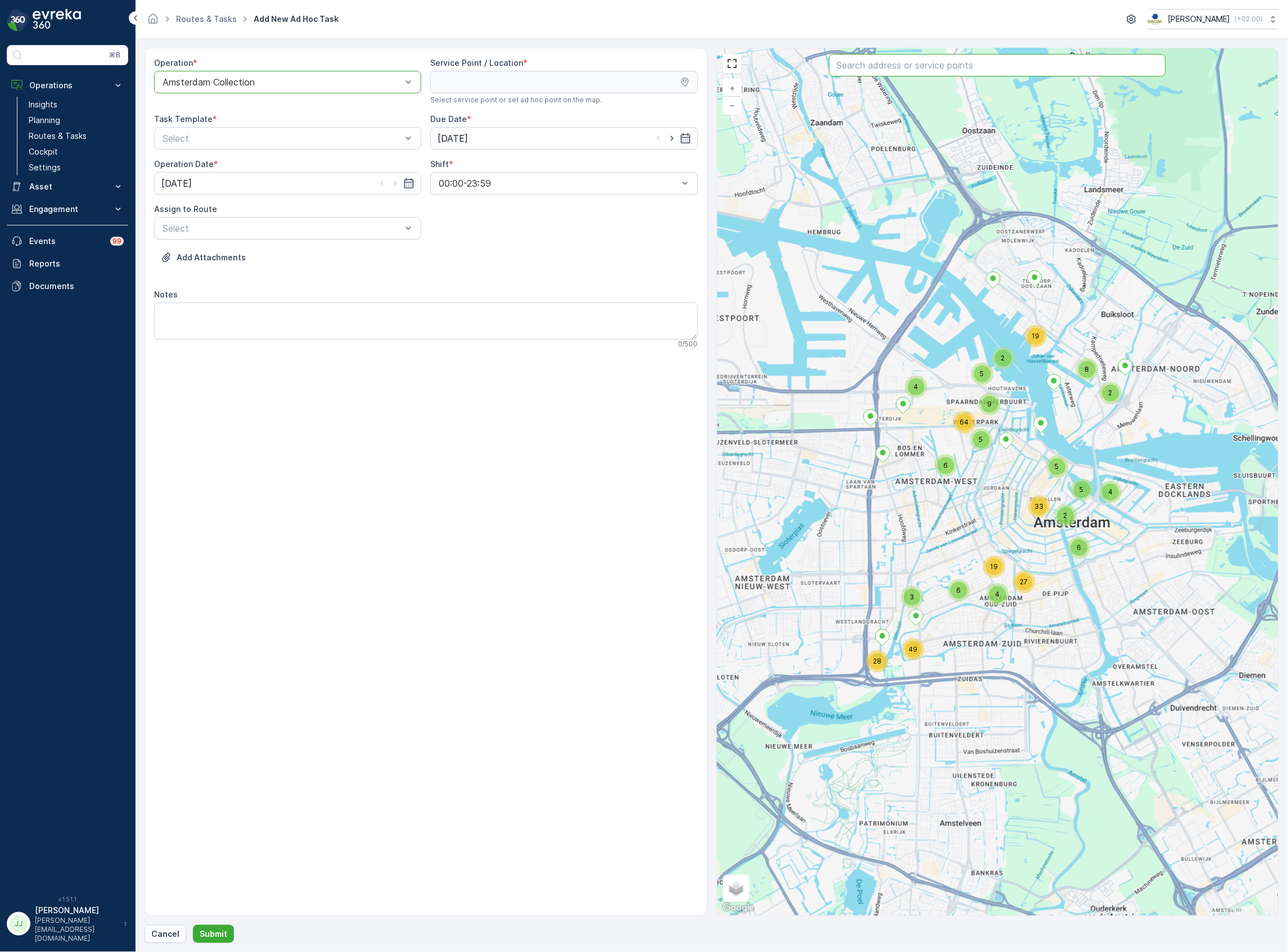
click at [889, 72] on input "text" at bounding box center [998, 66] width 337 height 23
click at [290, 79] on div at bounding box center [282, 82] width 242 height 10
click at [216, 131] on span "Den Haag Collection" at bounding box center [204, 129] width 86 height 10
click at [906, 66] on input "text" at bounding box center [998, 66] width 337 height 23
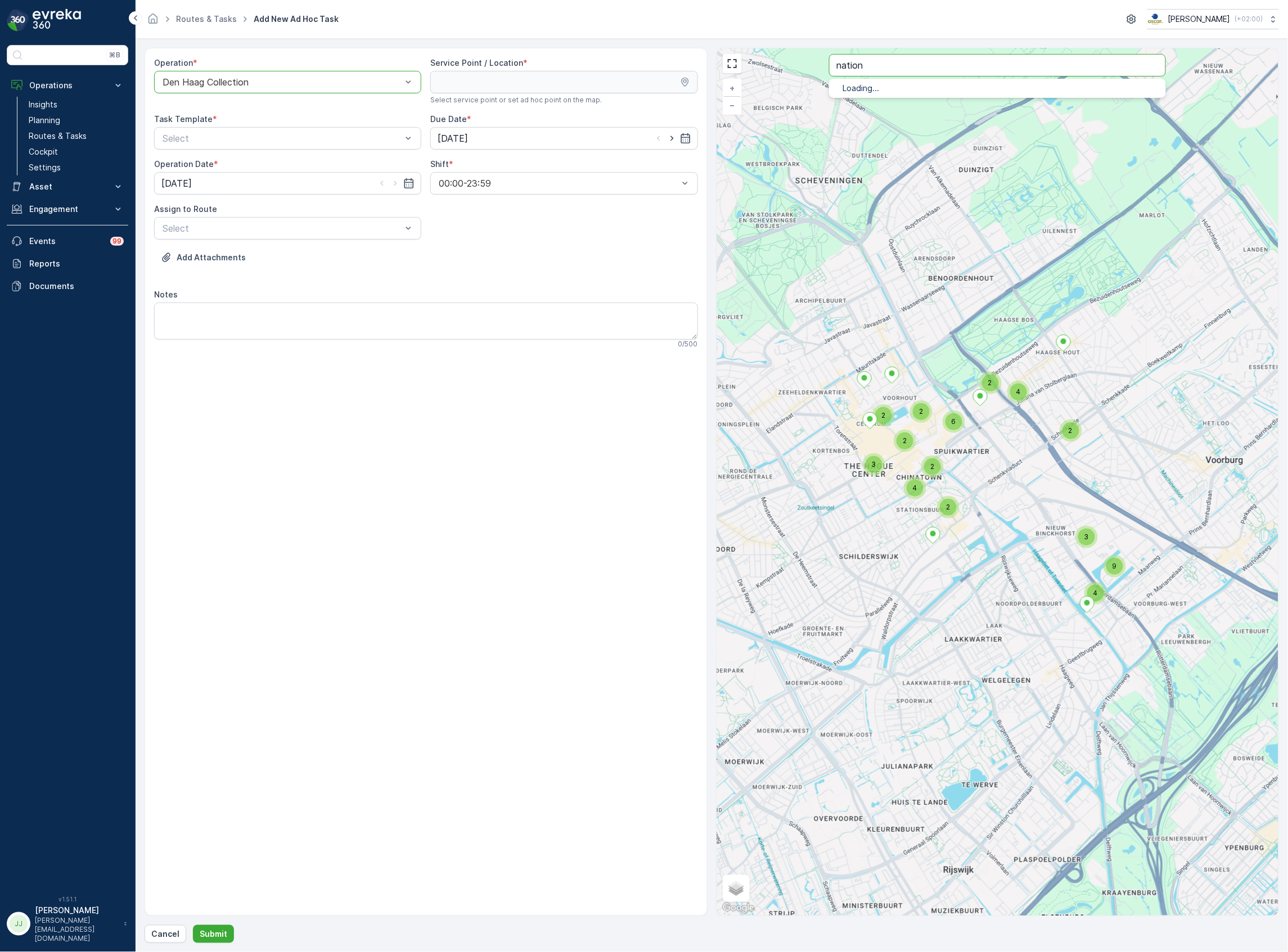
type input "nation"
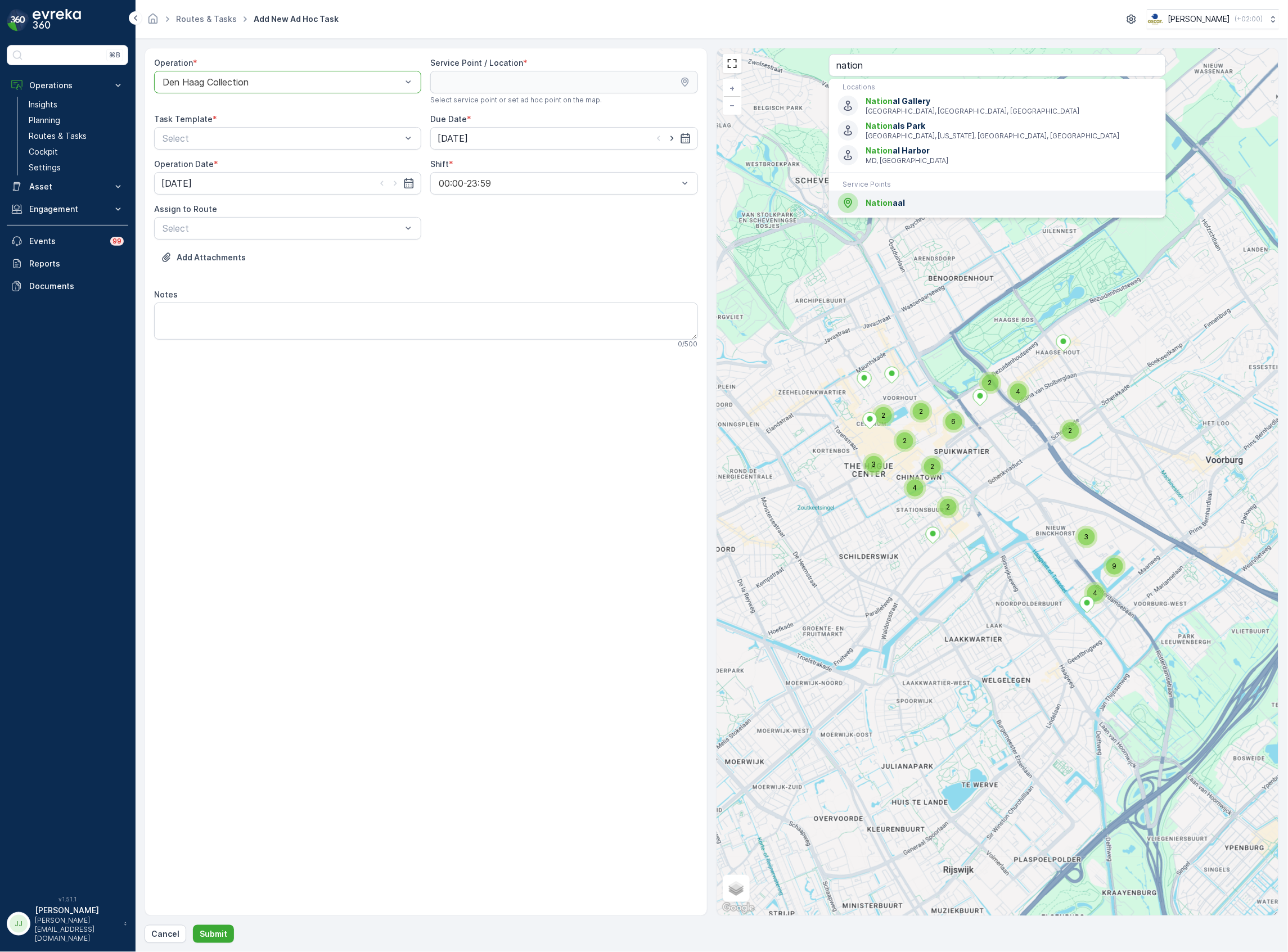
click at [892, 201] on span "Nation aal" at bounding box center [1012, 203] width 292 height 11
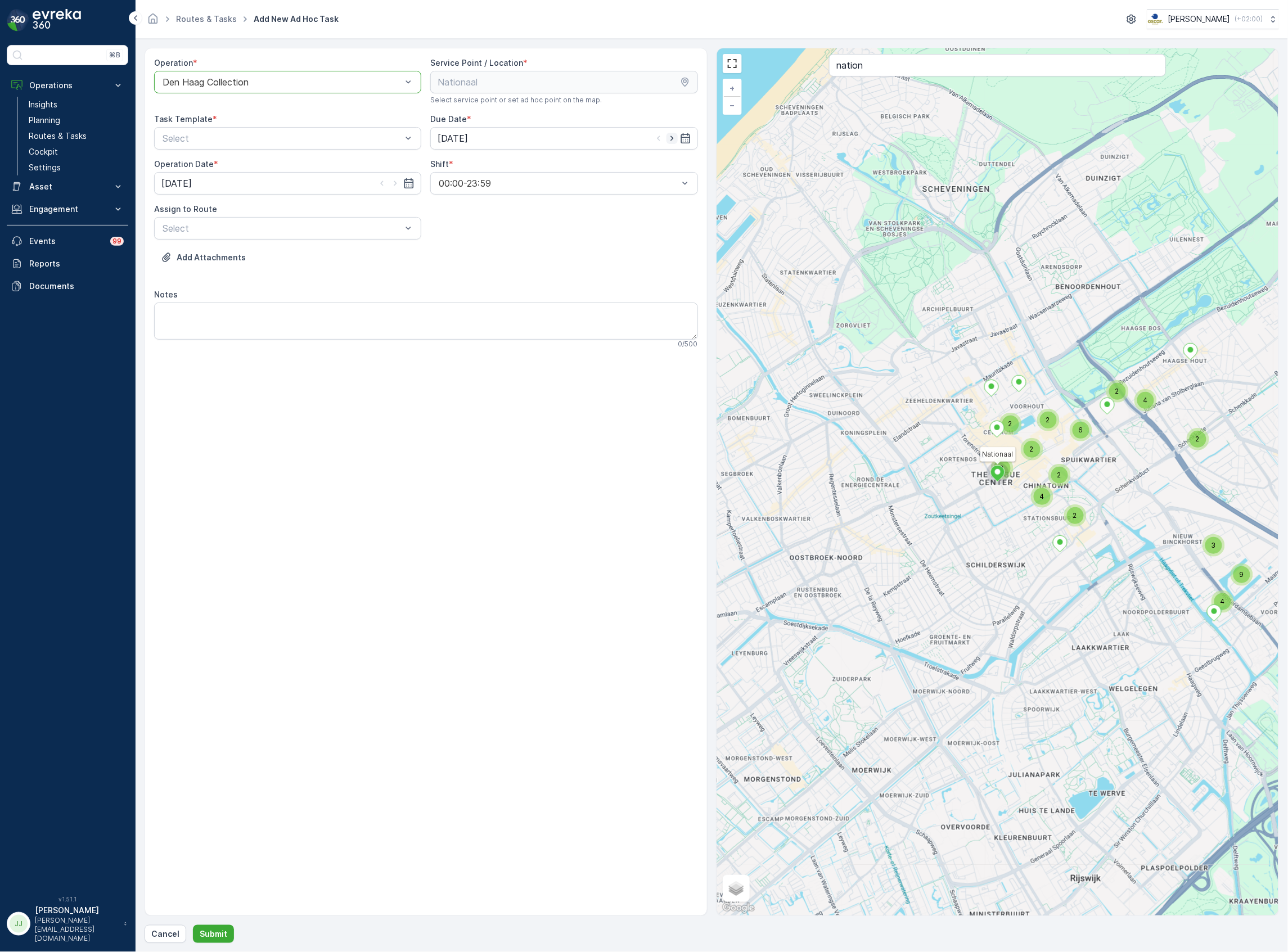
click at [670, 134] on icon "button" at bounding box center [673, 139] width 11 height 11
type input "02.10.2025"
click at [263, 173] on div "Item Collection [PERSON_NAME]" at bounding box center [288, 166] width 267 height 19
drag, startPoint x: 395, startPoint y: 182, endPoint x: 334, endPoint y: 217, distance: 70.3
click at [395, 182] on icon "button" at bounding box center [396, 184] width 2 height 5
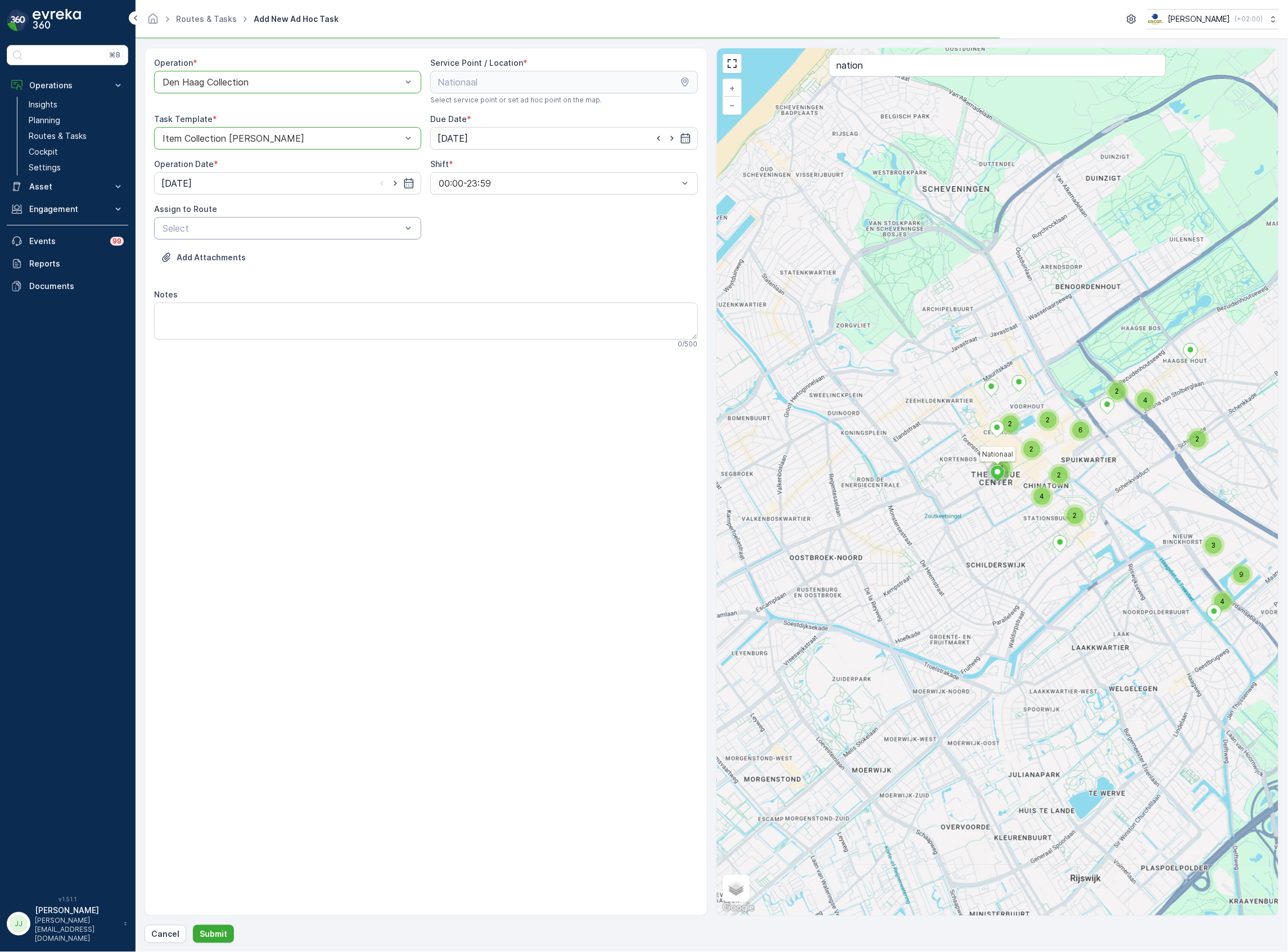
type input "02.10.2025"
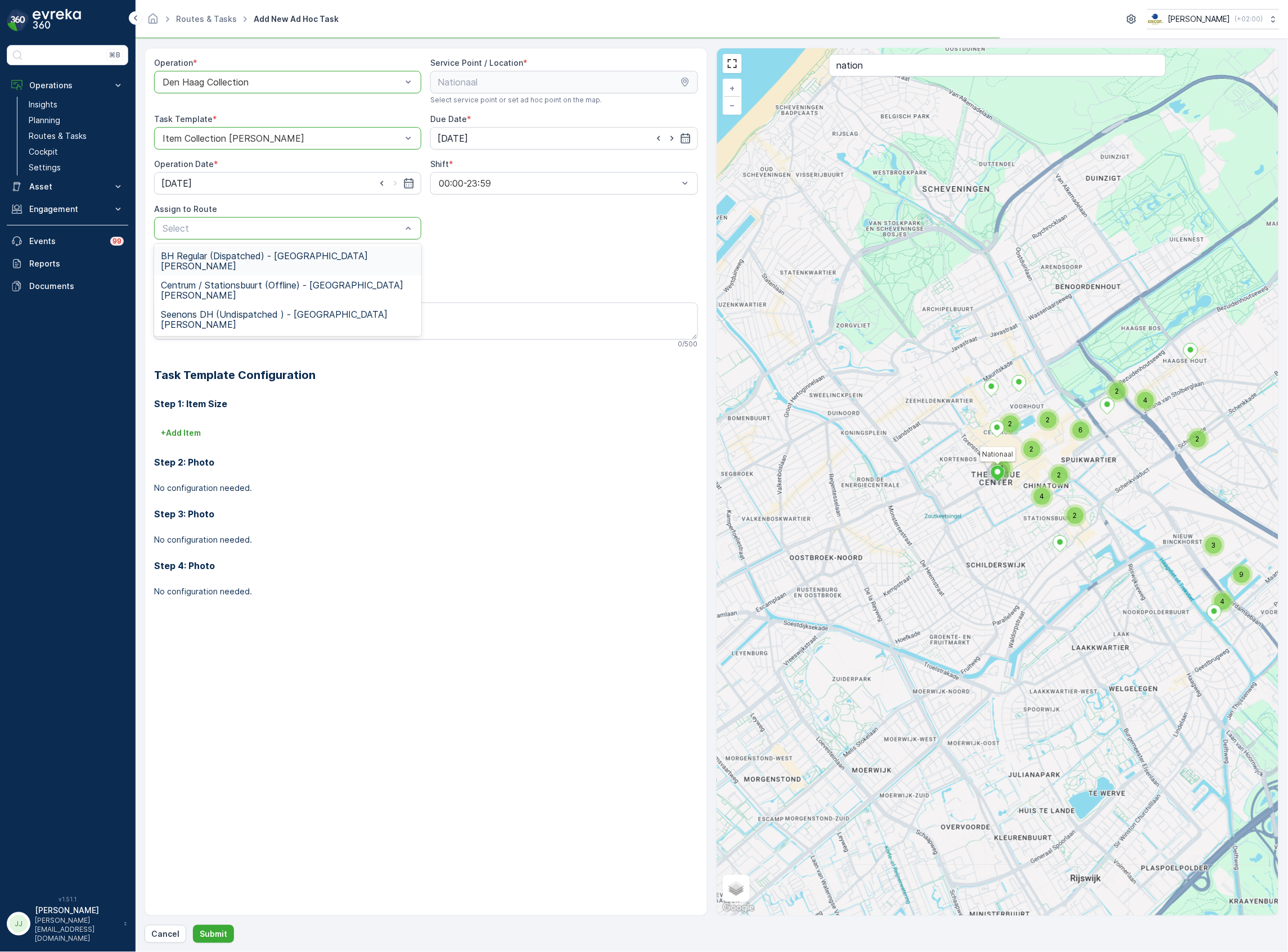
drag, startPoint x: 214, startPoint y: 258, endPoint x: 208, endPoint y: 264, distance: 8.5
click at [214, 258] on span "BH Regular (Dispatched) - Den Haag" at bounding box center [288, 261] width 254 height 20
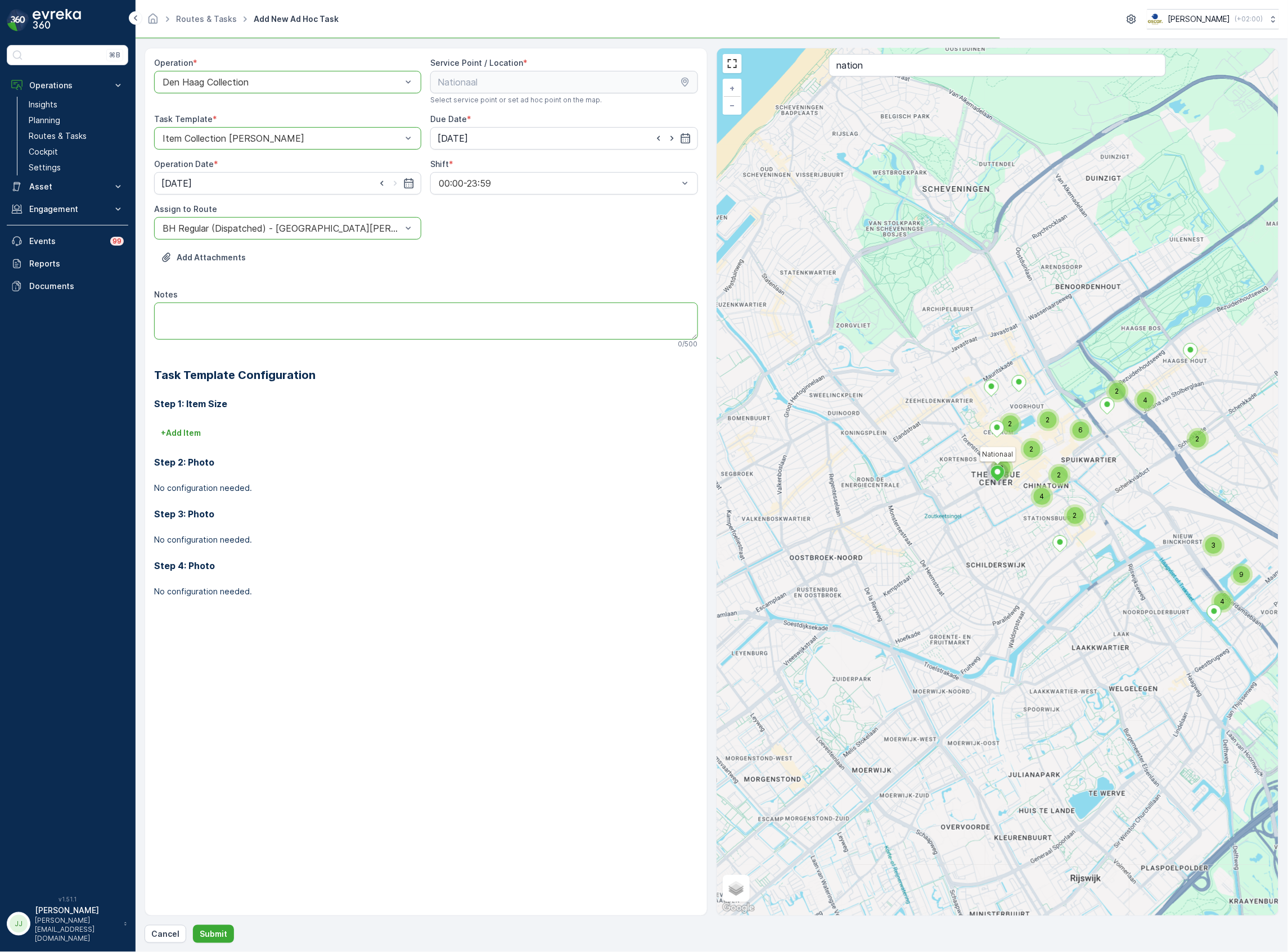
drag, startPoint x: 198, startPoint y: 328, endPoint x: 201, endPoint y: 291, distance: 37.1
click at [199, 328] on textarea "Notes" at bounding box center [426, 321] width 544 height 37
click at [257, 224] on div at bounding box center [282, 228] width 242 height 10
click at [214, 280] on span "Centrum / Stationsbuurt (Upcoming) - Den Haag" at bounding box center [288, 290] width 254 height 20
click at [201, 324] on textarea "Notes" at bounding box center [426, 321] width 544 height 37
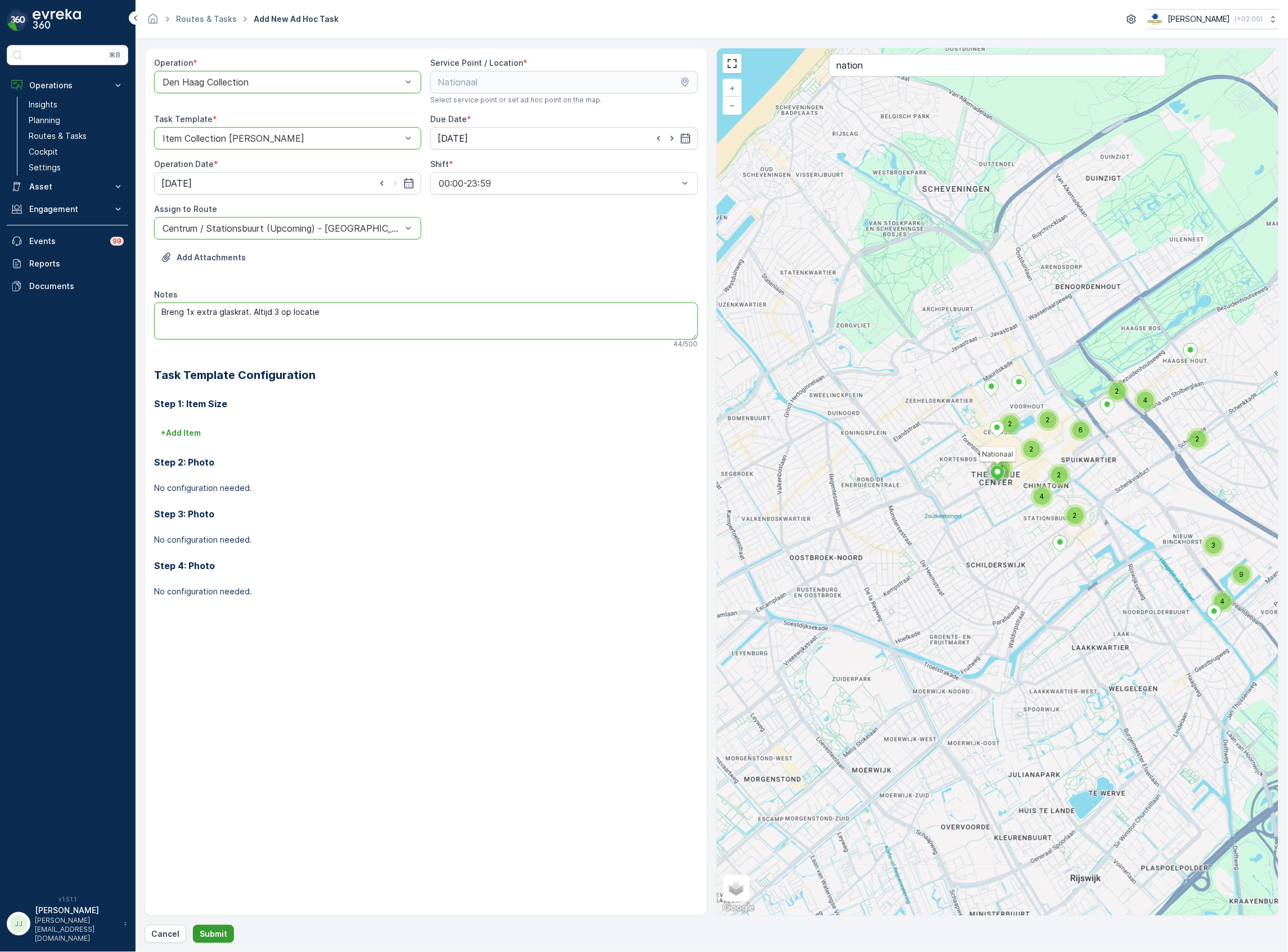
type textarea "Breng 1x extra glaskrat. Altijd 3 op locatie"
click at [216, 925] on button "Submit" at bounding box center [213, 934] width 41 height 18
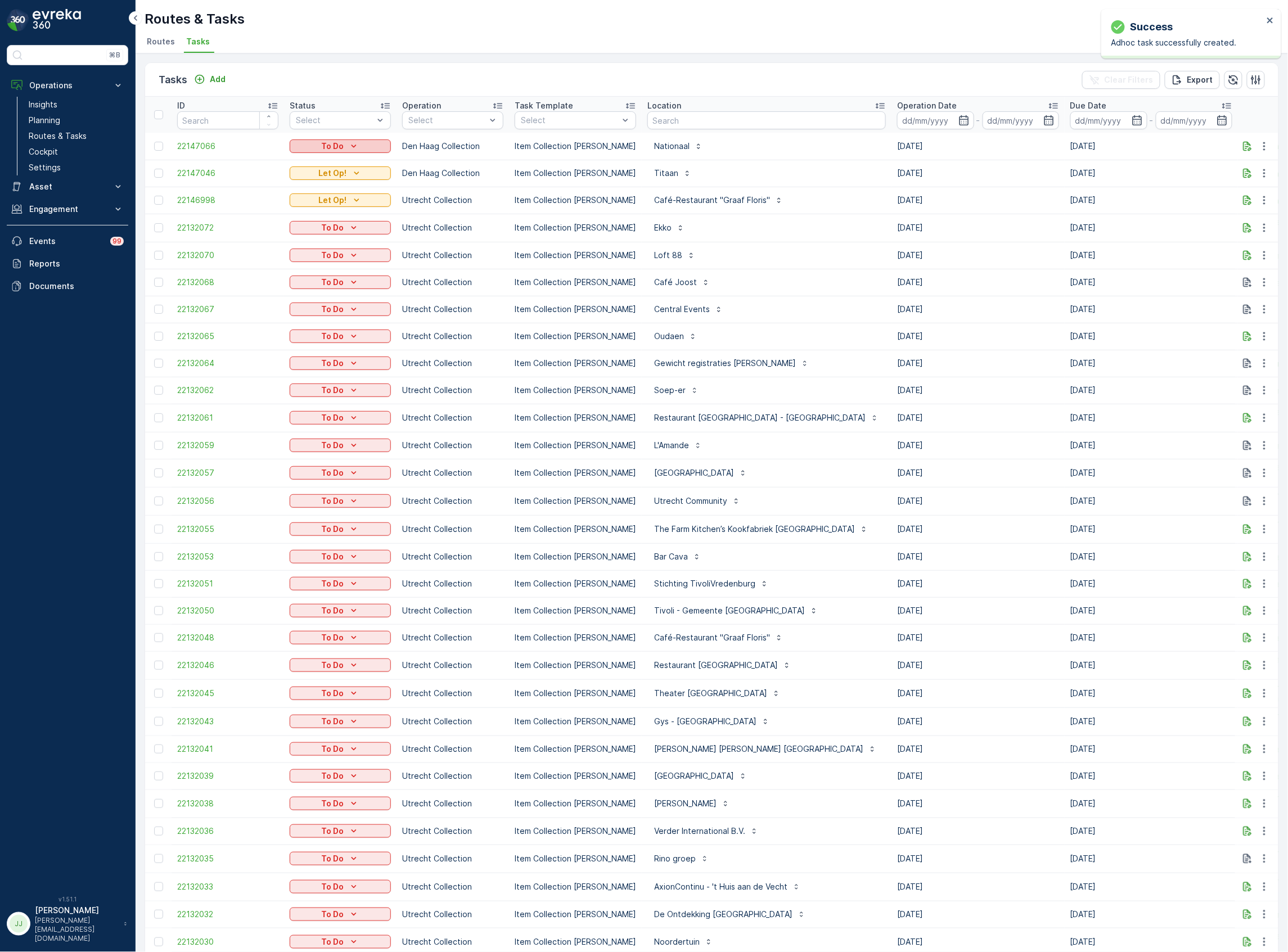
click at [341, 147] on p "To Do" at bounding box center [332, 147] width 23 height 11
click at [314, 194] on span "Let Op!" at bounding box center [310, 194] width 28 height 11
click at [656, 122] on input "text" at bounding box center [767, 120] width 238 height 18
type input "uva"
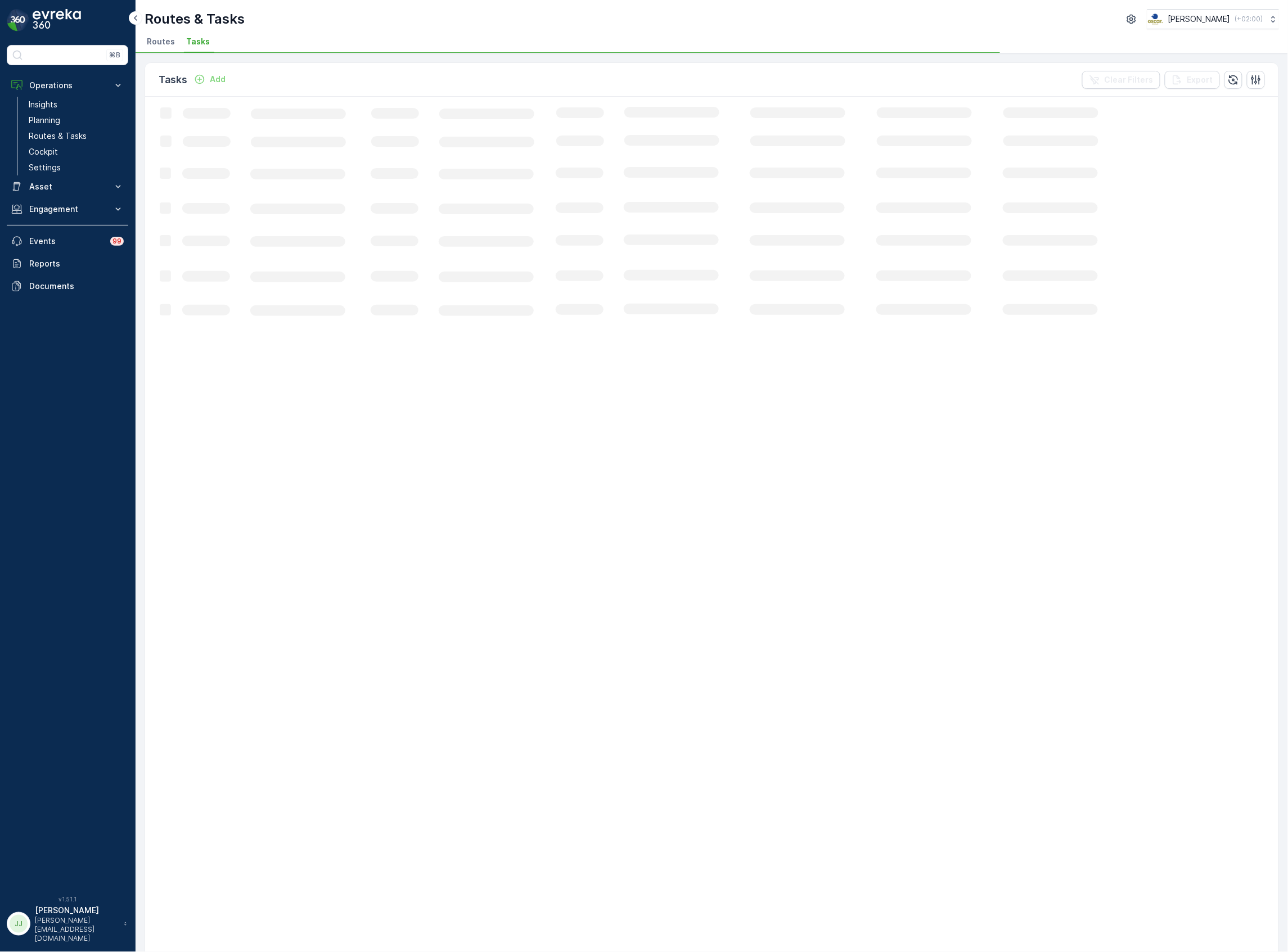
click at [158, 46] on span "Routes" at bounding box center [160, 41] width 28 height 11
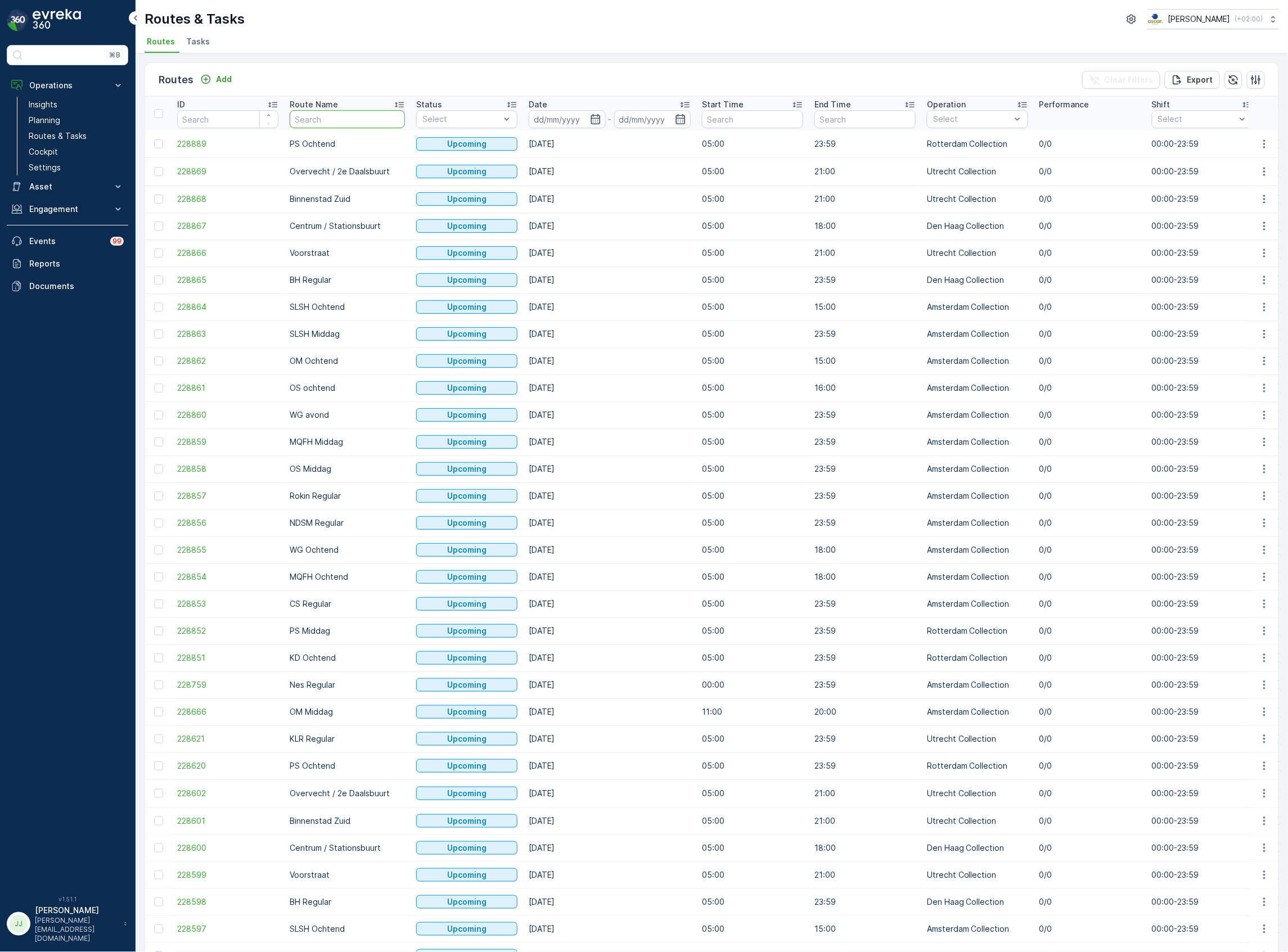
click at [342, 121] on input "text" at bounding box center [347, 119] width 115 height 18
type input "uva"
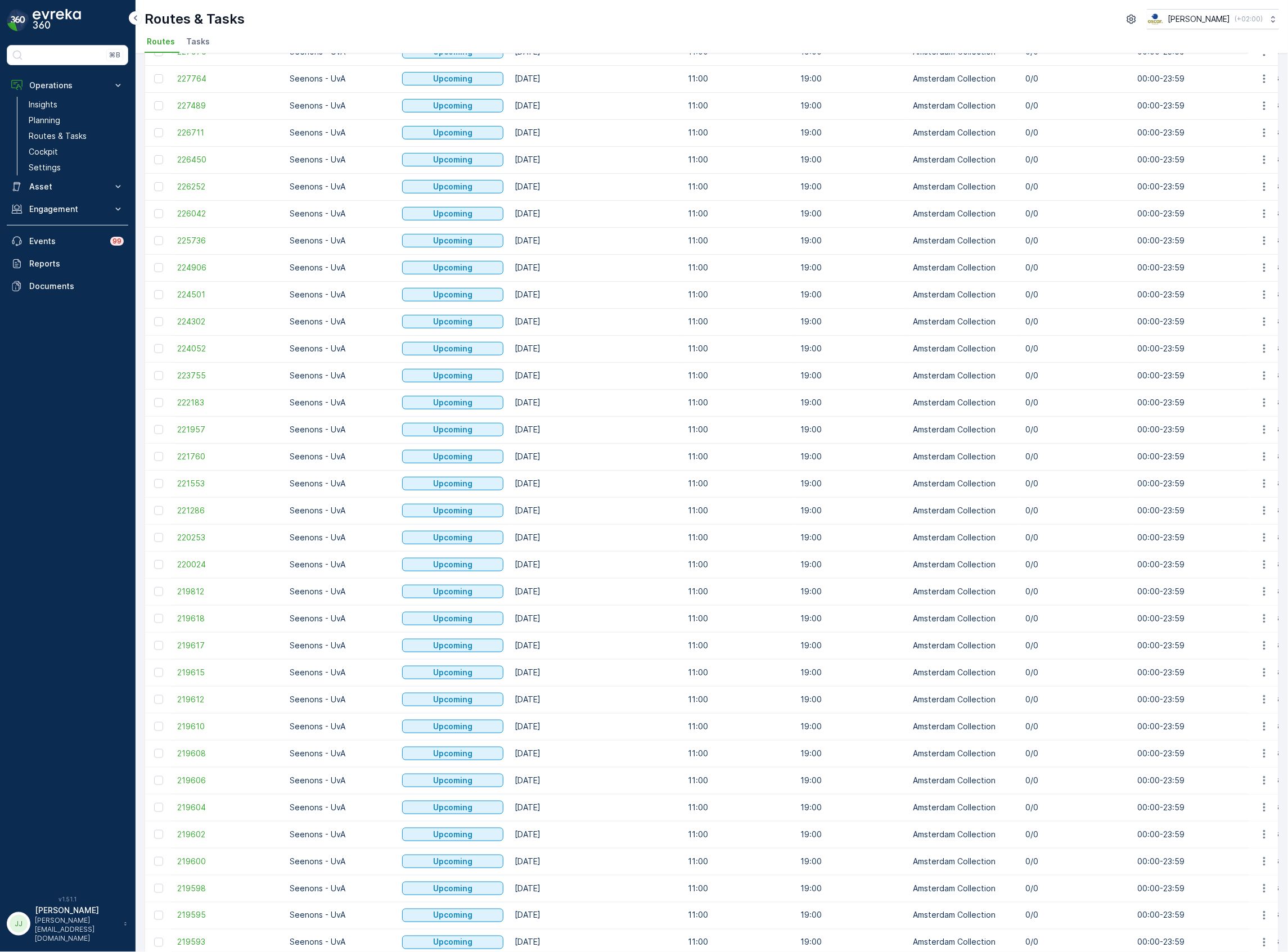
scroll to position [576, 0]
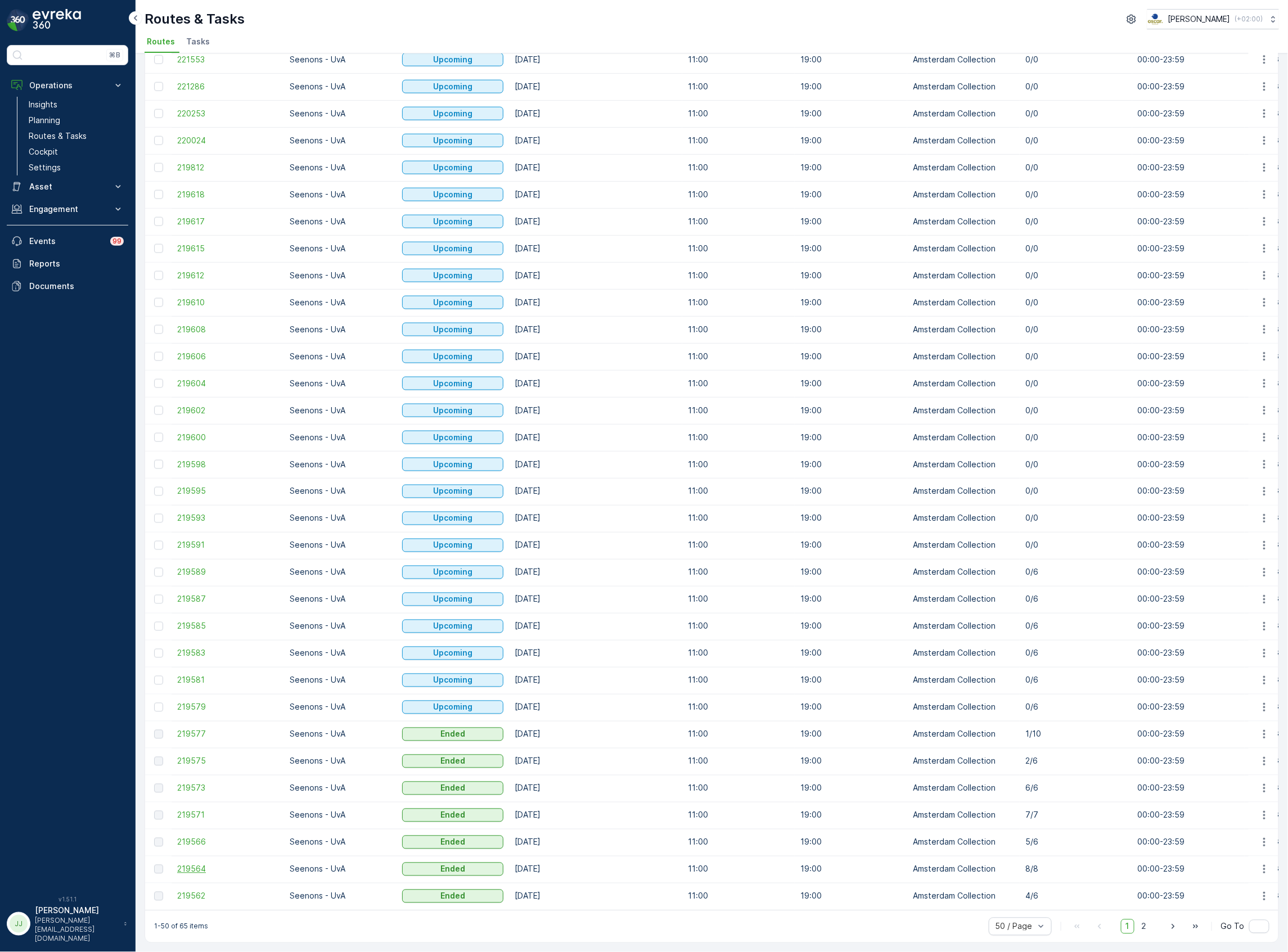
click at [200, 864] on span "219564" at bounding box center [228, 869] width 101 height 11
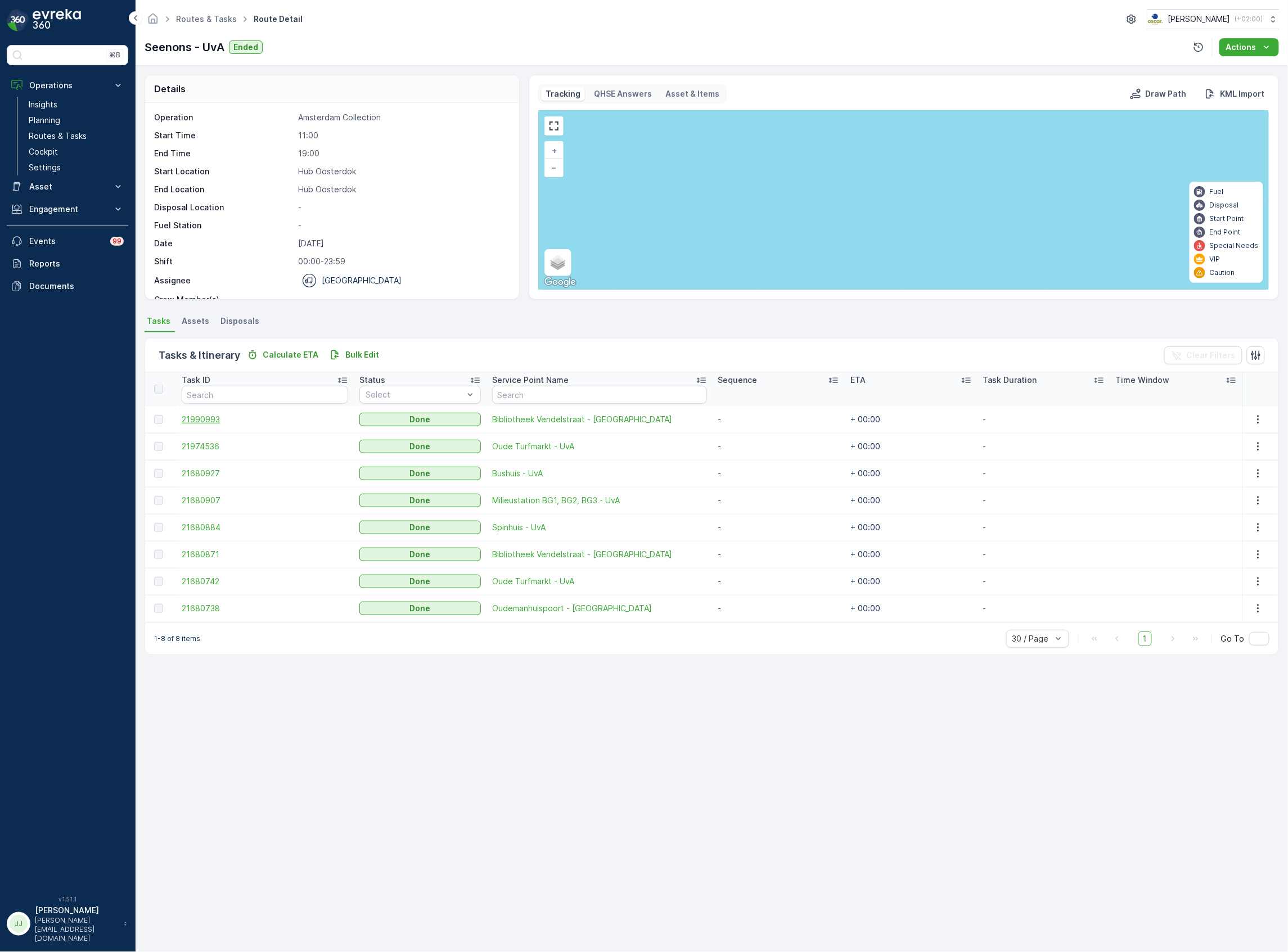
click at [228, 421] on span "21990993" at bounding box center [264, 420] width 166 height 11
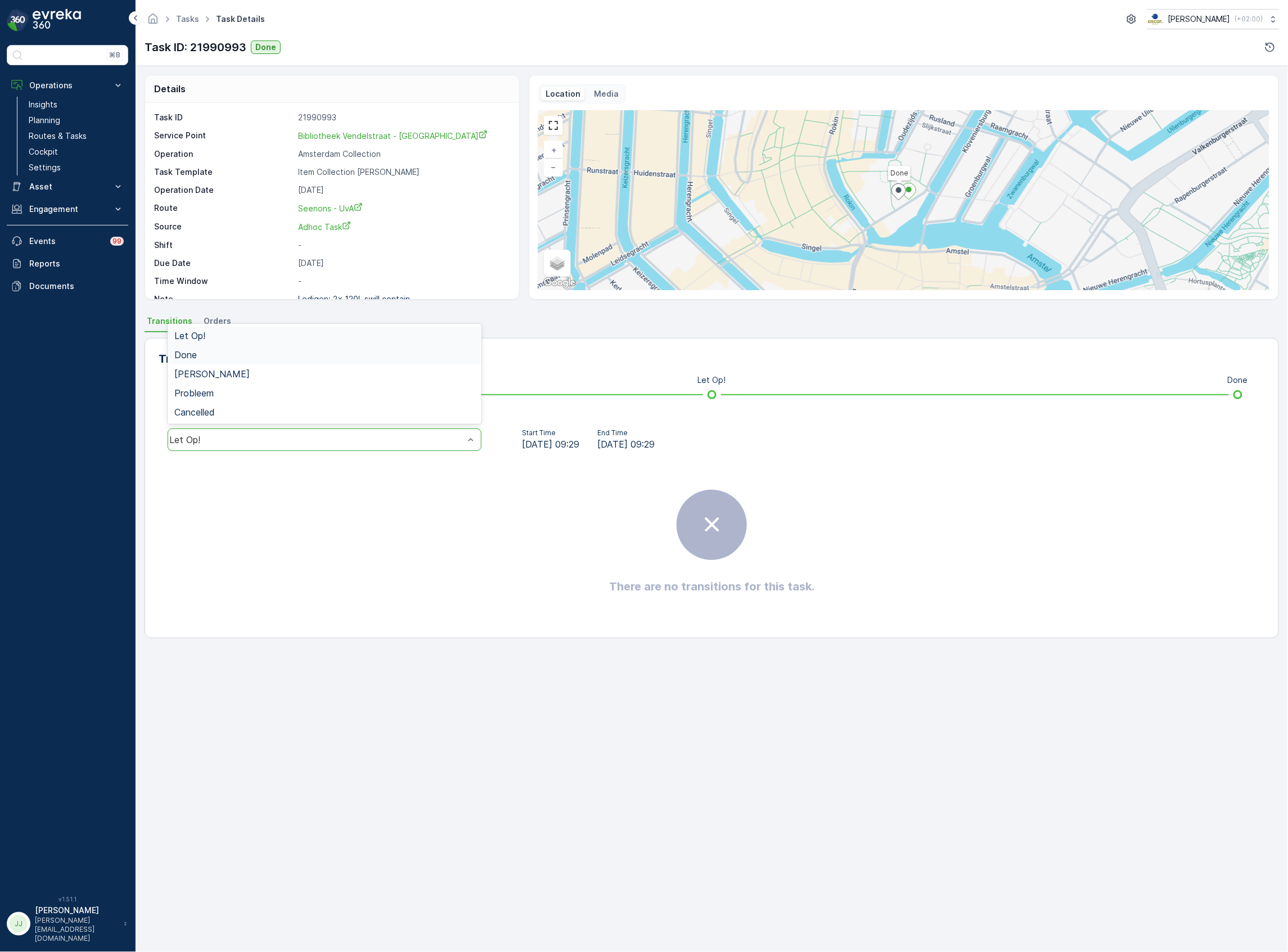
click at [197, 352] on div "Done" at bounding box center [324, 355] width 301 height 10
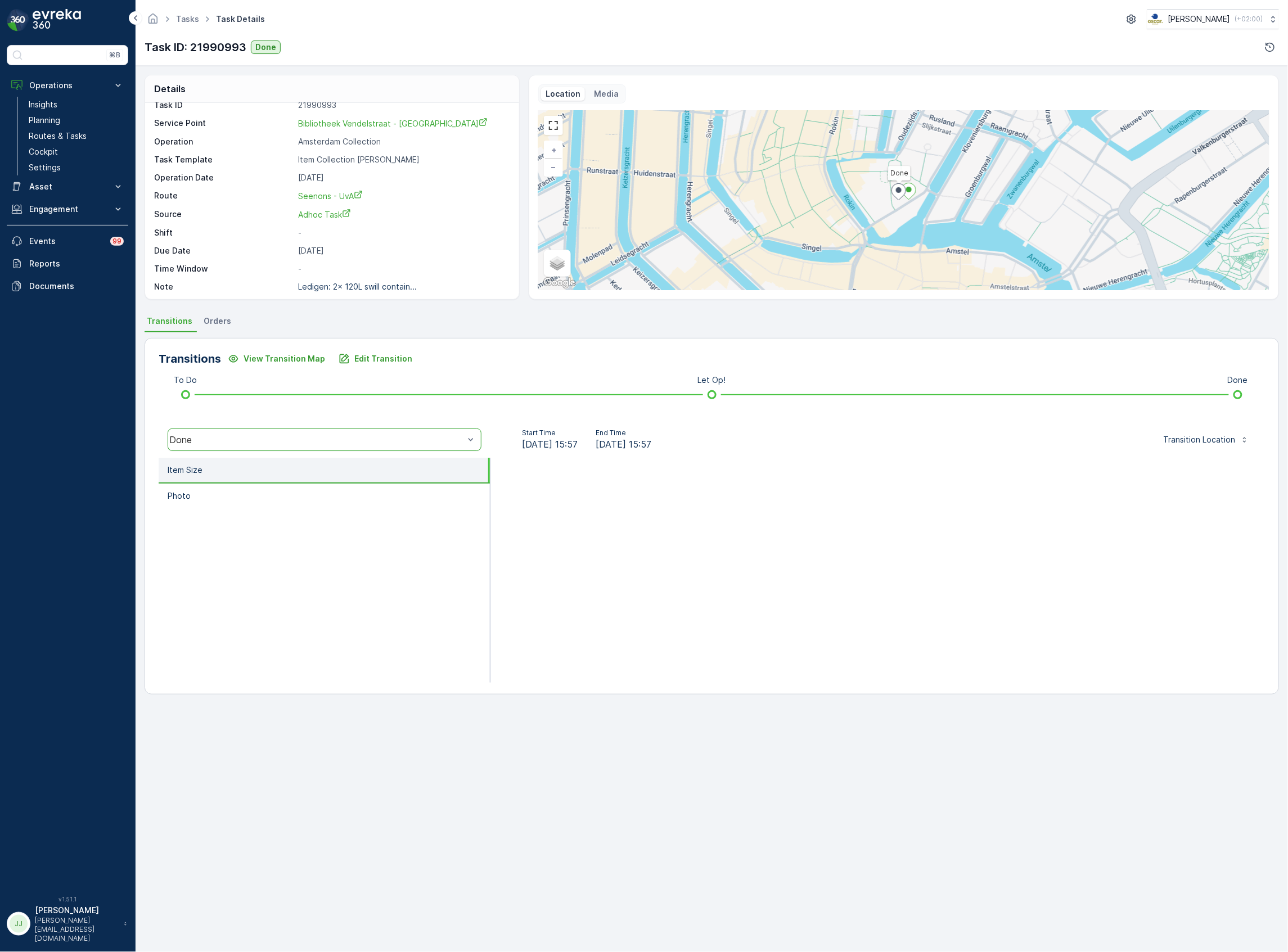
scroll to position [15, 0]
click at [387, 441] on div "Done" at bounding box center [317, 440] width 295 height 10
drag, startPoint x: 242, startPoint y: 453, endPoint x: 244, endPoint y: 446, distance: 7.3
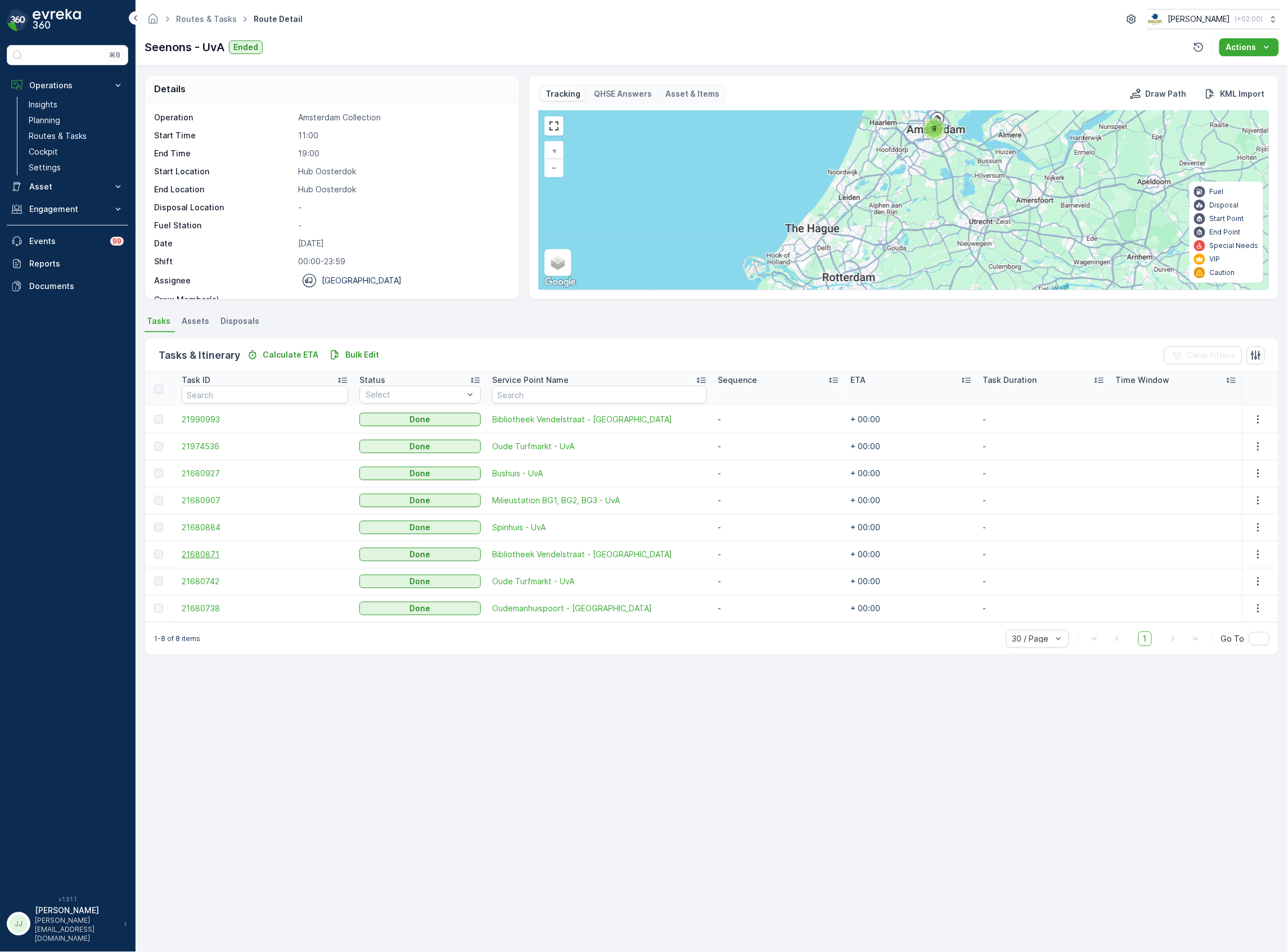
click at [212, 558] on span "21680871" at bounding box center [264, 554] width 166 height 11
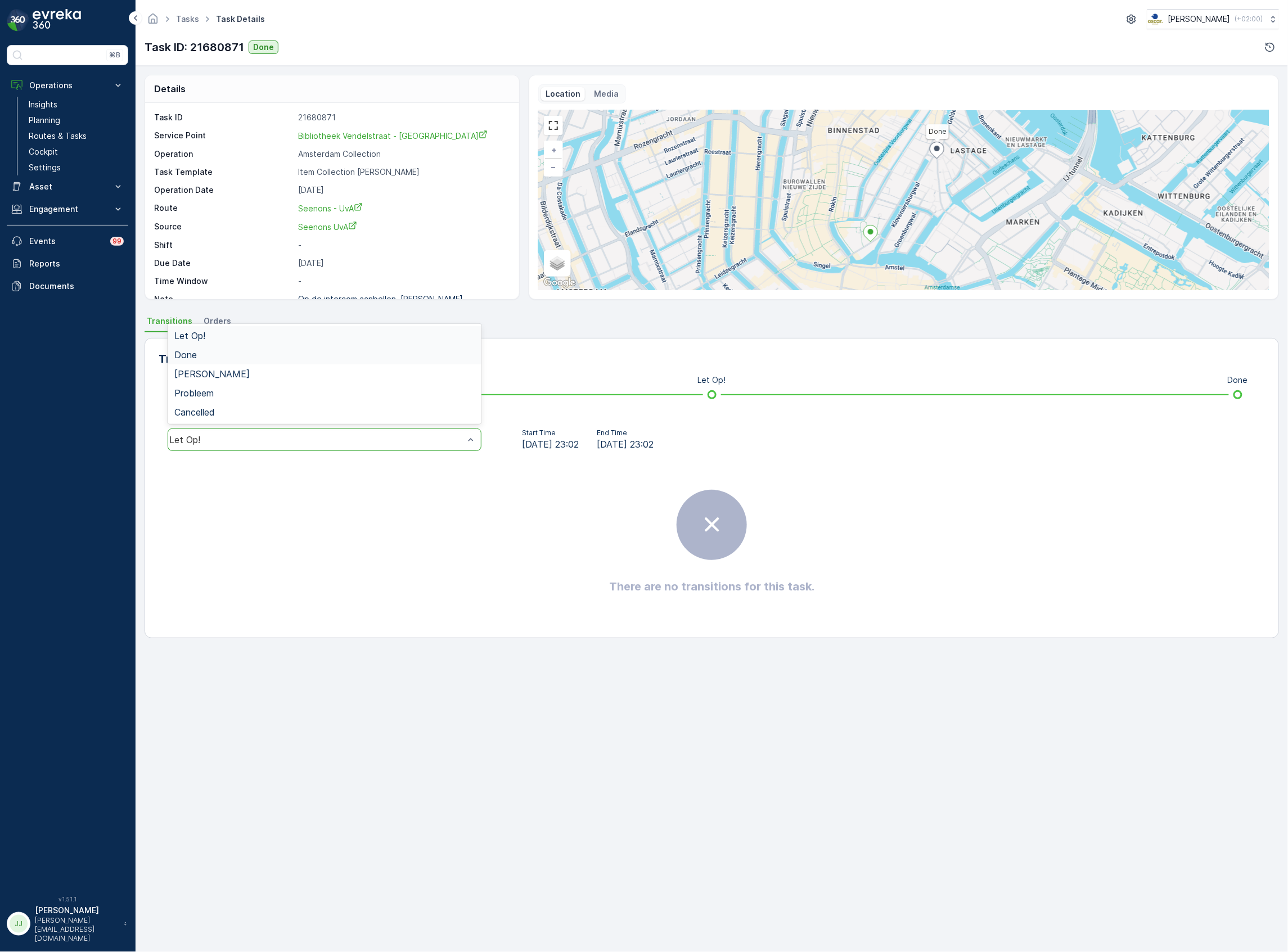
click at [212, 347] on div "Done" at bounding box center [324, 355] width 314 height 19
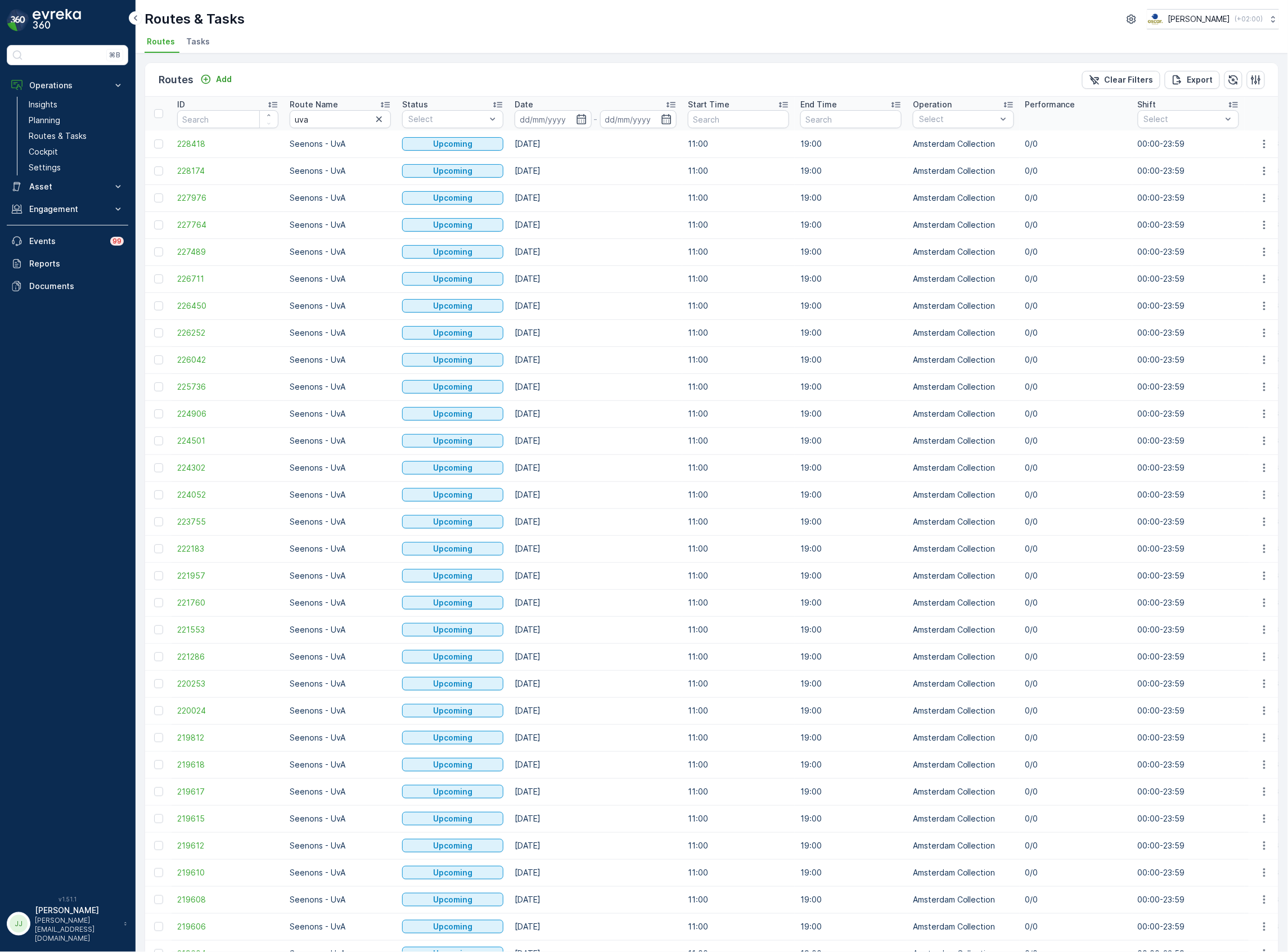
scroll to position [576, 0]
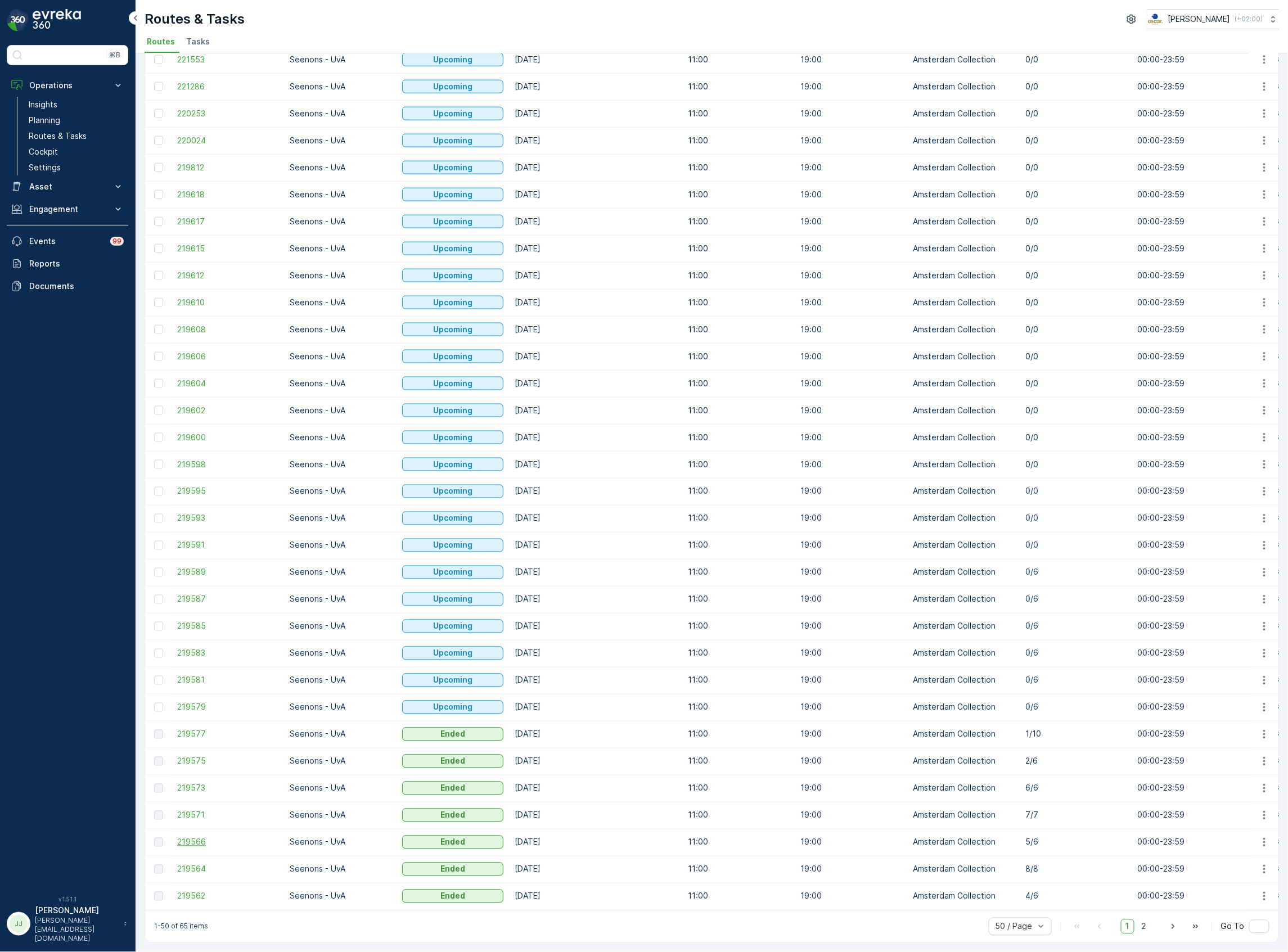
click at [192, 837] on span "219566" at bounding box center [228, 843] width 101 height 11
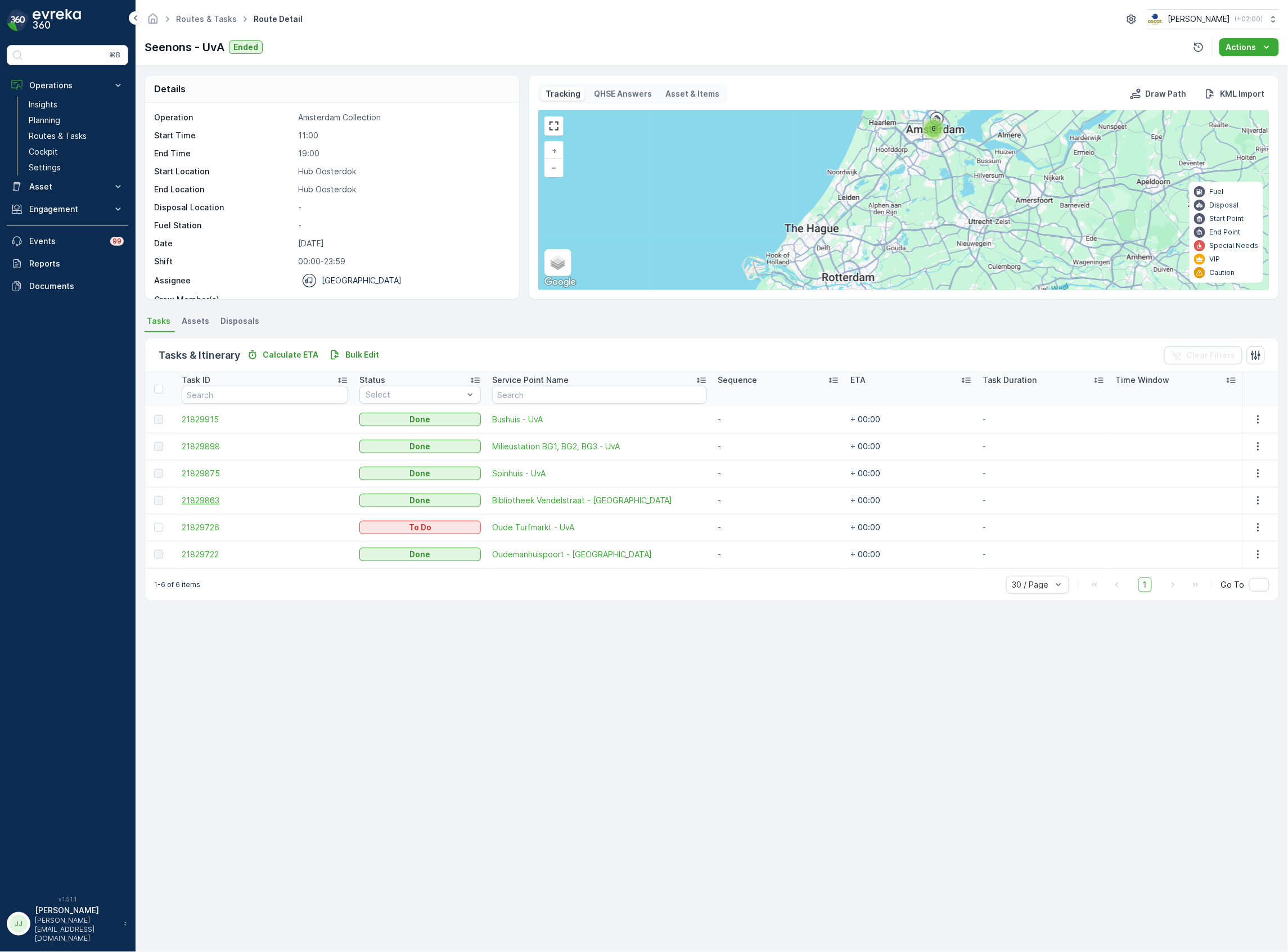
click at [229, 500] on span "21829863" at bounding box center [264, 501] width 166 height 11
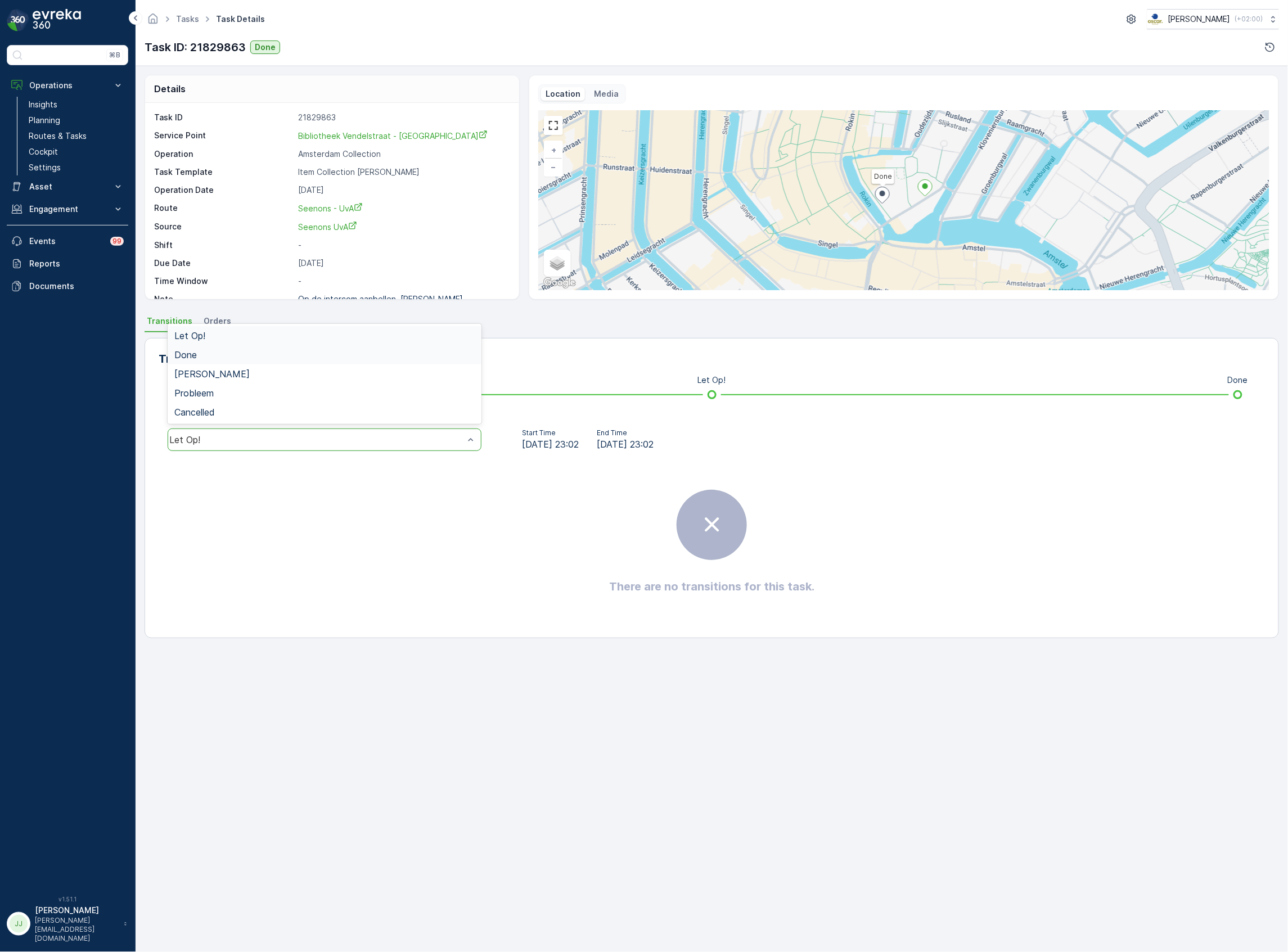
click at [186, 352] on span "Done" at bounding box center [186, 355] width 23 height 10
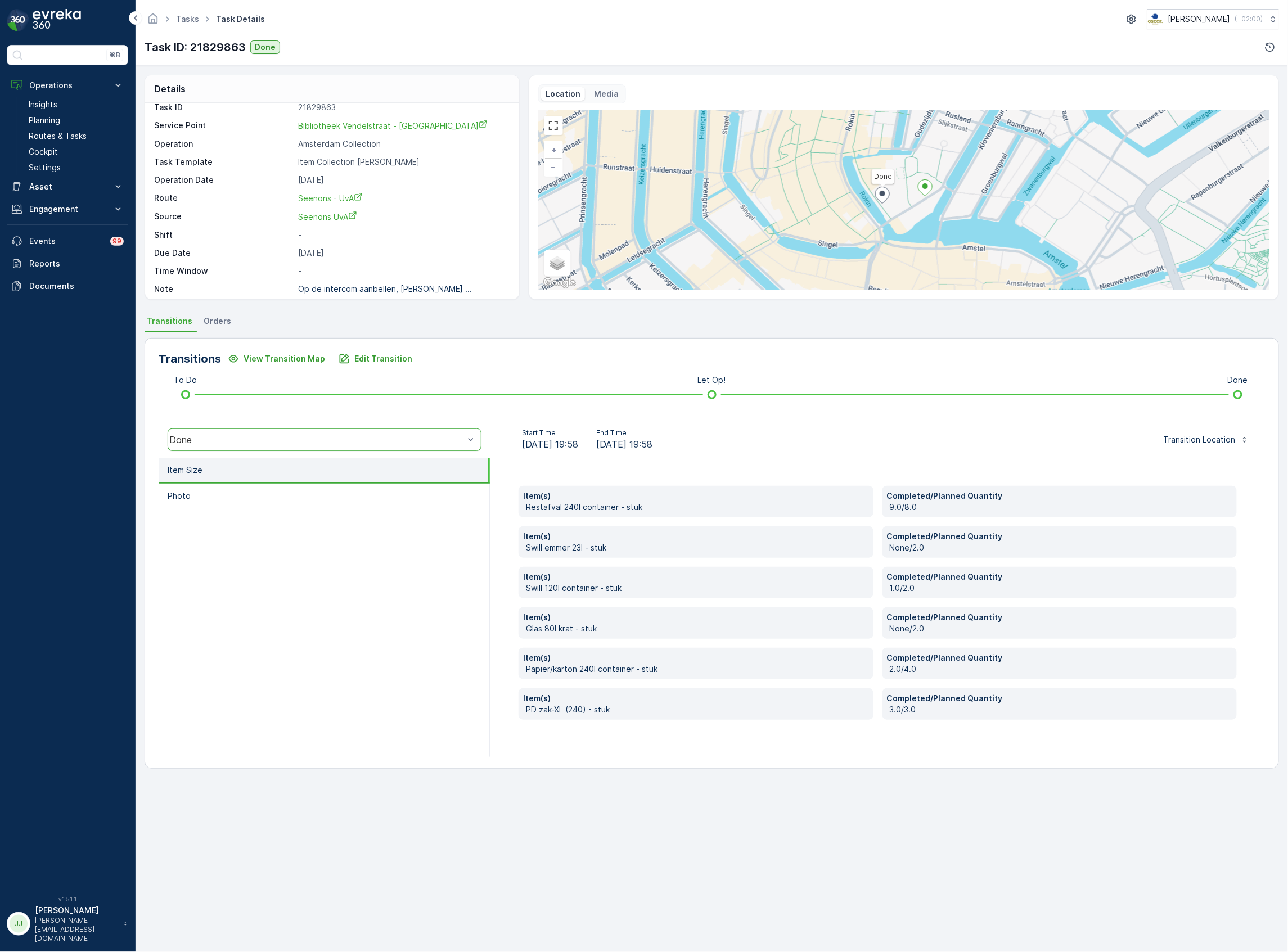
scroll to position [15, 0]
click at [349, 591] on ul "Item Size Photo" at bounding box center [325, 607] width 332 height 299
drag, startPoint x: 617, startPoint y: 442, endPoint x: 733, endPoint y: 440, distance: 116.0
click at [733, 440] on div "Start Time 24.09.2025 19:58 End Time 24.09.2025 19:58 Transition Location" at bounding box center [878, 440] width 757 height 23
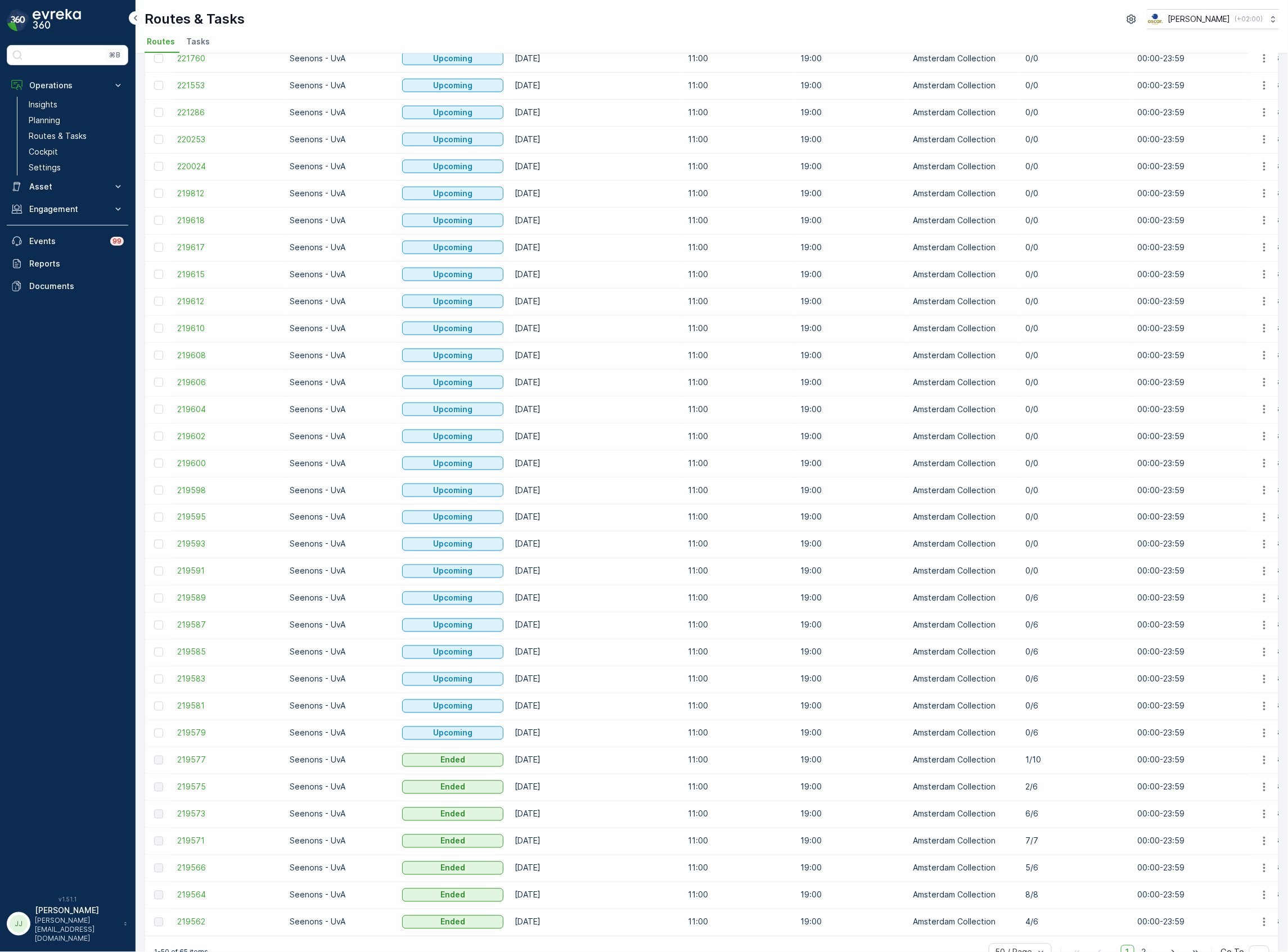
scroll to position [576, 0]
click at [196, 864] on span "219564" at bounding box center [228, 869] width 101 height 11
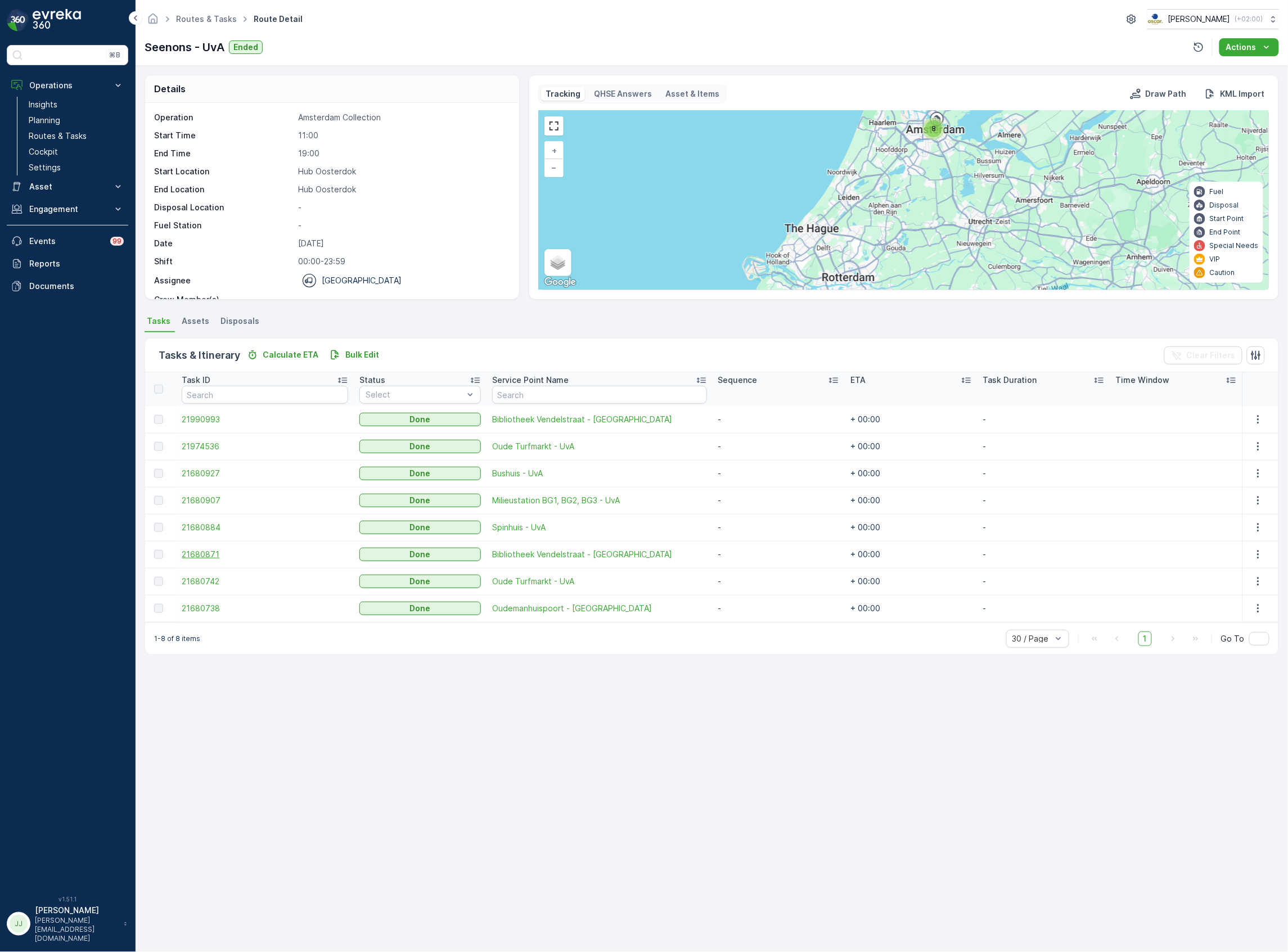
click at [220, 554] on span "21680871" at bounding box center [264, 554] width 166 height 11
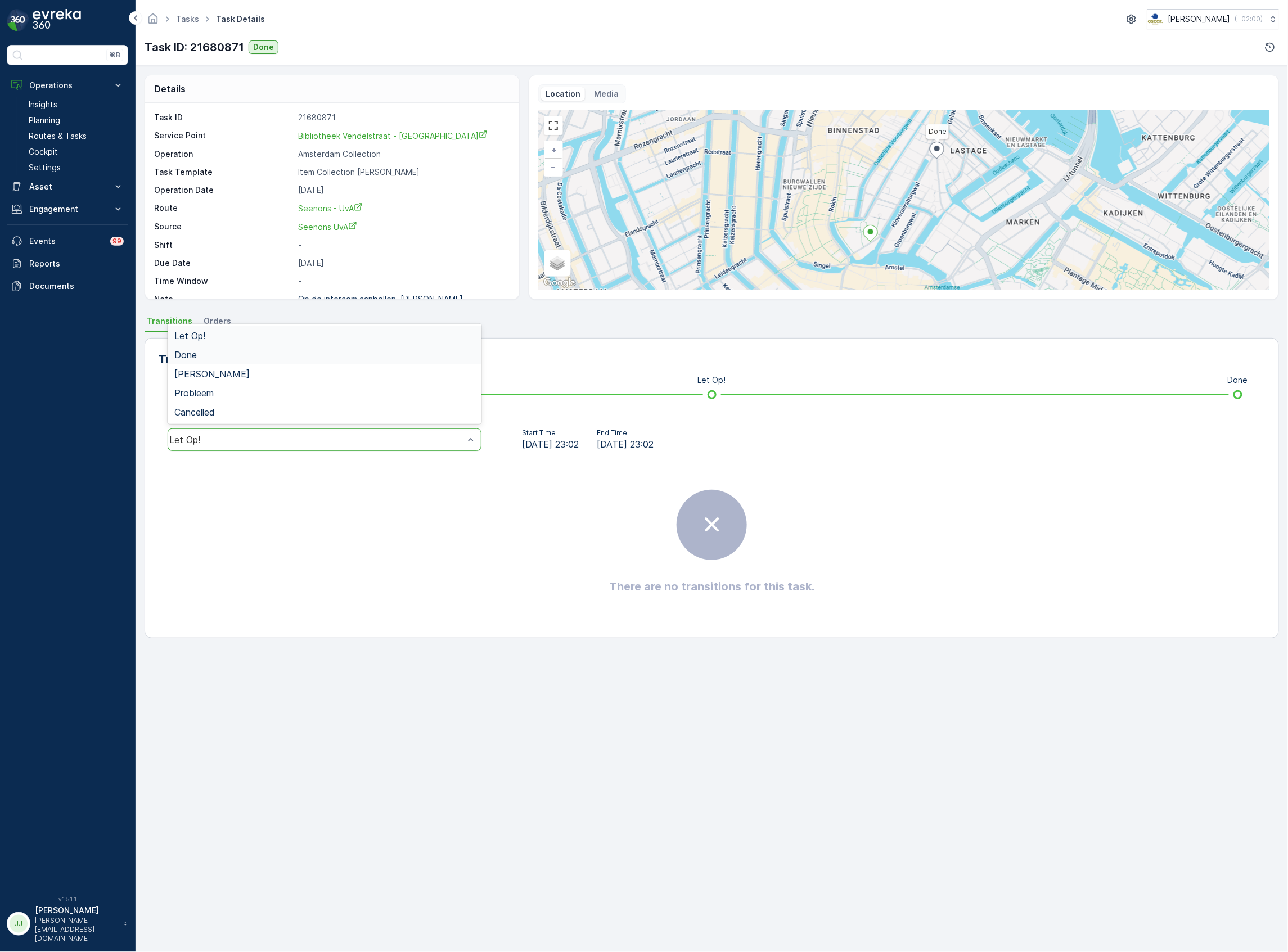
click at [241, 352] on div "Done" at bounding box center [324, 355] width 301 height 10
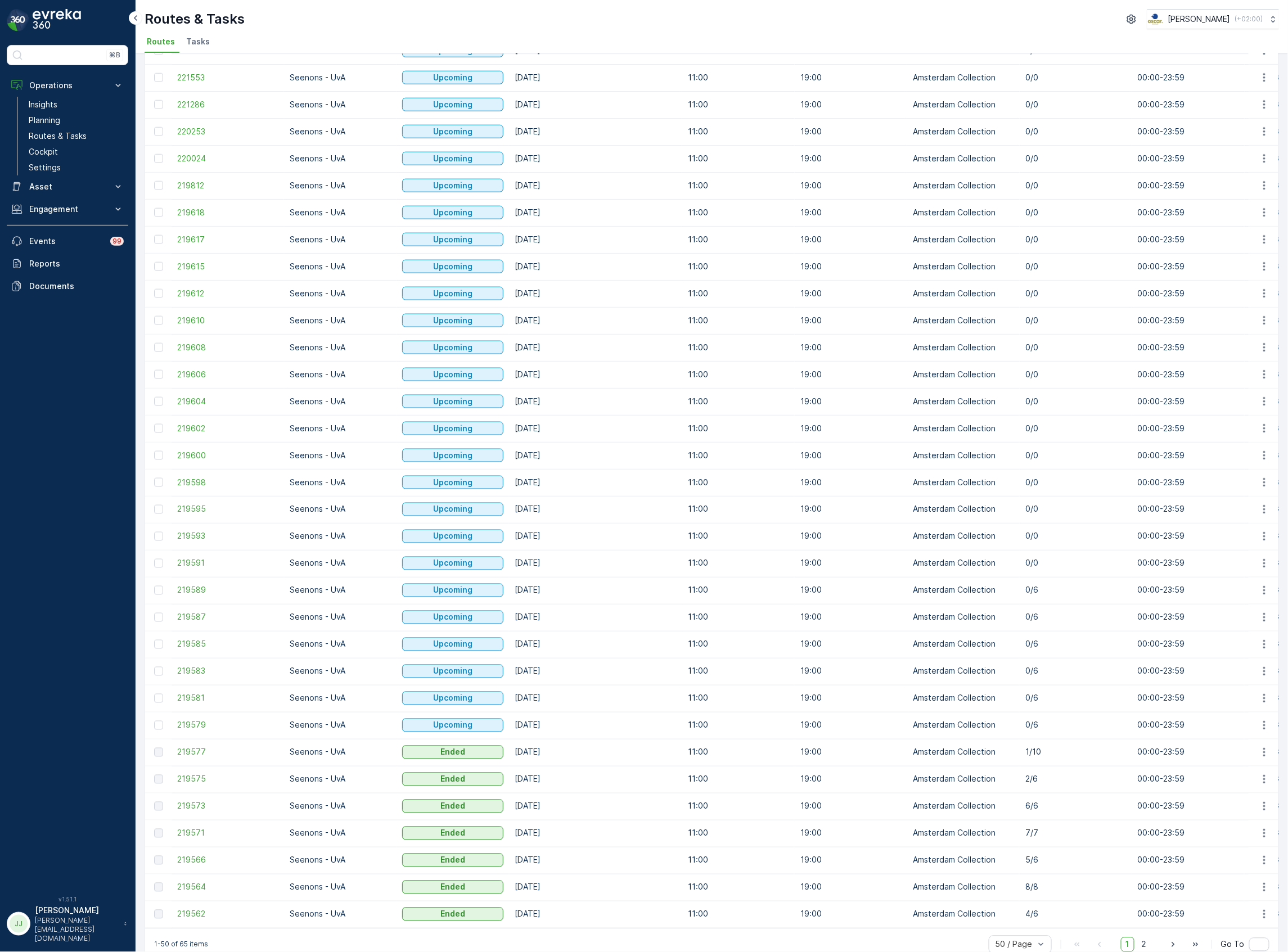
scroll to position [576, 0]
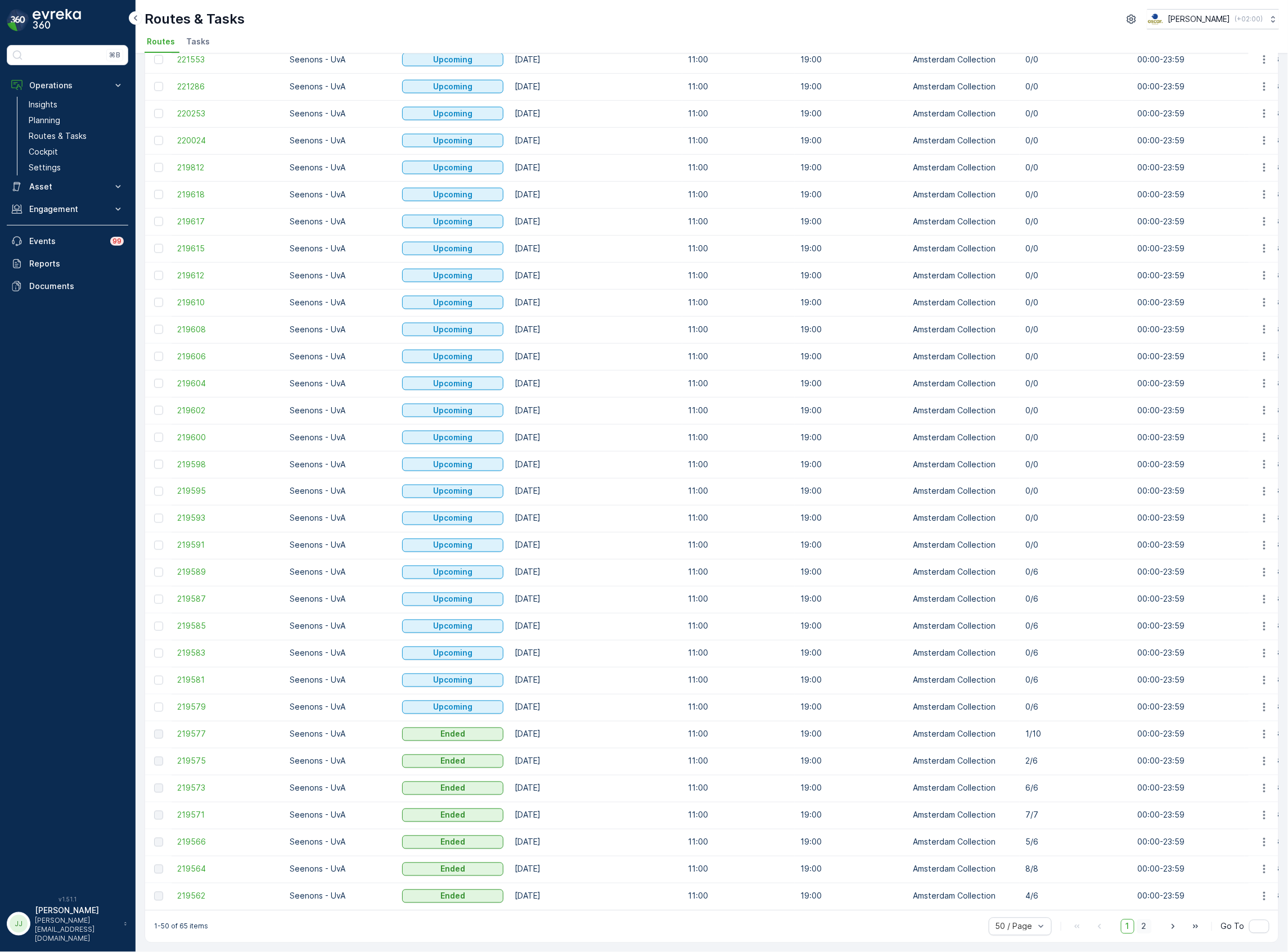
click at [1144, 925] on span "2" at bounding box center [1145, 927] width 15 height 15
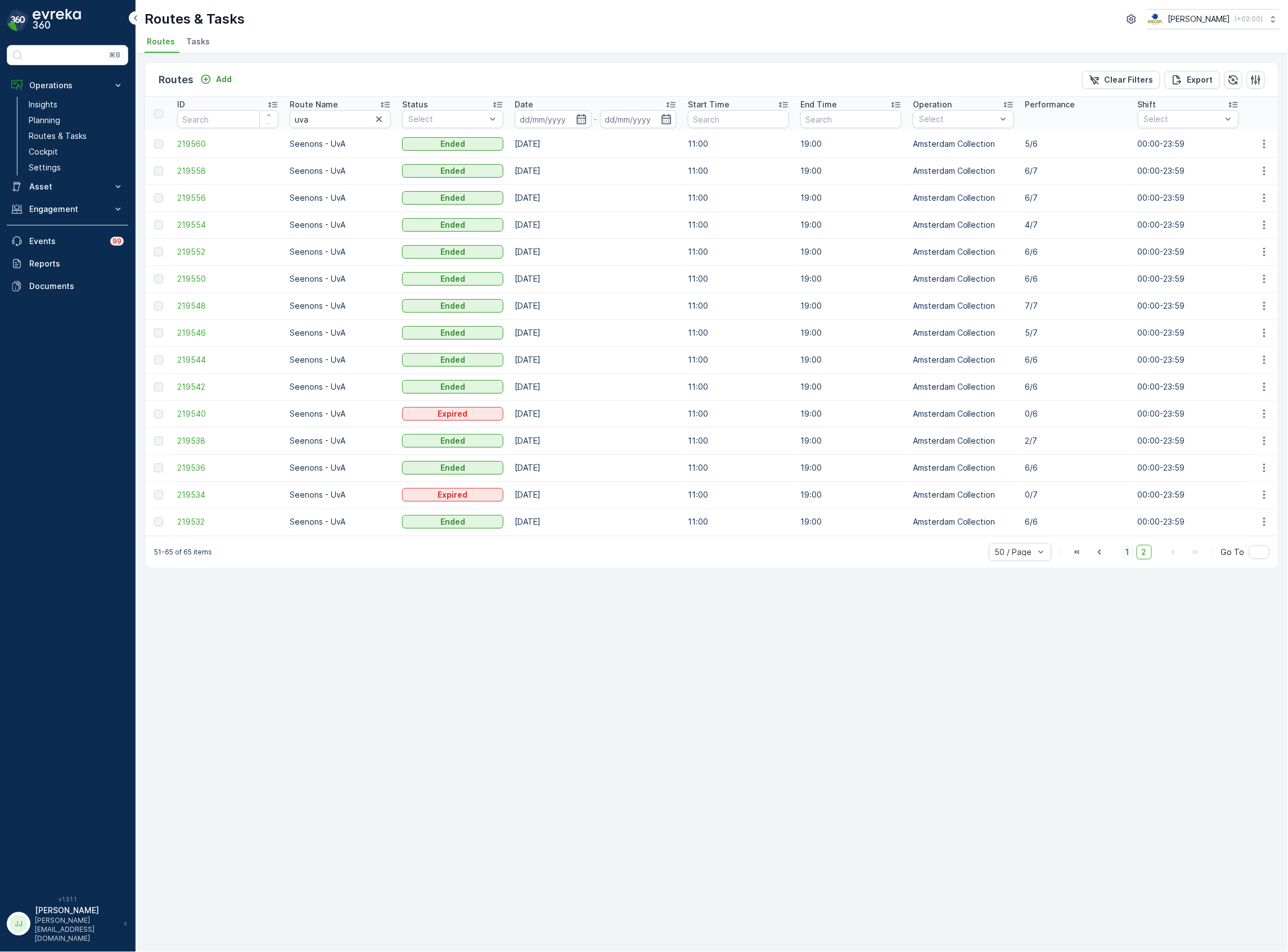
click at [1128, 556] on span "1" at bounding box center [1128, 553] width 14 height 15
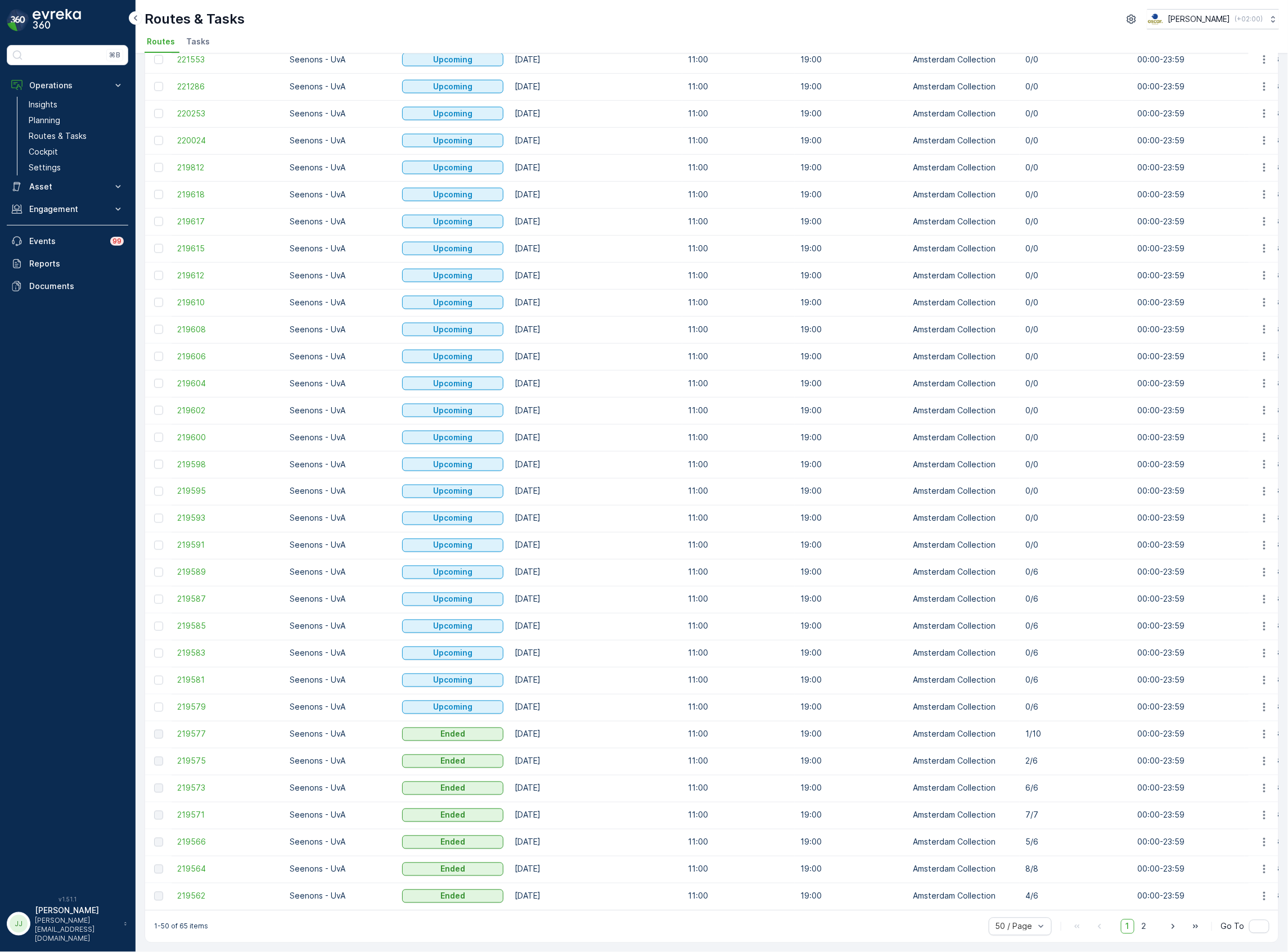
scroll to position [576, 0]
